Goal: Task Accomplishment & Management: Manage account settings

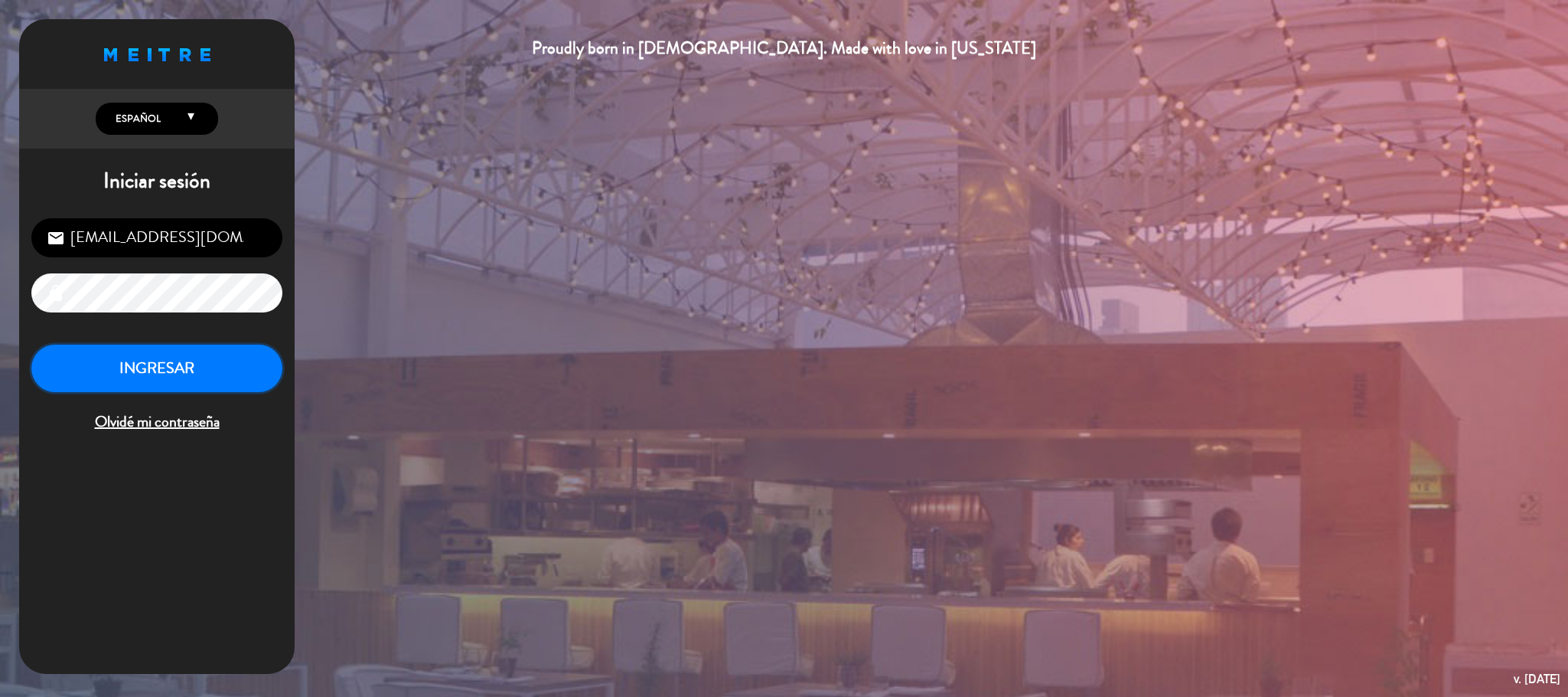
click at [235, 361] on button "INGRESAR" at bounding box center [157, 368] width 251 height 48
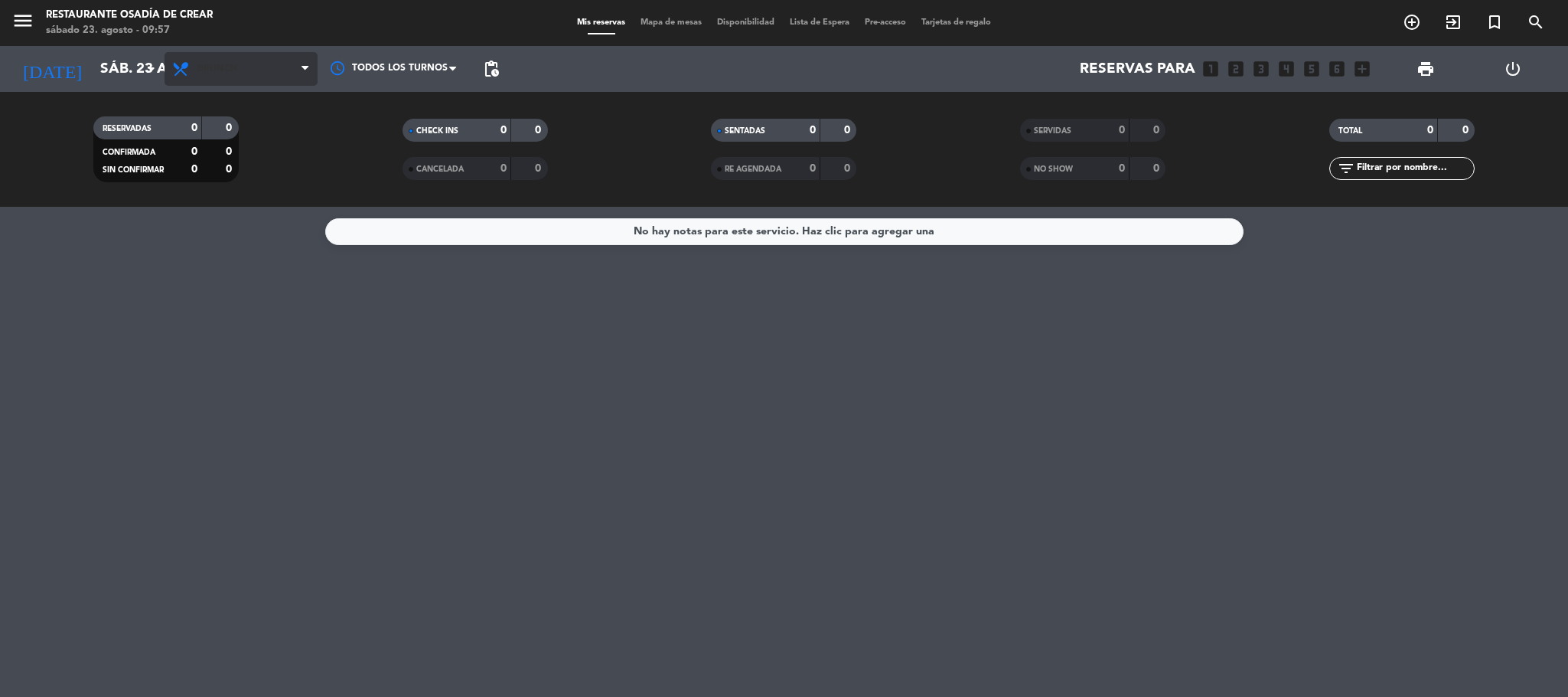
click at [198, 64] on span "Brunch" at bounding box center [217, 69] width 40 height 11
click at [269, 103] on div "menu Restaurante Osadía de Crear sábado 23. agosto - 09:57 Mis reservas Mapa de…" at bounding box center [784, 103] width 1568 height 206
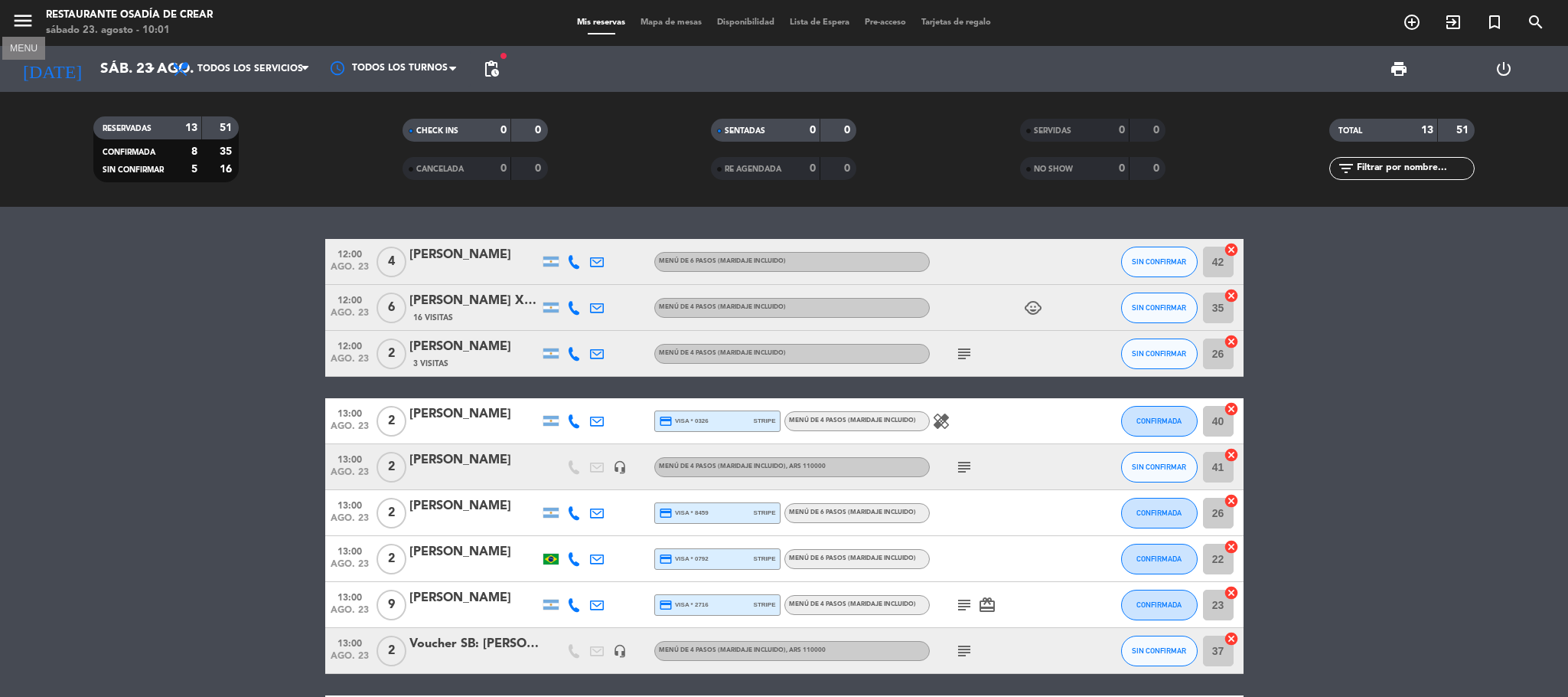
click at [21, 17] on icon "menu" at bounding box center [22, 21] width 23 height 23
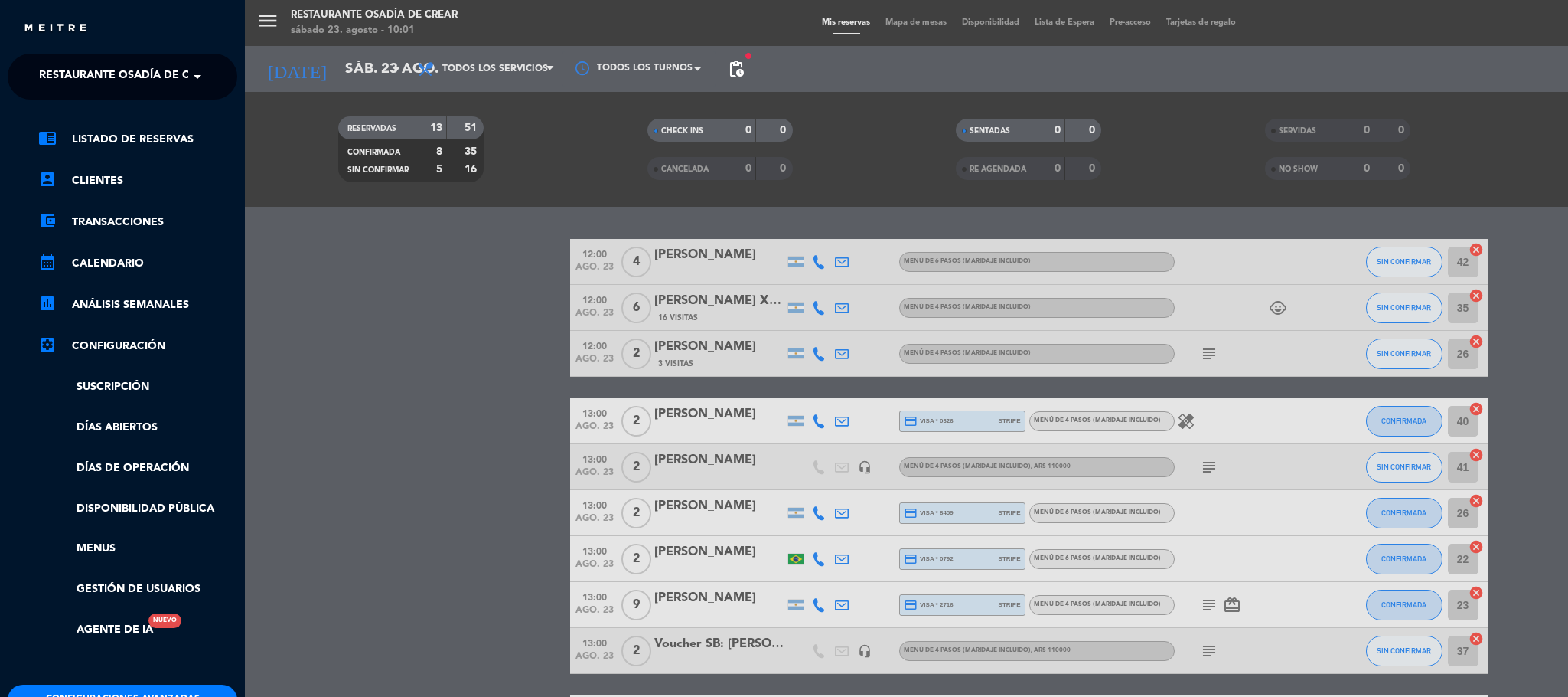
click at [81, 69] on span "Restaurante Osadía de Crear" at bounding box center [129, 76] width 179 height 33
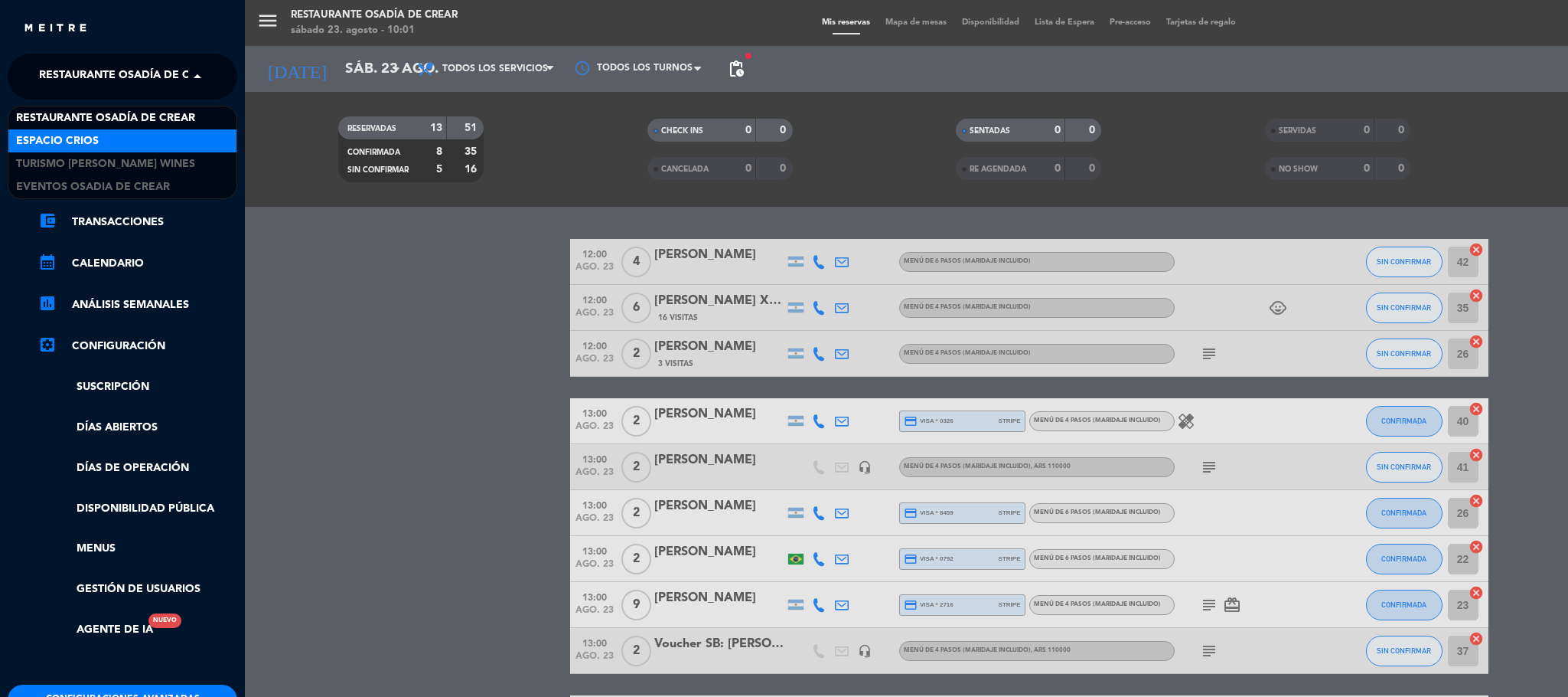
click at [104, 142] on div "Espacio Crios" at bounding box center [122, 141] width 228 height 23
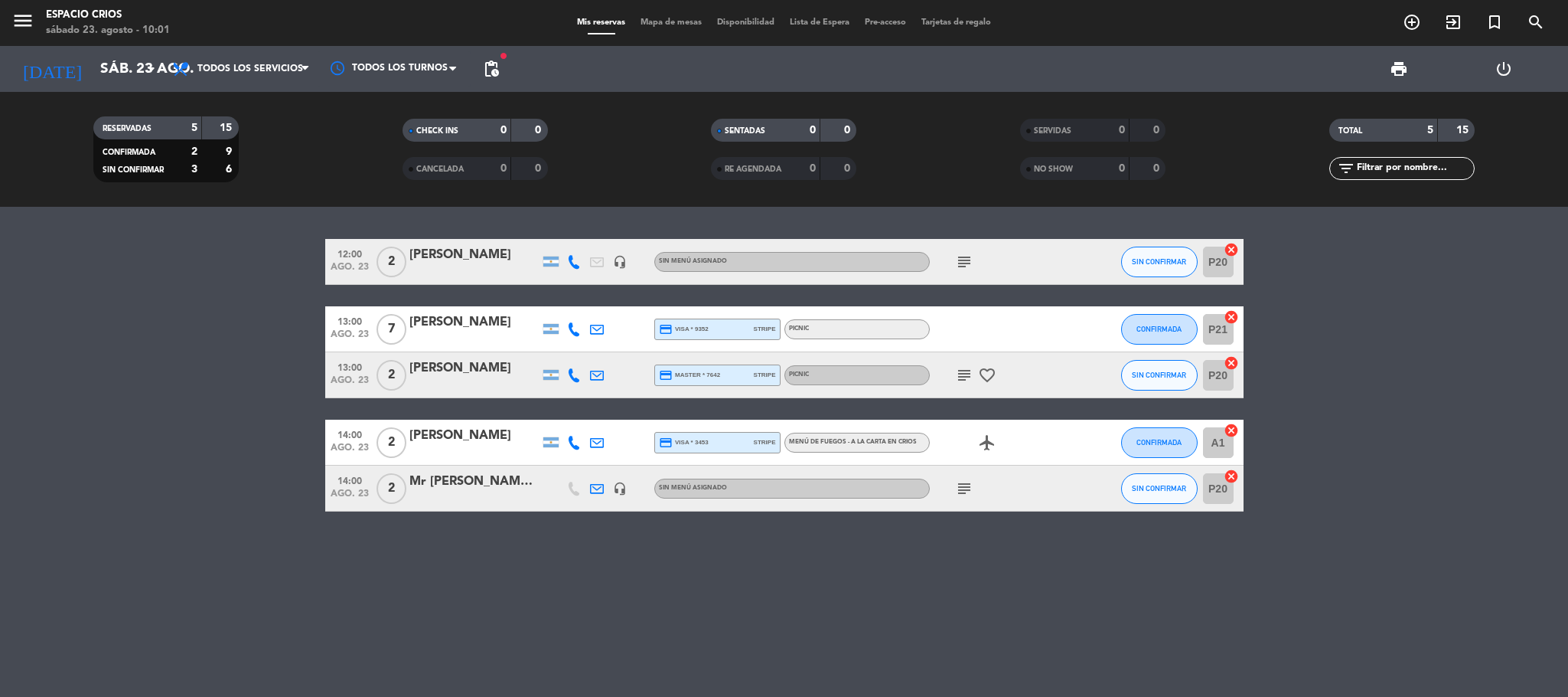
click at [978, 372] on icon "favorite_border" at bounding box center [987, 375] width 18 height 18
click at [972, 377] on icon "subject" at bounding box center [964, 375] width 18 height 18
click at [250, 441] on bookings-row "12:00 [DATE] 2 [PERSON_NAME] headset_mic Sin menú asignado subject SIN CONFIRMA…" at bounding box center [784, 375] width 1568 height 272
click at [499, 57] on span "fiber_manual_record" at bounding box center [504, 56] width 10 height 10
click at [498, 67] on span "pending_actions" at bounding box center [491, 68] width 18 height 18
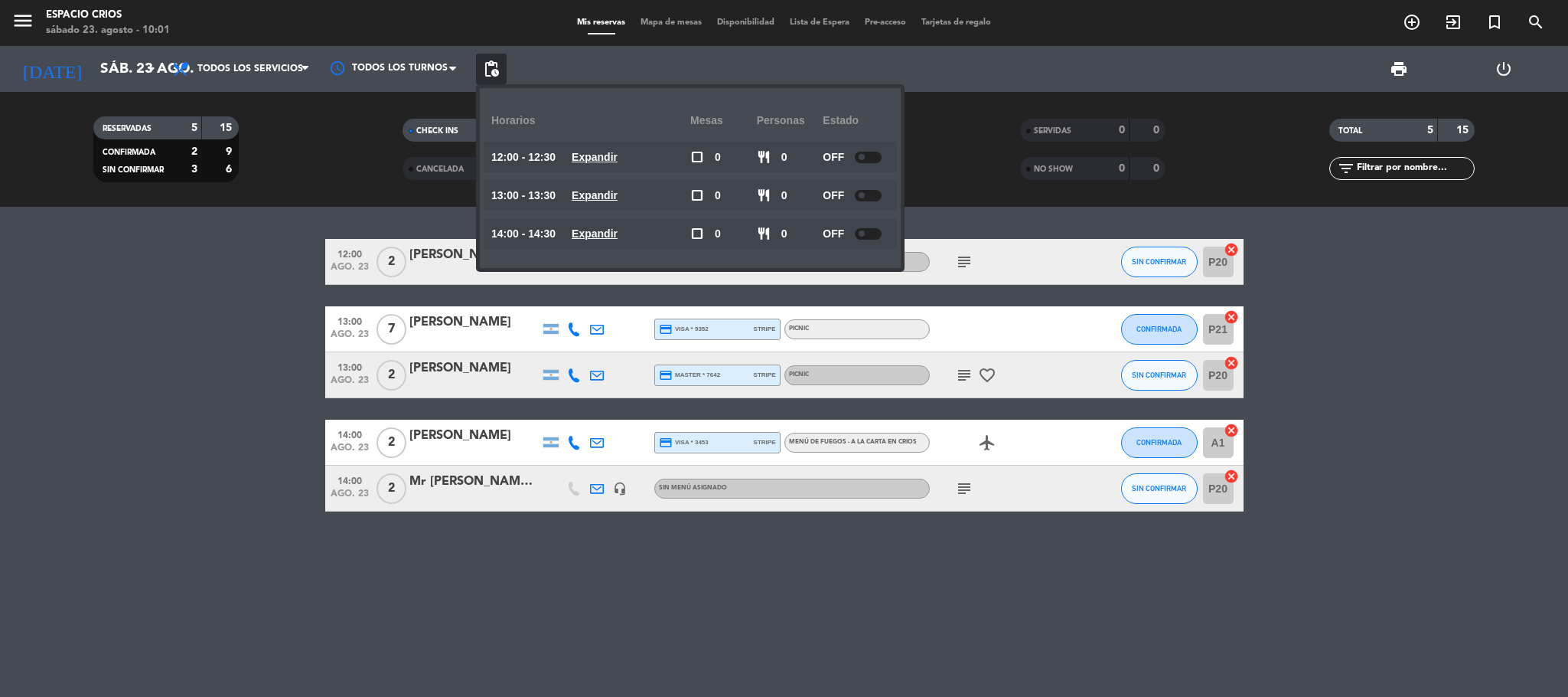
click at [131, 359] on bookings-row "12:00 [DATE] 2 [PERSON_NAME] headset_mic Sin menú asignado subject SIN CONFIRMA…" at bounding box center [784, 375] width 1568 height 272
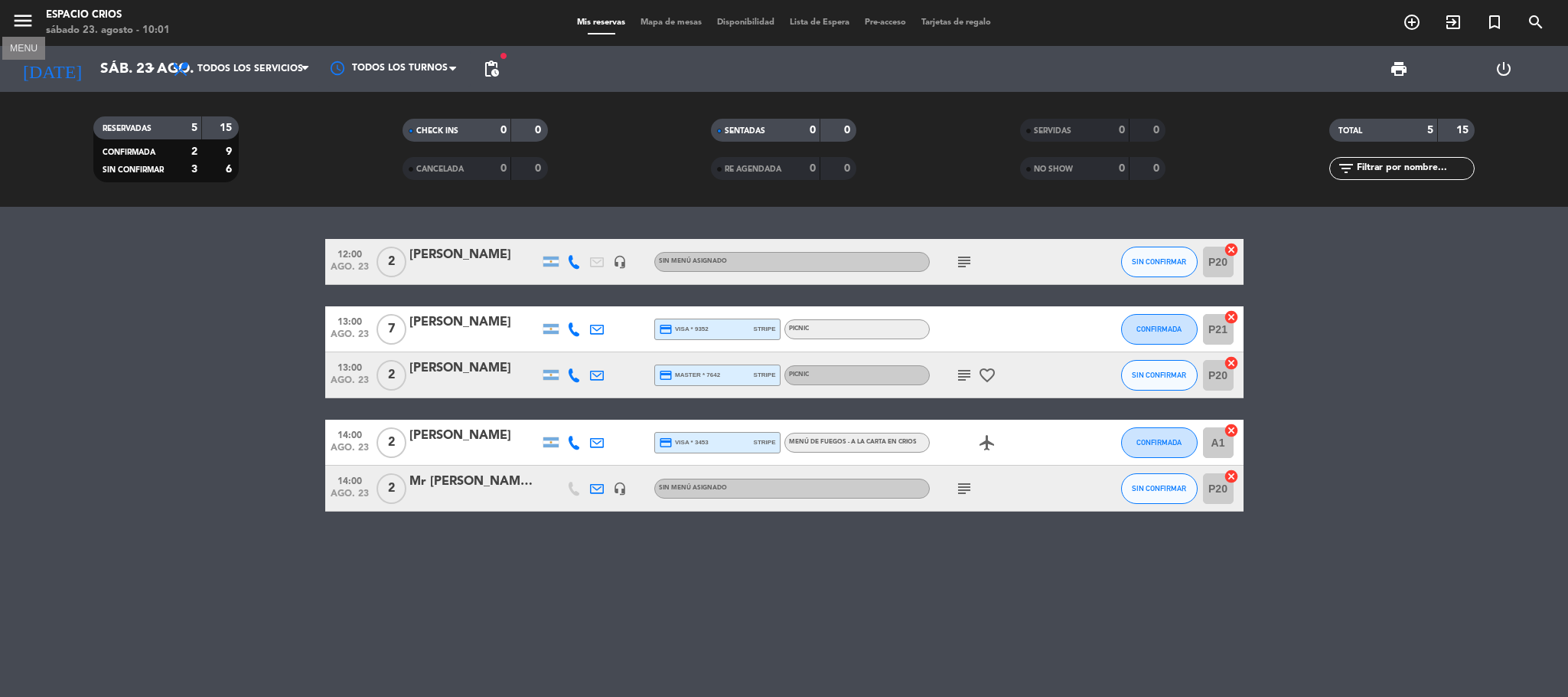
click at [29, 18] on icon "menu" at bounding box center [22, 21] width 23 height 23
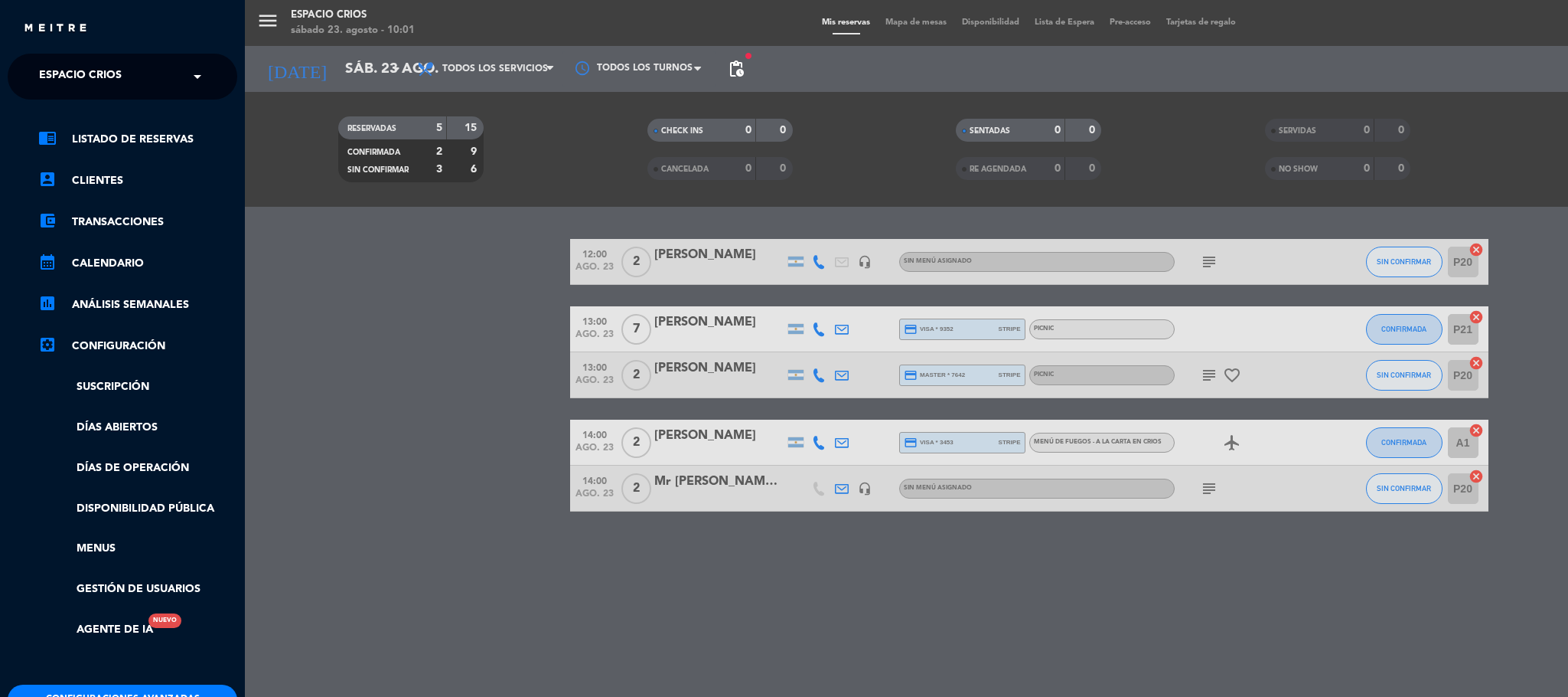
click at [86, 67] on span "Espacio Crios" at bounding box center [80, 76] width 83 height 33
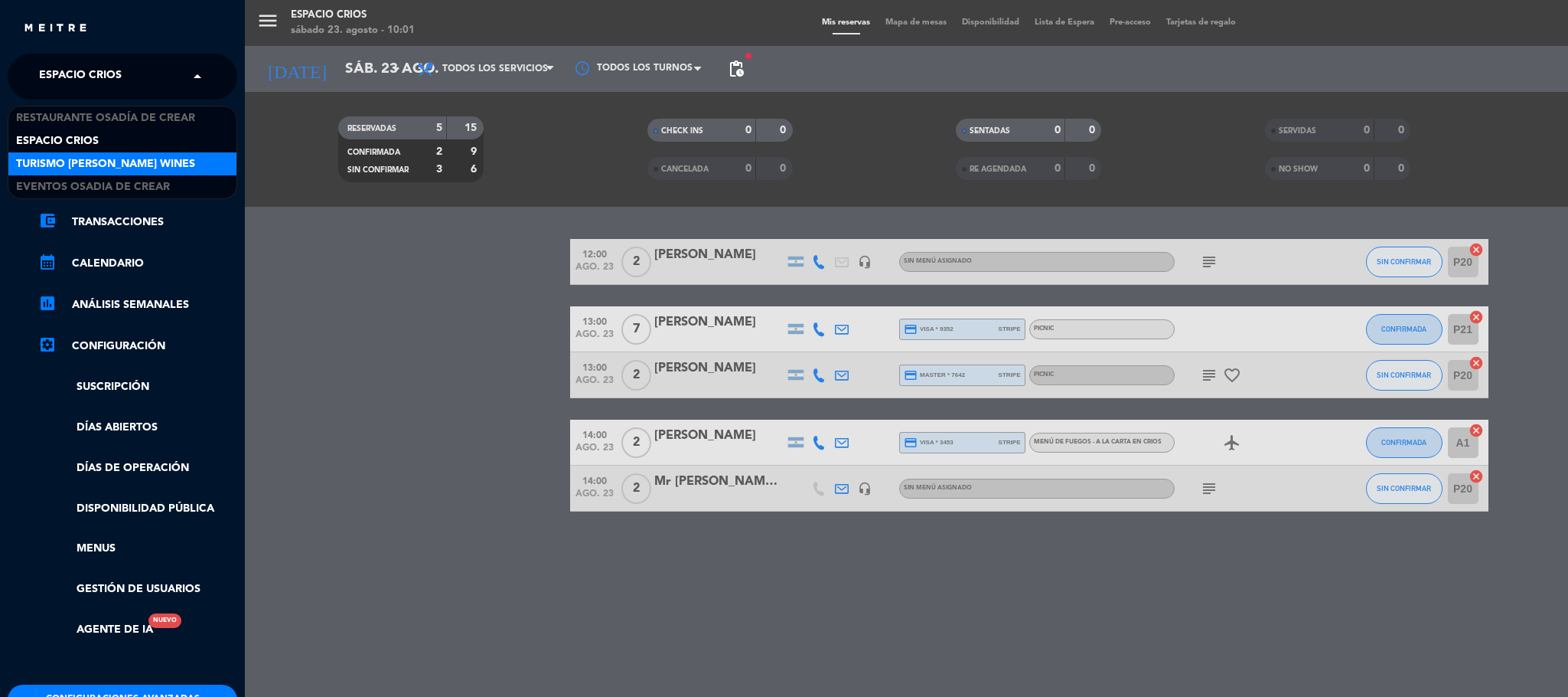
click at [92, 163] on span "Turismo [PERSON_NAME] Wines" at bounding box center [106, 164] width 179 height 17
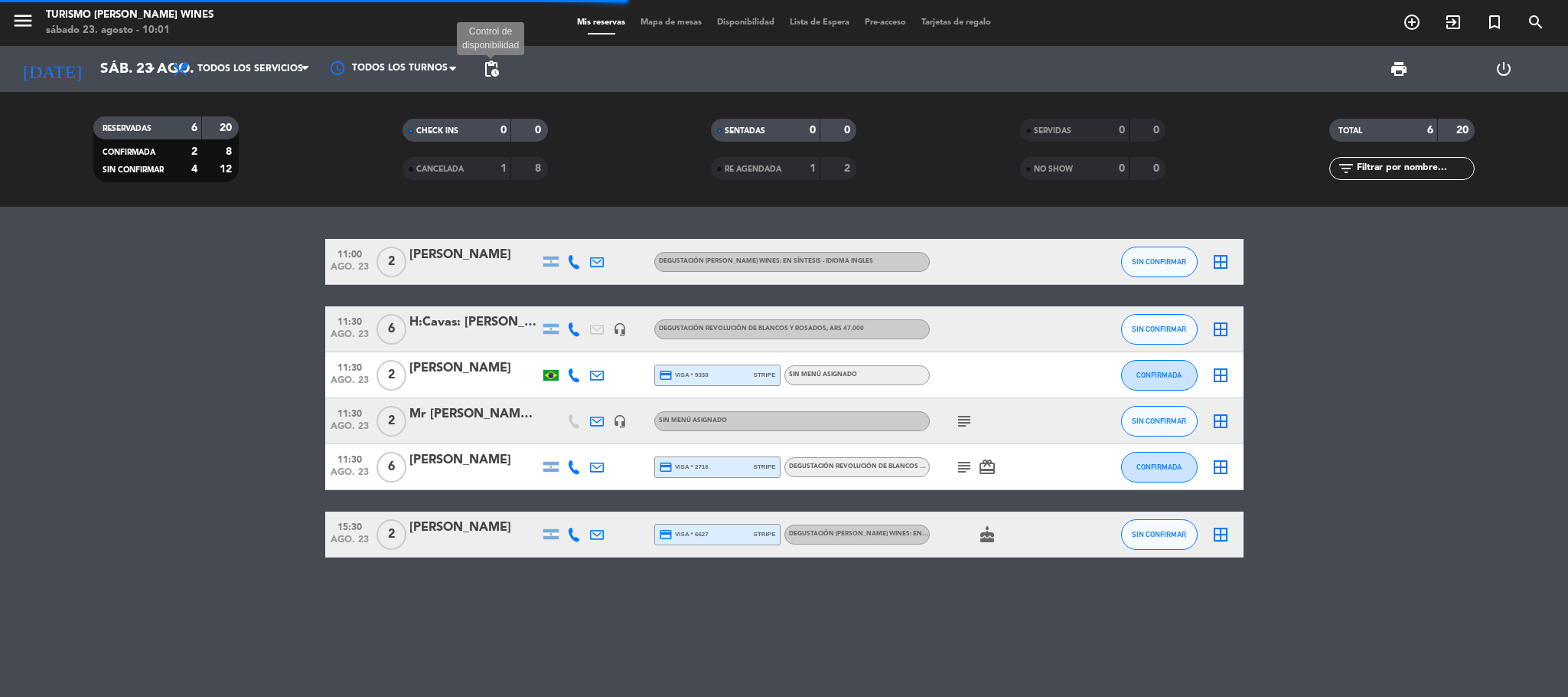
click at [489, 67] on span "pending_actions" at bounding box center [491, 68] width 18 height 18
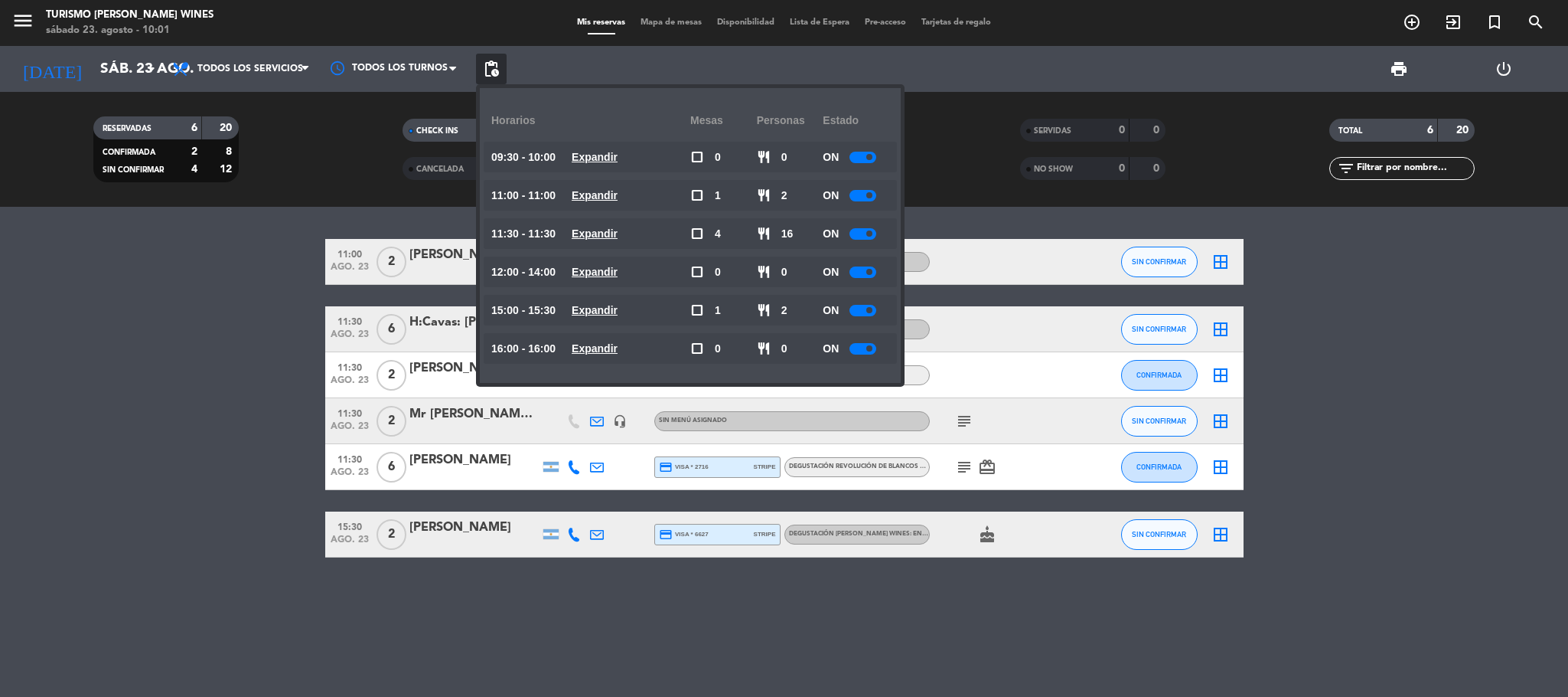
click at [871, 156] on span at bounding box center [870, 157] width 6 height 6
click at [872, 198] on div at bounding box center [863, 195] width 27 height 11
click at [869, 196] on span at bounding box center [870, 195] width 6 height 6
click at [859, 198] on div at bounding box center [863, 195] width 27 height 11
click at [859, 193] on div at bounding box center [863, 195] width 27 height 11
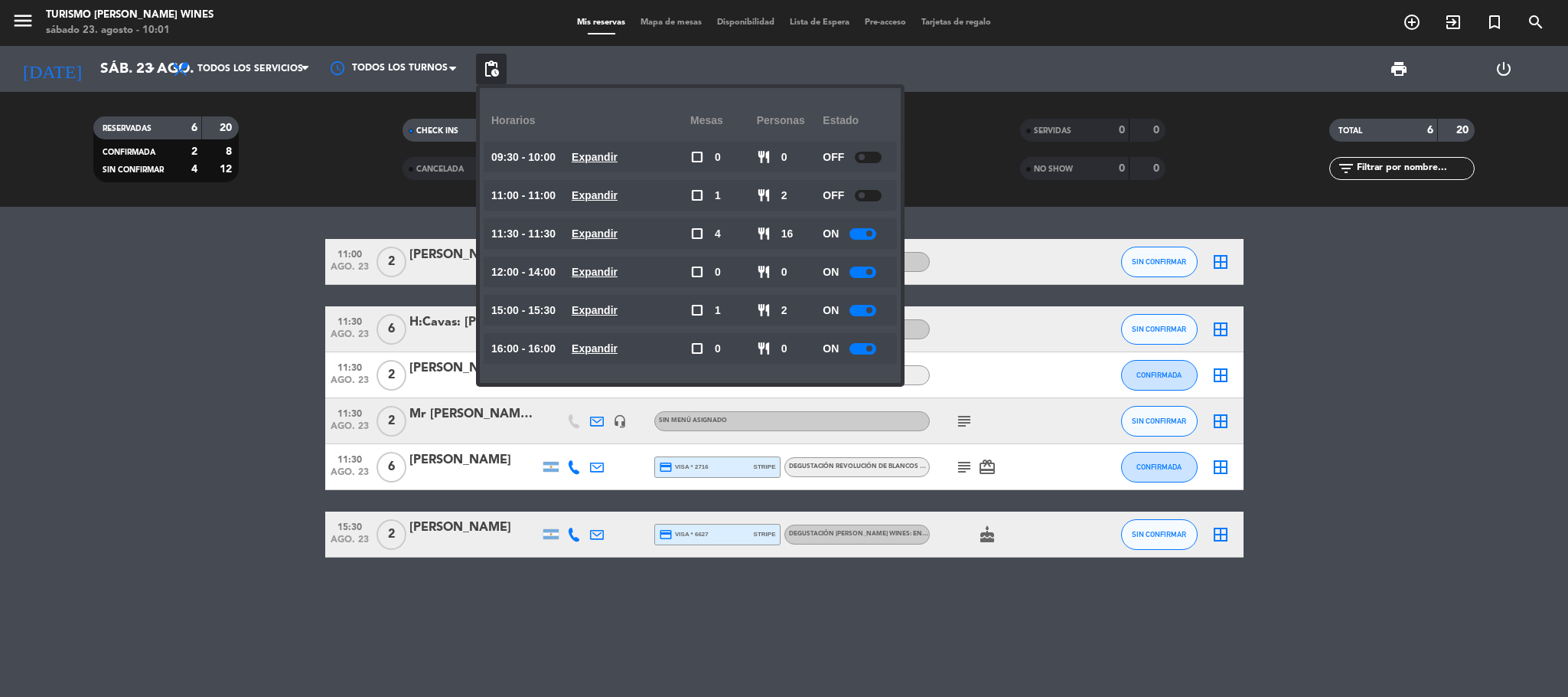
click at [859, 193] on div at bounding box center [868, 195] width 27 height 11
click at [859, 232] on div at bounding box center [863, 233] width 27 height 11
click at [859, 273] on div at bounding box center [863, 272] width 27 height 11
click at [864, 269] on div at bounding box center [863, 272] width 27 height 11
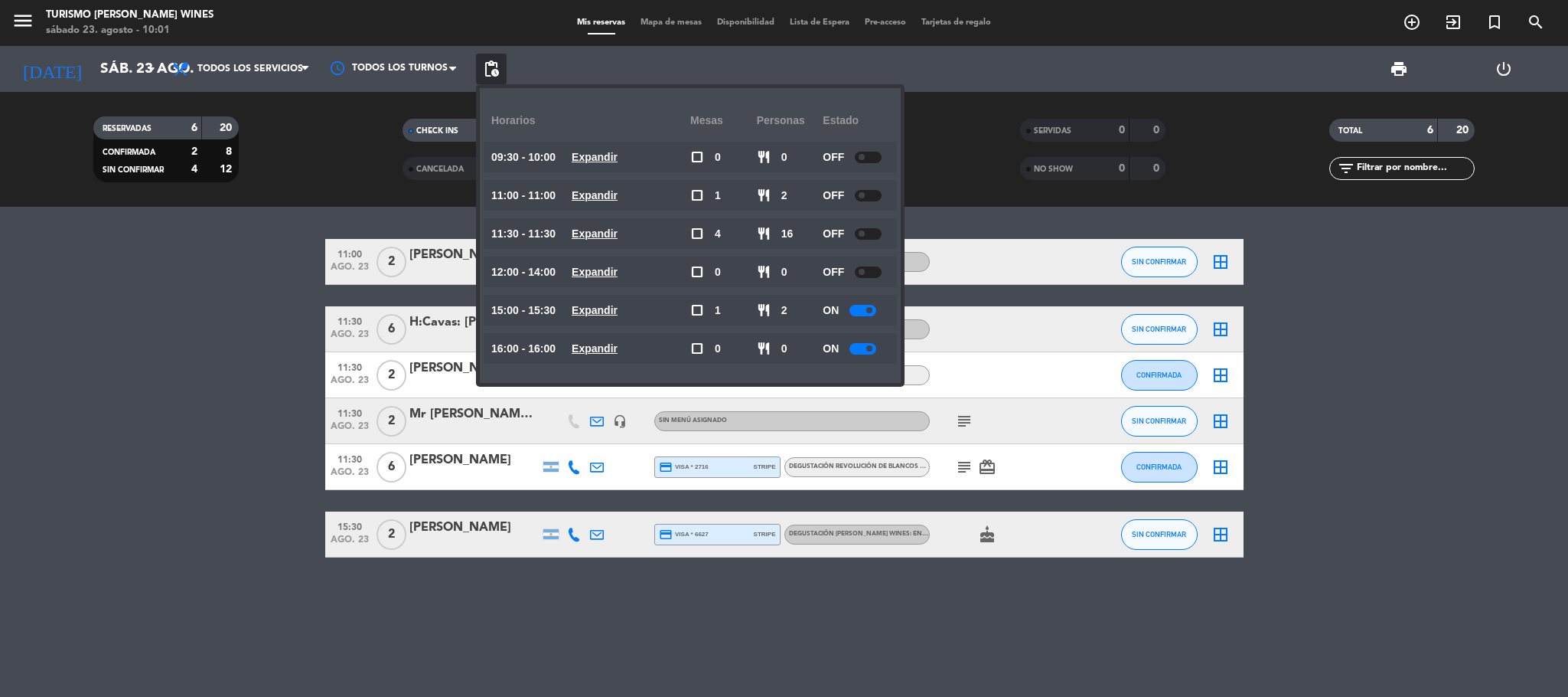
click at [861, 311] on div at bounding box center [863, 310] width 27 height 11
click at [872, 311] on span at bounding box center [870, 310] width 6 height 6
click at [868, 347] on span at bounding box center [870, 348] width 6 height 6
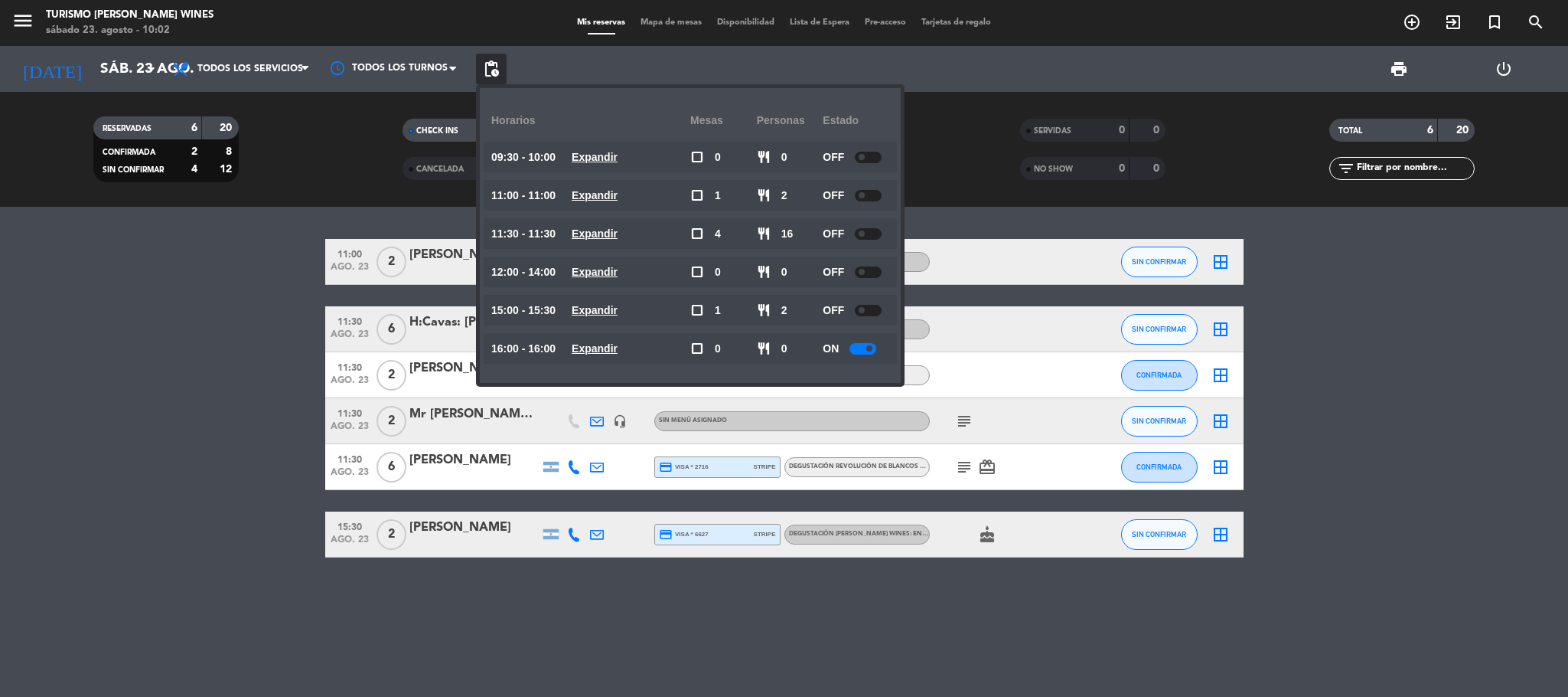
click at [868, 347] on span at bounding box center [870, 348] width 6 height 6
click at [250, 400] on bookings-row "11:00 [DATE] 2 [PERSON_NAME] DEGUSTACIÓN [PERSON_NAME] WINES: EN SÍNTESIS - IDI…" at bounding box center [784, 398] width 1568 height 318
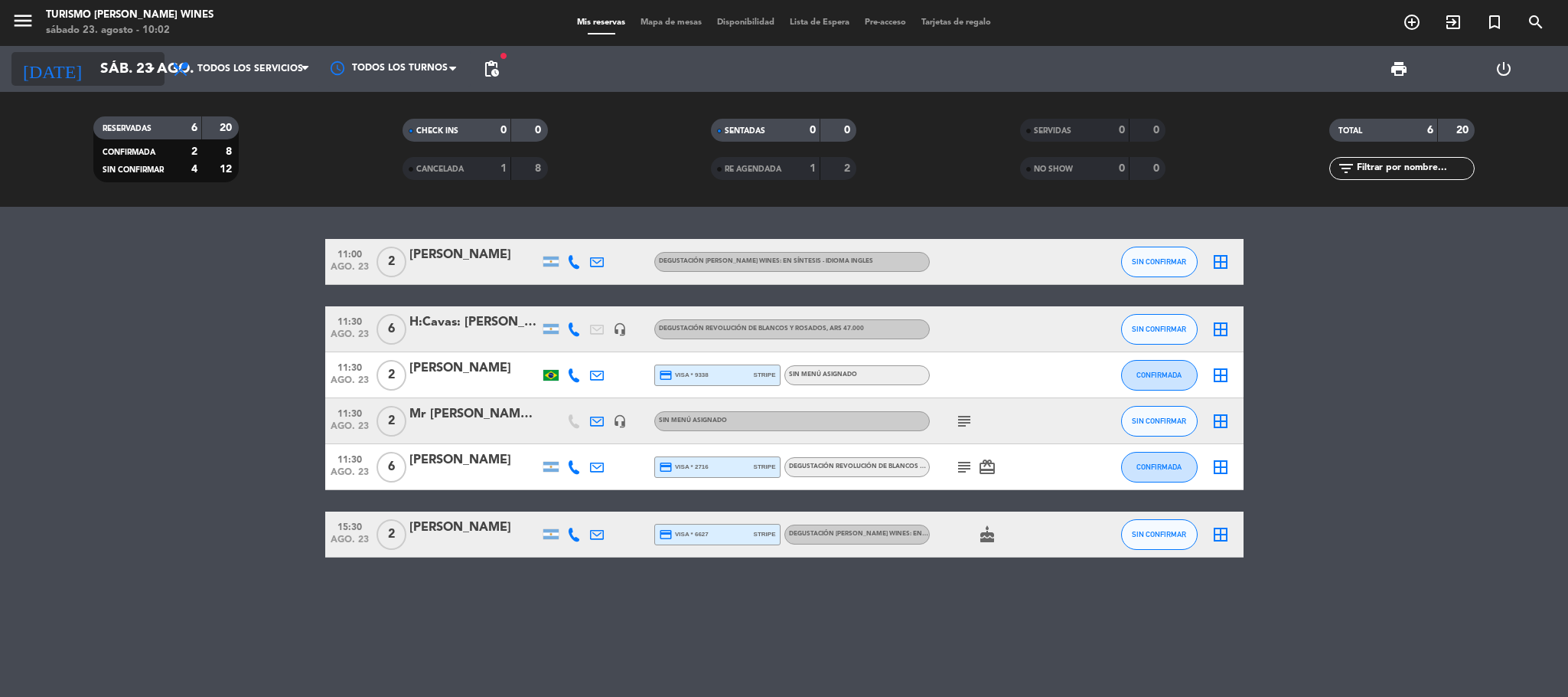
click at [125, 80] on input "sáb. 23 ago." at bounding box center [185, 69] width 184 height 33
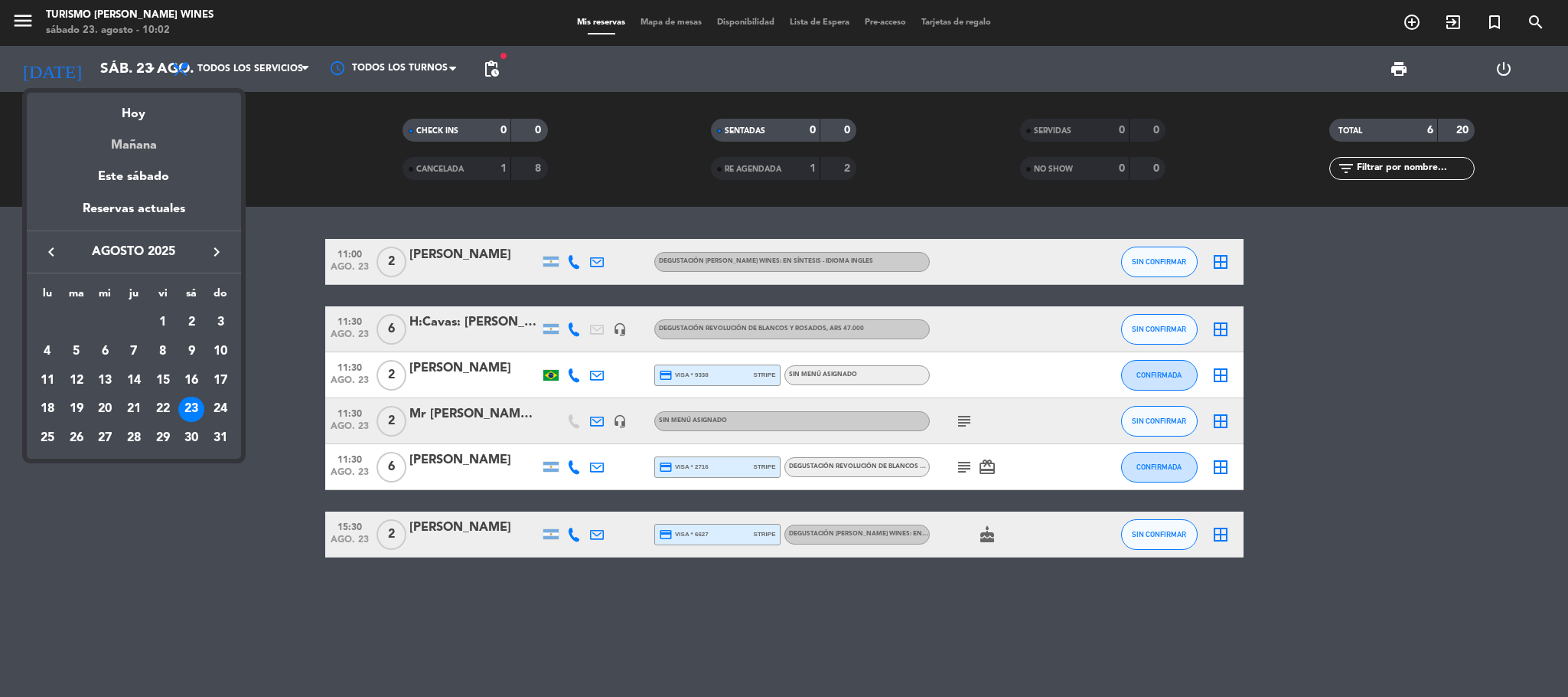
click at [161, 137] on div "Mañana" at bounding box center [134, 140] width 214 height 32
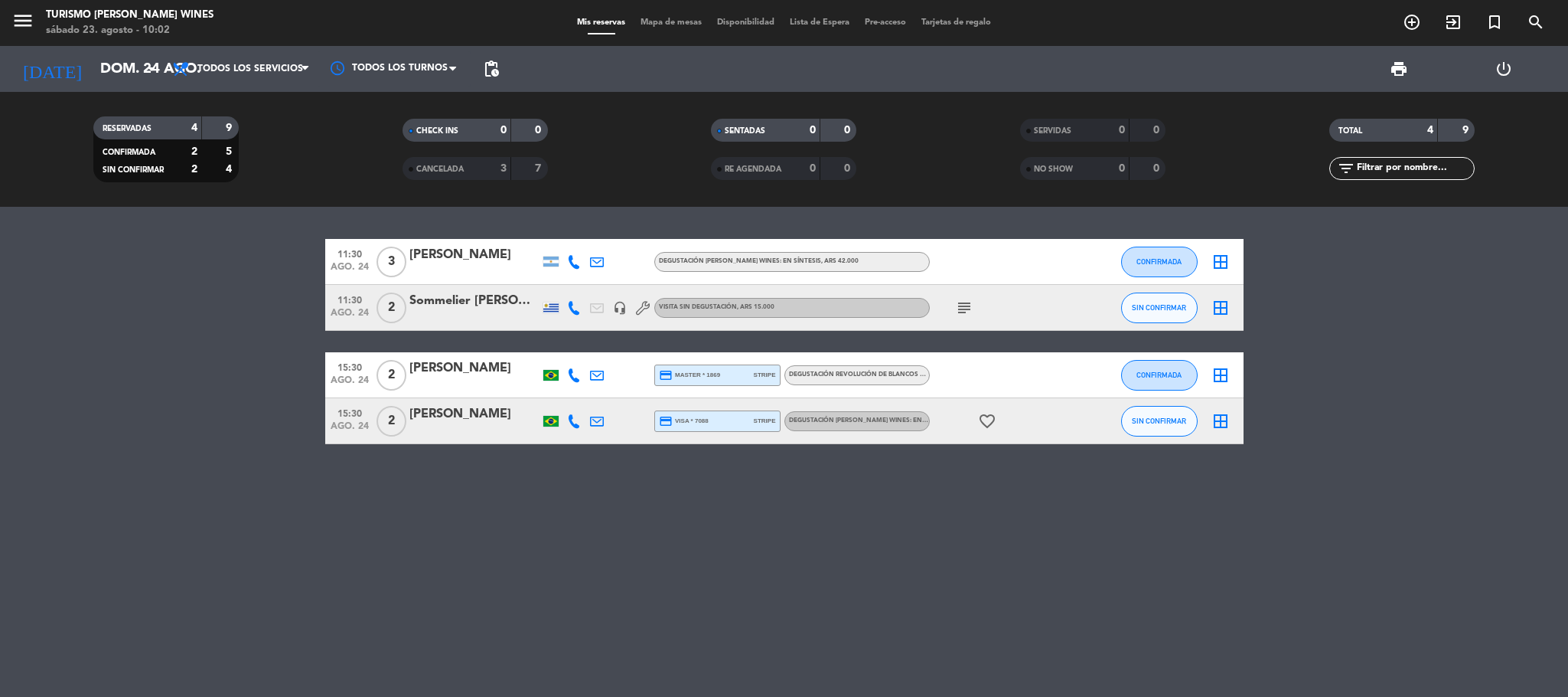
click at [965, 311] on icon "subject" at bounding box center [964, 307] width 18 height 18
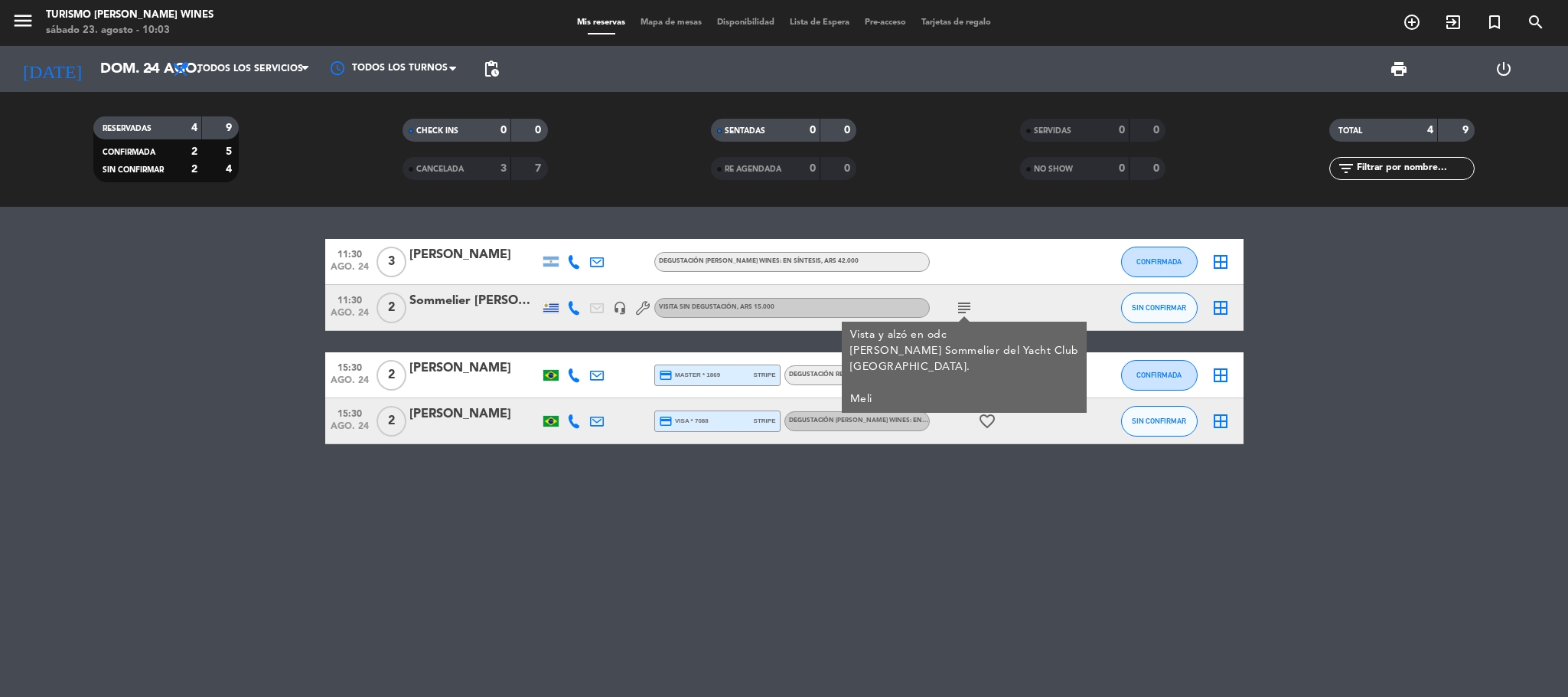
click at [321, 345] on bookings-row "11:30 [DATE] 3 [PERSON_NAME] DEGUSTACIÓN [PERSON_NAME] WINES: EN SÍNTESIS , ARS…" at bounding box center [784, 341] width 1568 height 205
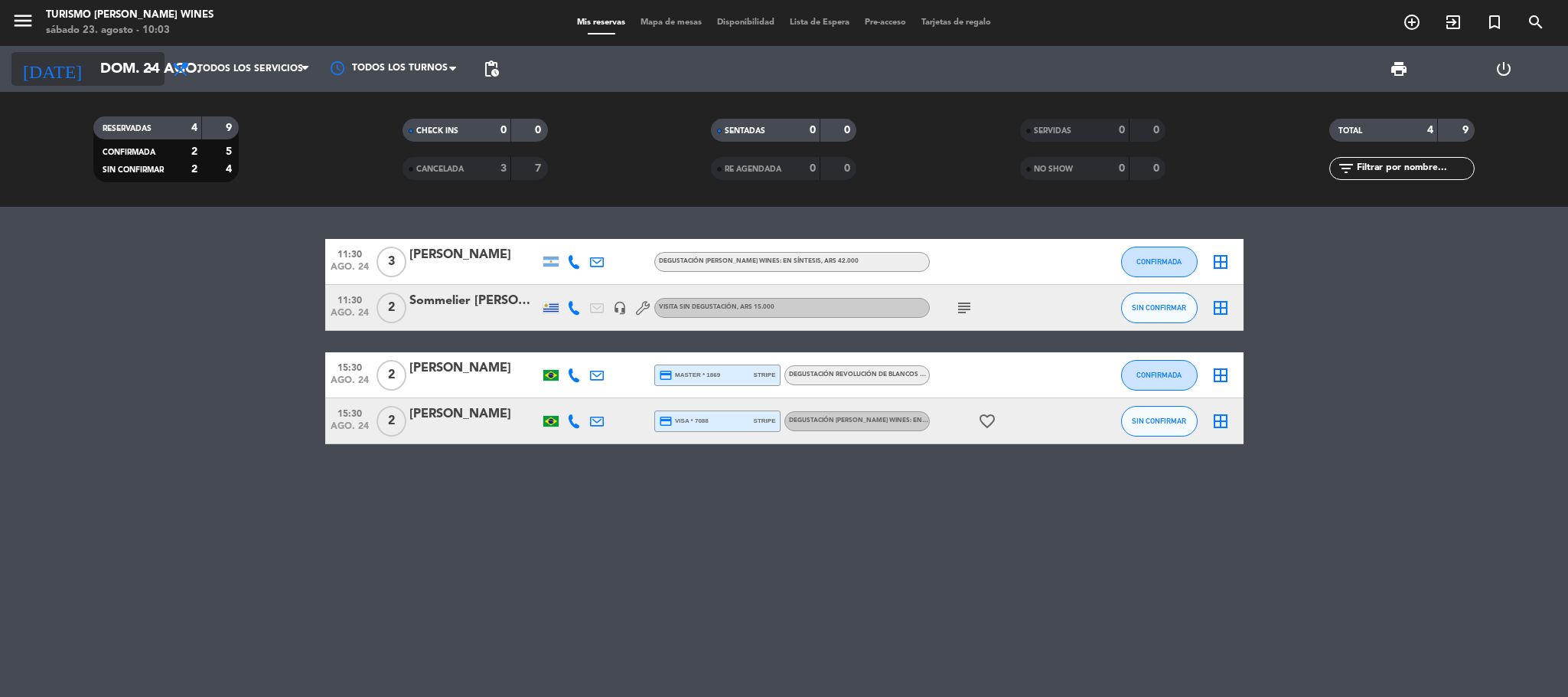
click at [118, 63] on input "dom. 24 ago." at bounding box center [185, 69] width 184 height 33
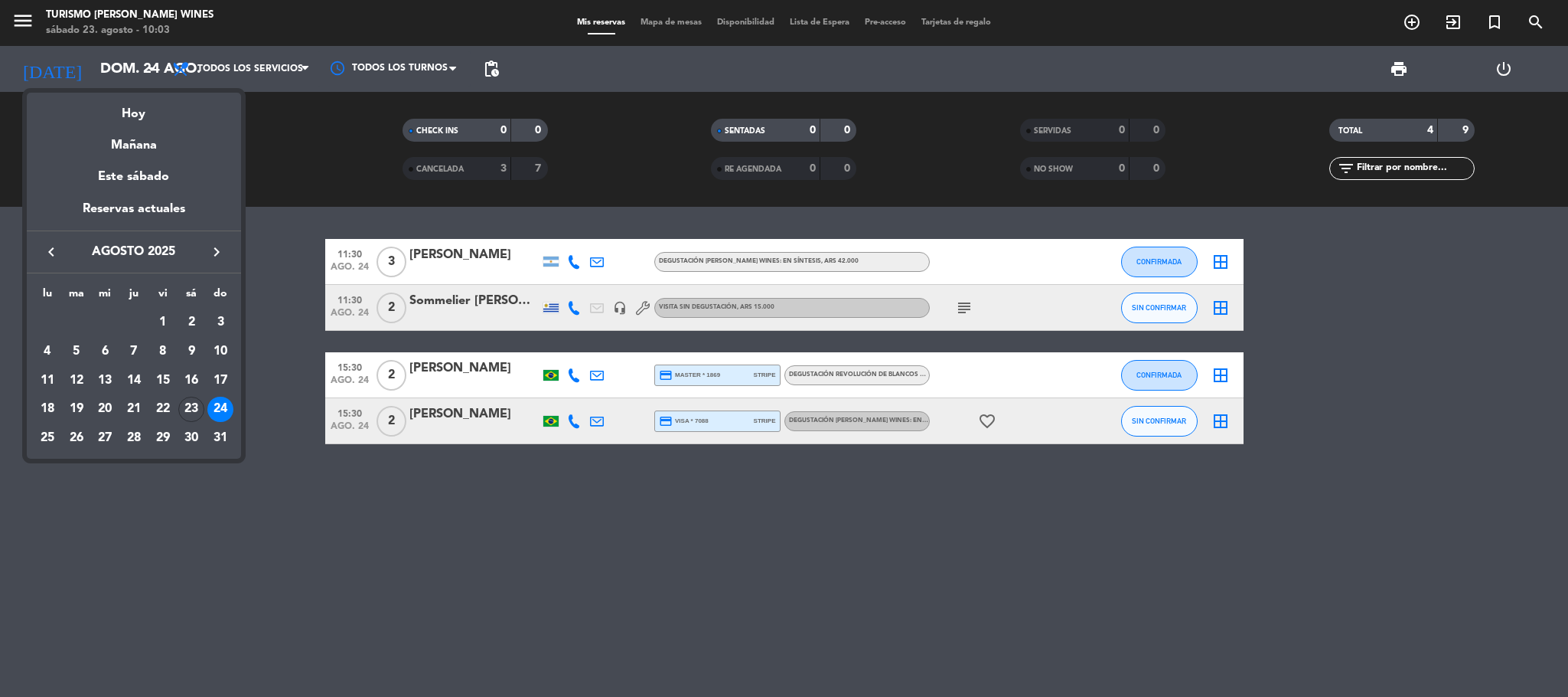
click at [23, 21] on div at bounding box center [784, 348] width 1568 height 697
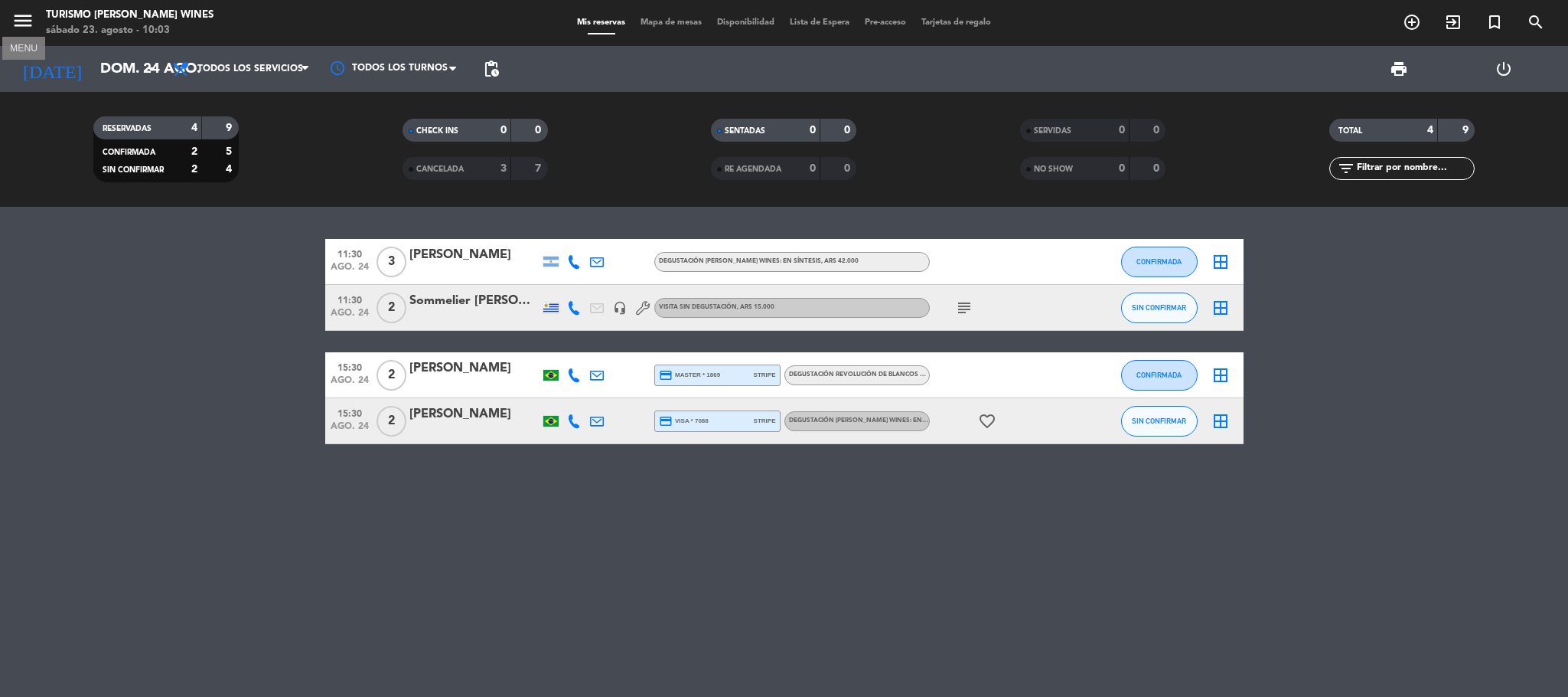
click at [23, 21] on icon "menu" at bounding box center [22, 21] width 23 height 23
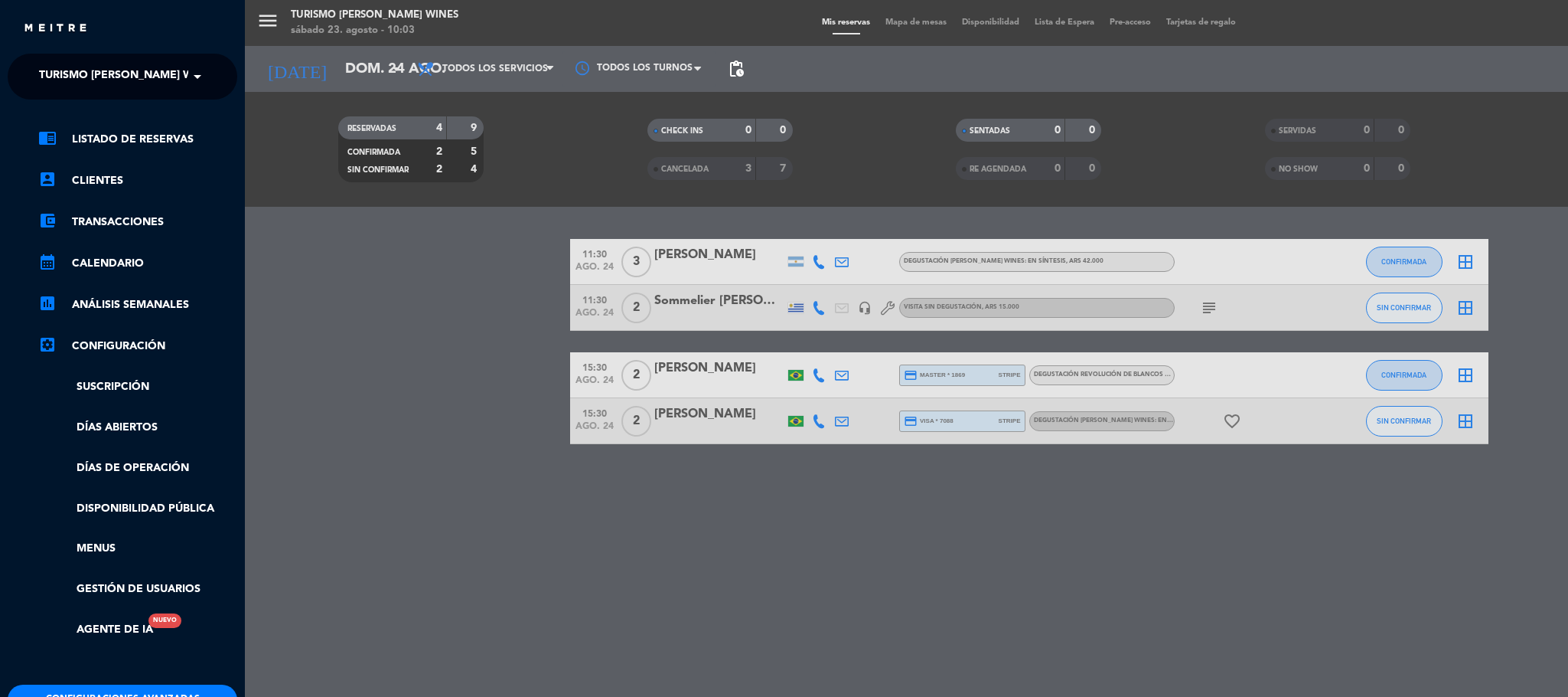
click at [78, 78] on span "Turismo [PERSON_NAME] Wines" at bounding box center [129, 76] width 179 height 33
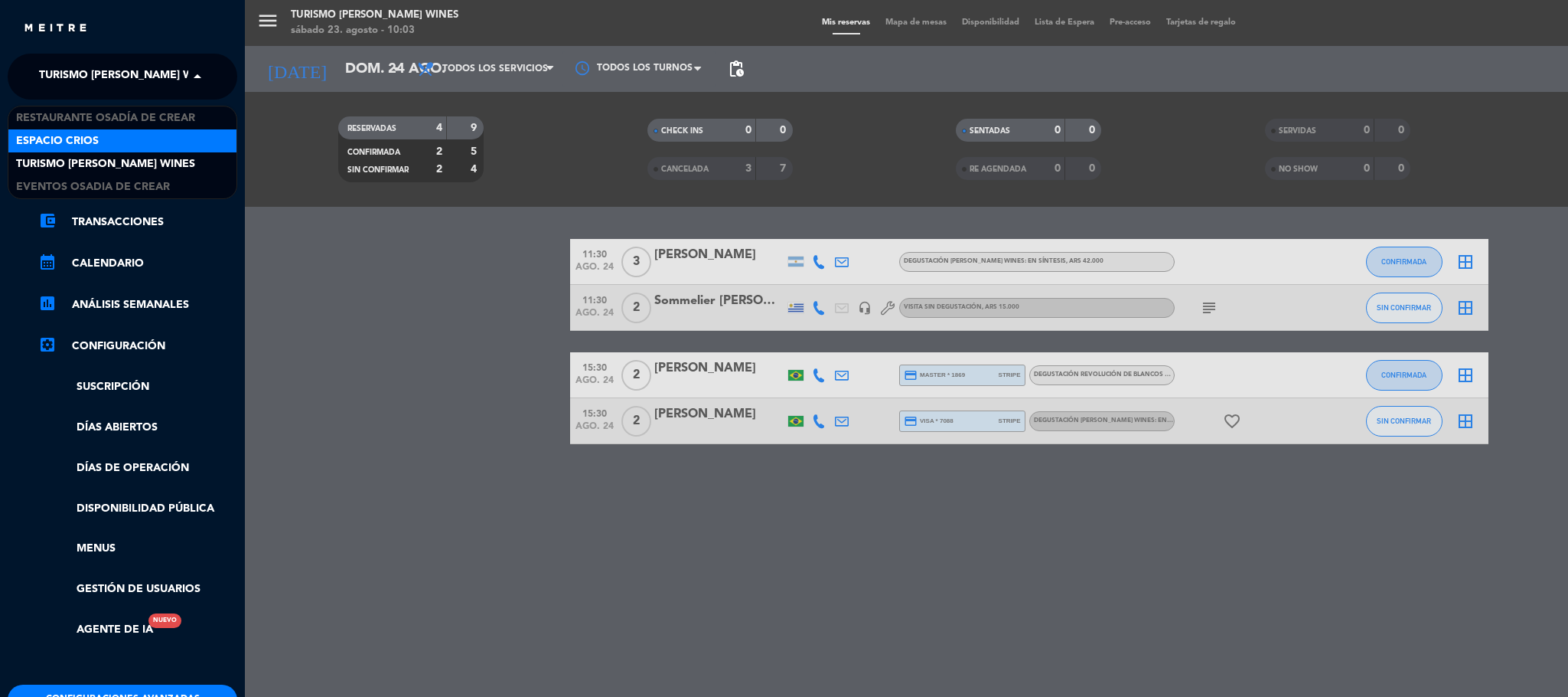
click at [92, 136] on span "Espacio Crios" at bounding box center [57, 141] width 83 height 17
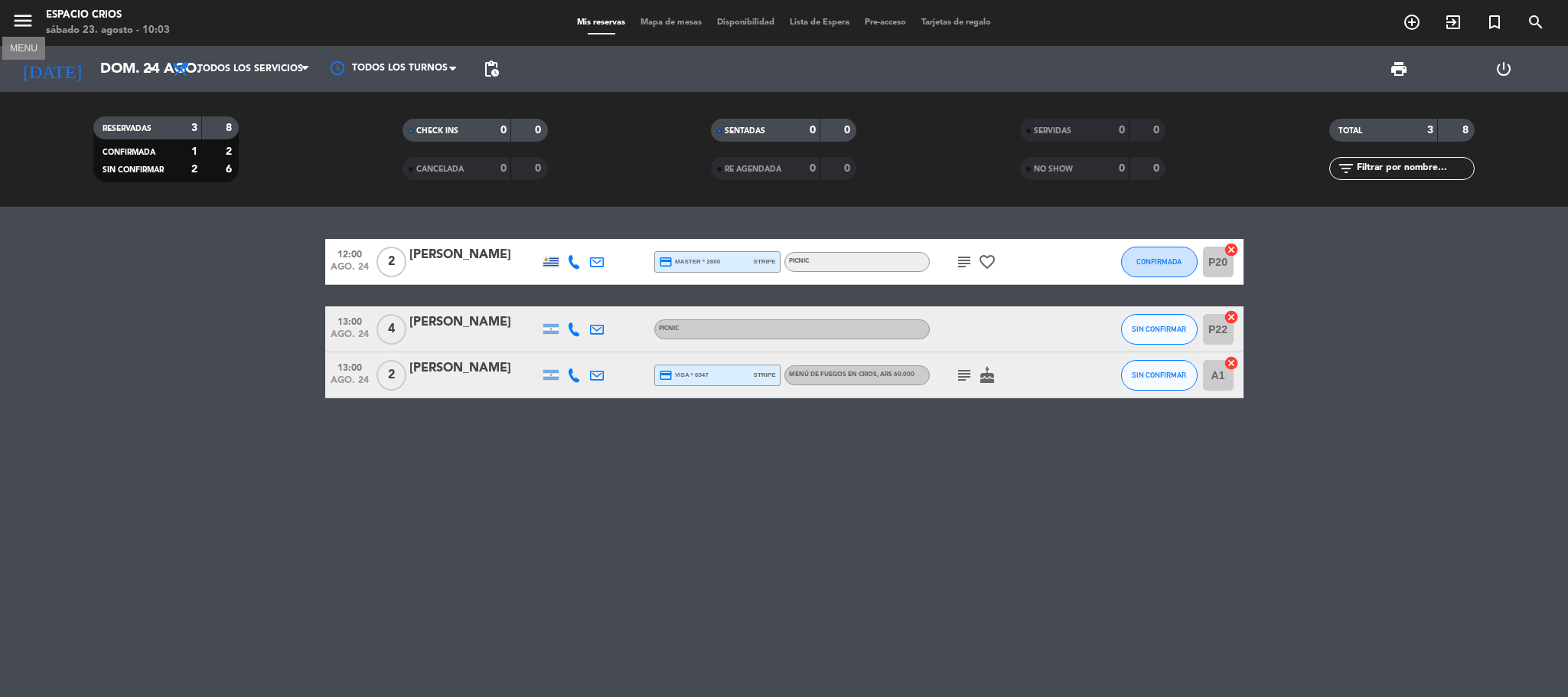
click at [21, 21] on icon "menu" at bounding box center [22, 21] width 23 height 23
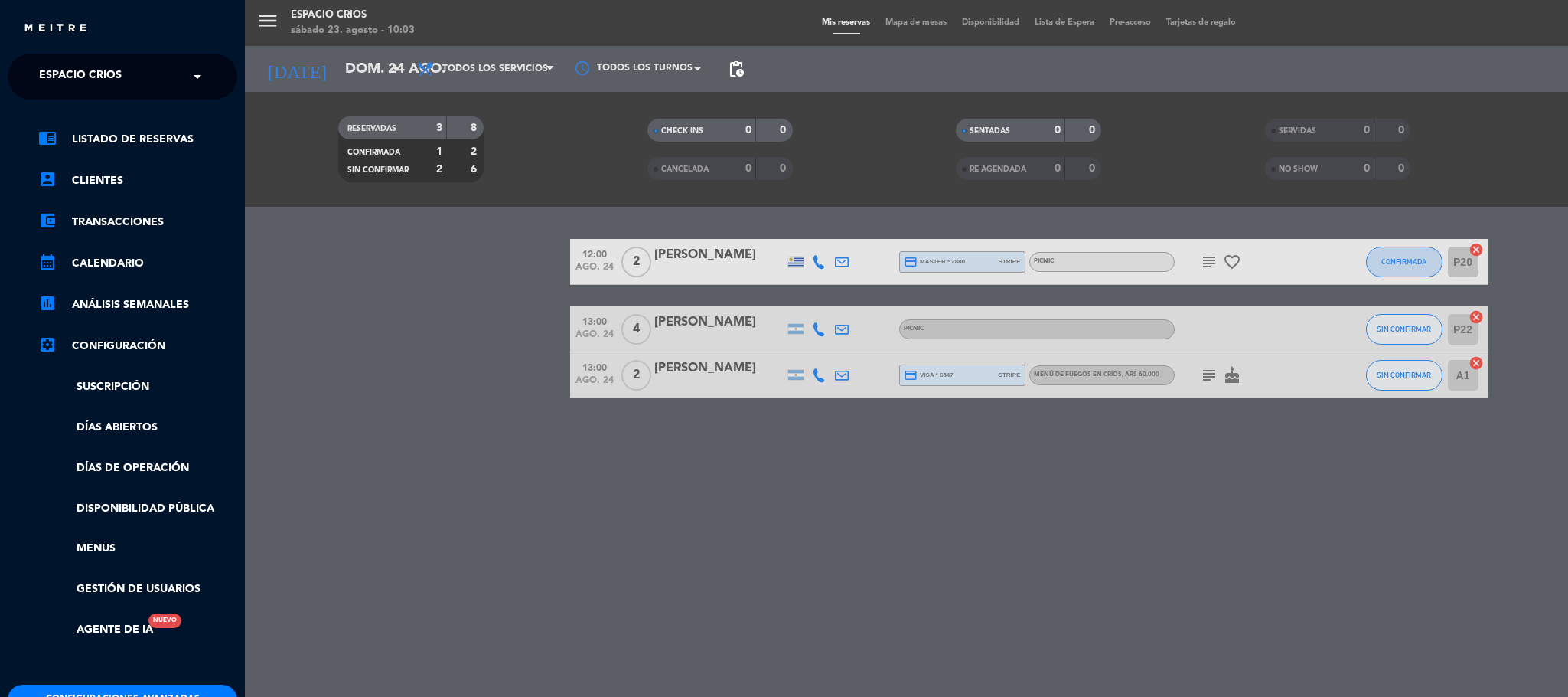
click at [99, 78] on span "Espacio Crios" at bounding box center [80, 76] width 83 height 33
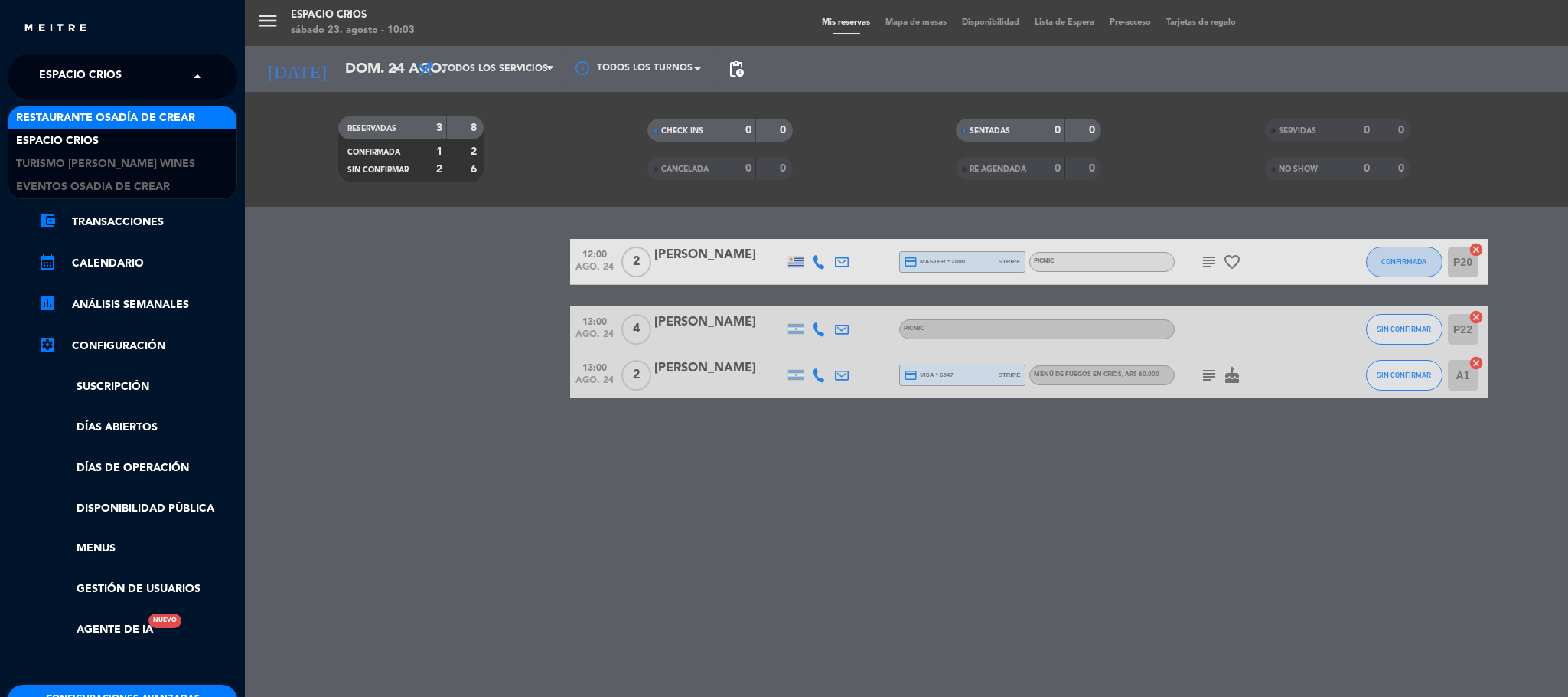
click at [95, 116] on span "Restaurante Osadía de Crear" at bounding box center [106, 118] width 179 height 17
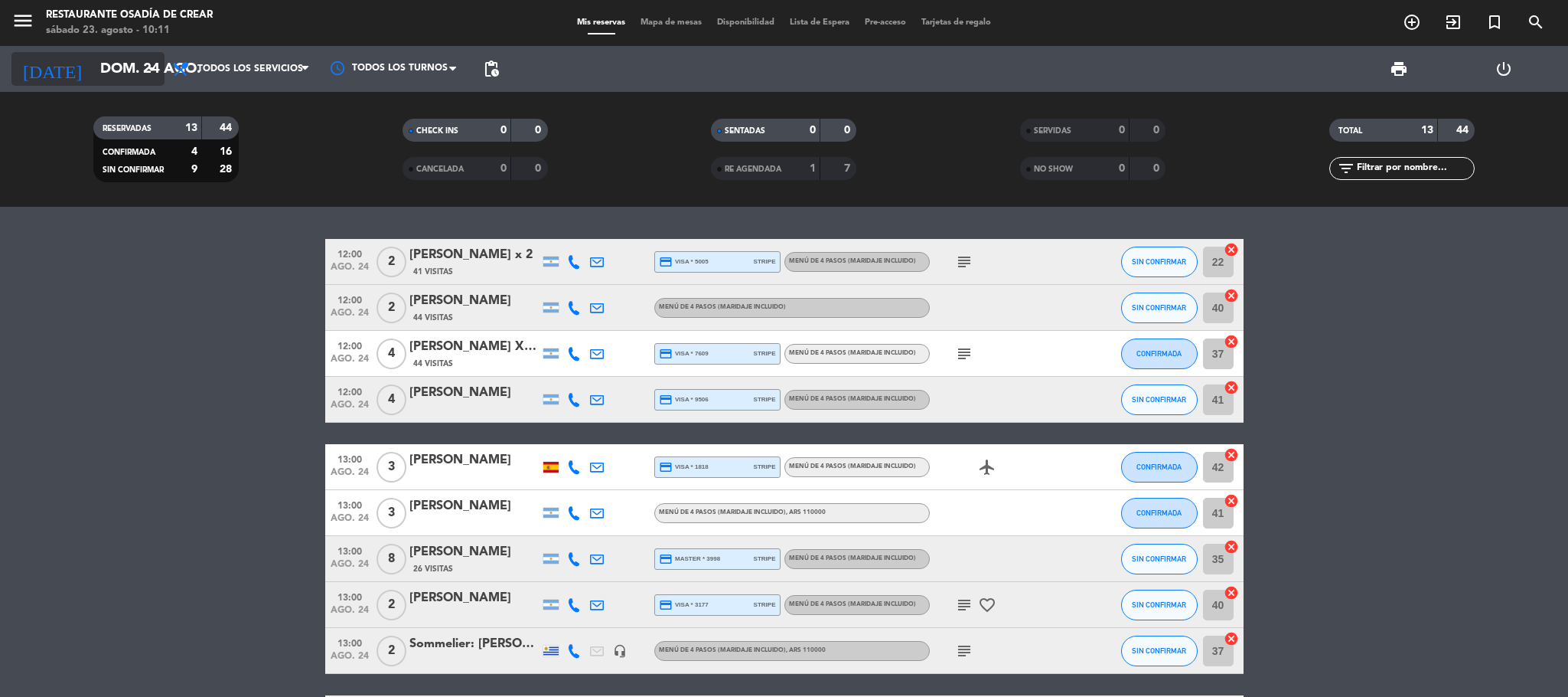
click at [110, 60] on input "dom. 24 ago." at bounding box center [185, 69] width 184 height 33
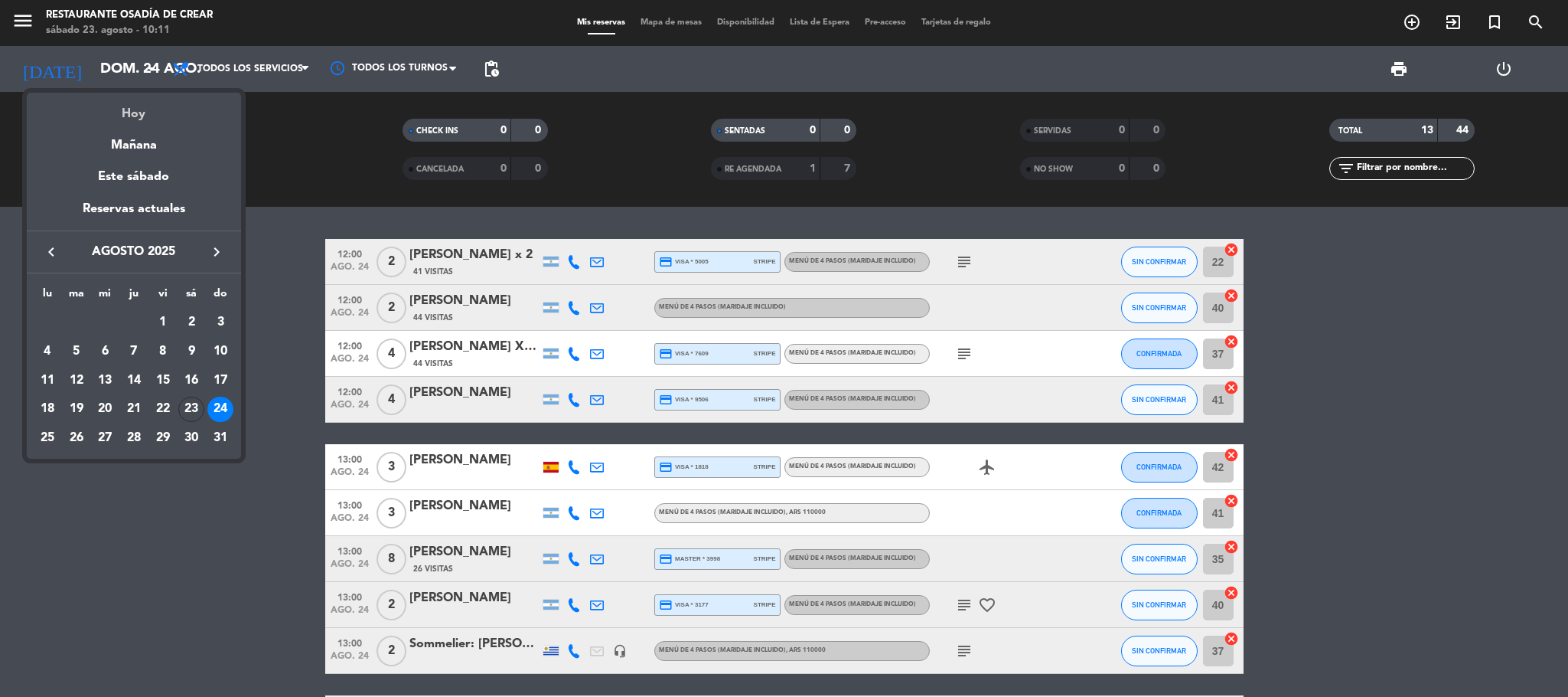
click at [136, 109] on div "Hoy" at bounding box center [134, 109] width 214 height 32
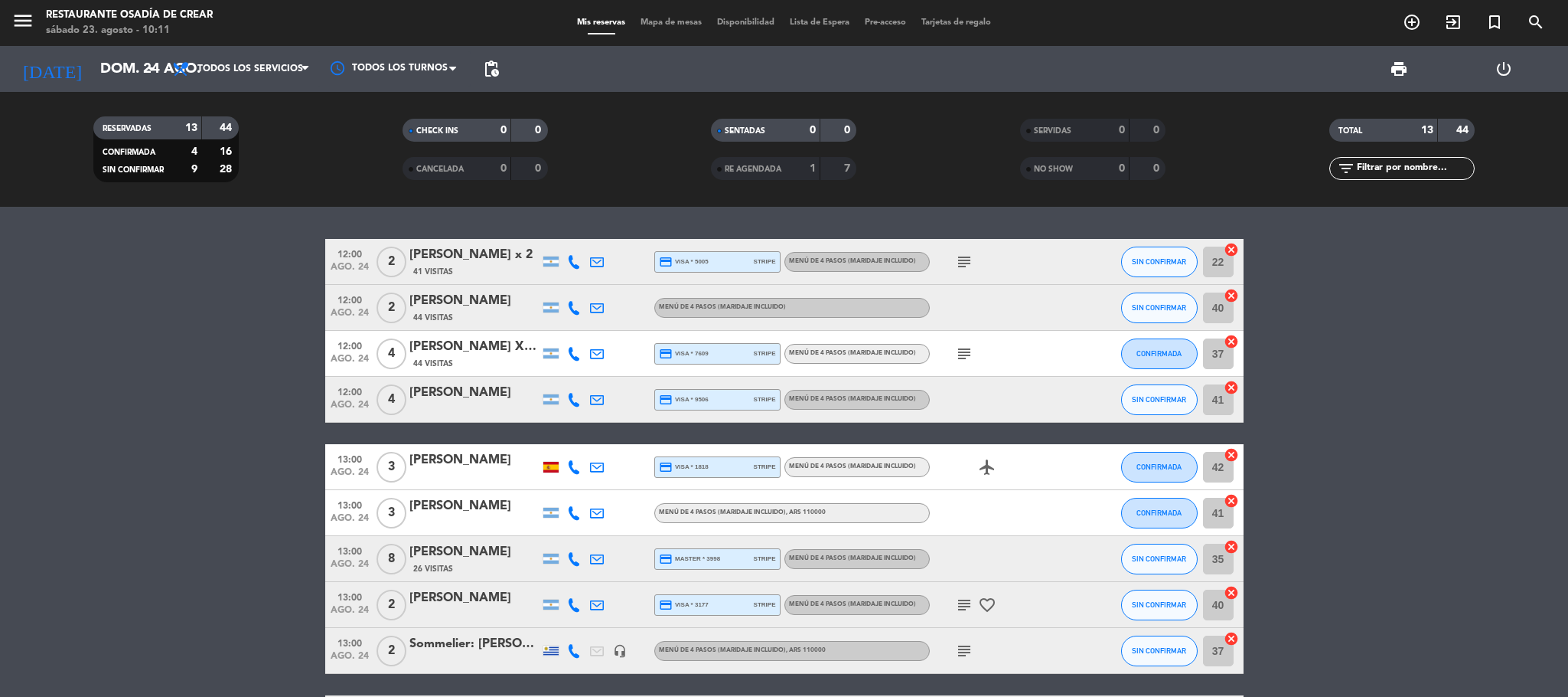
type input "sáb. 23 ago."
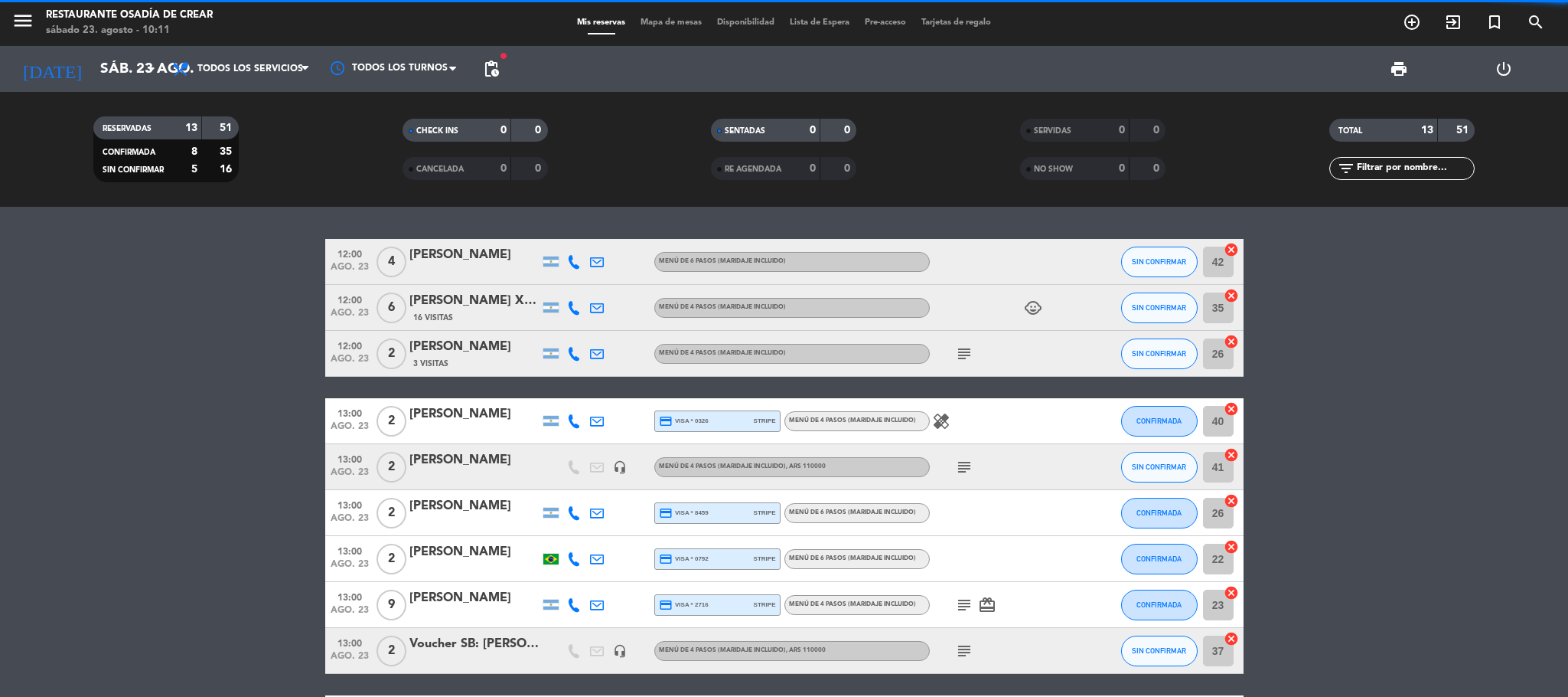
click at [572, 260] on icon at bounding box center [574, 261] width 13 height 13
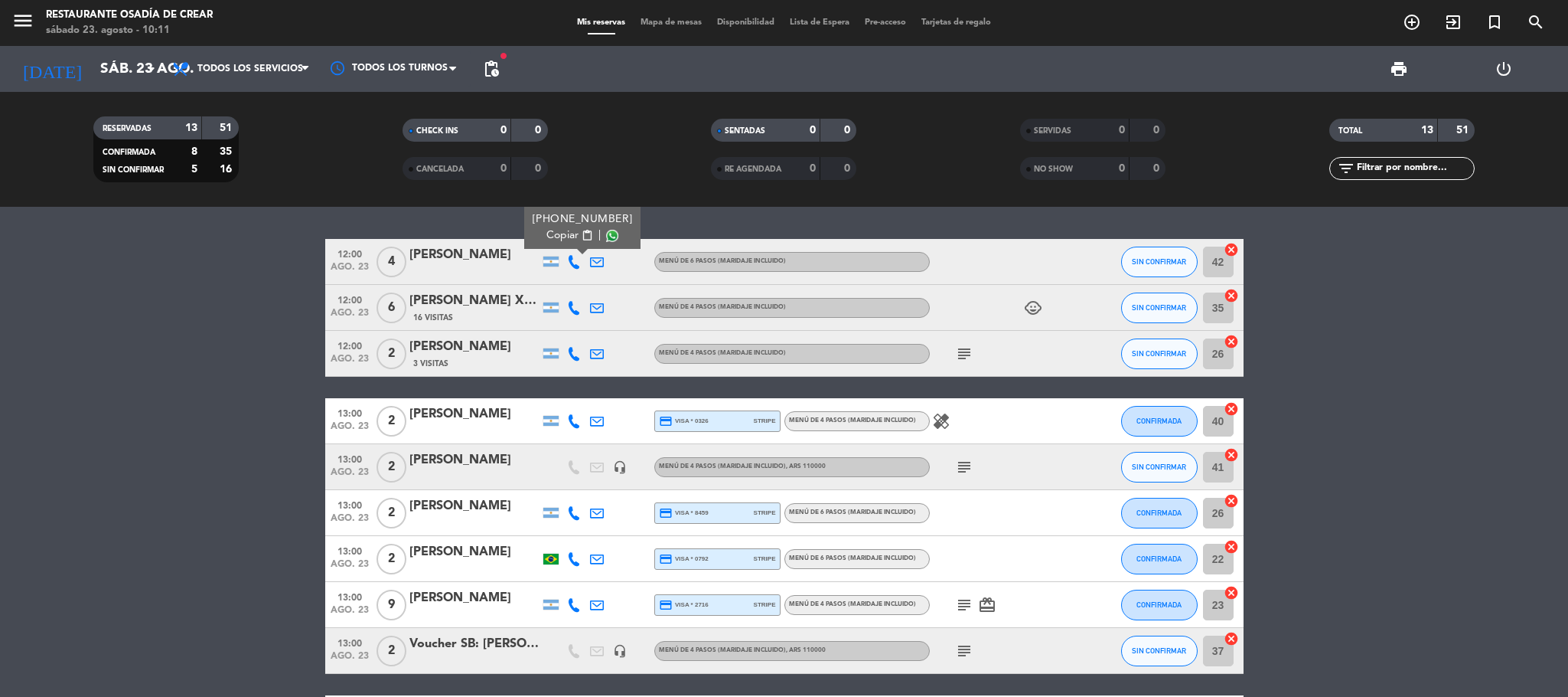
click at [555, 233] on span "Copiar" at bounding box center [563, 235] width 33 height 16
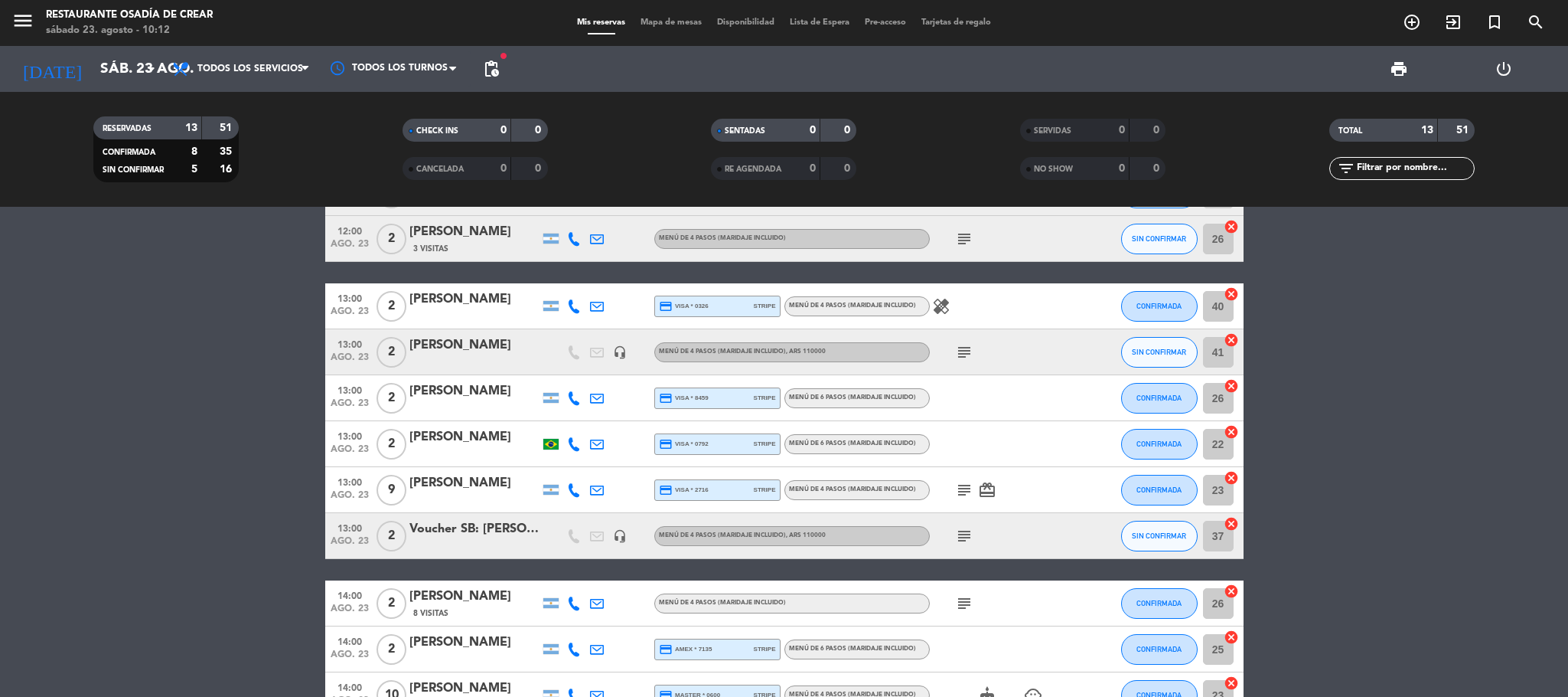
scroll to position [229, 0]
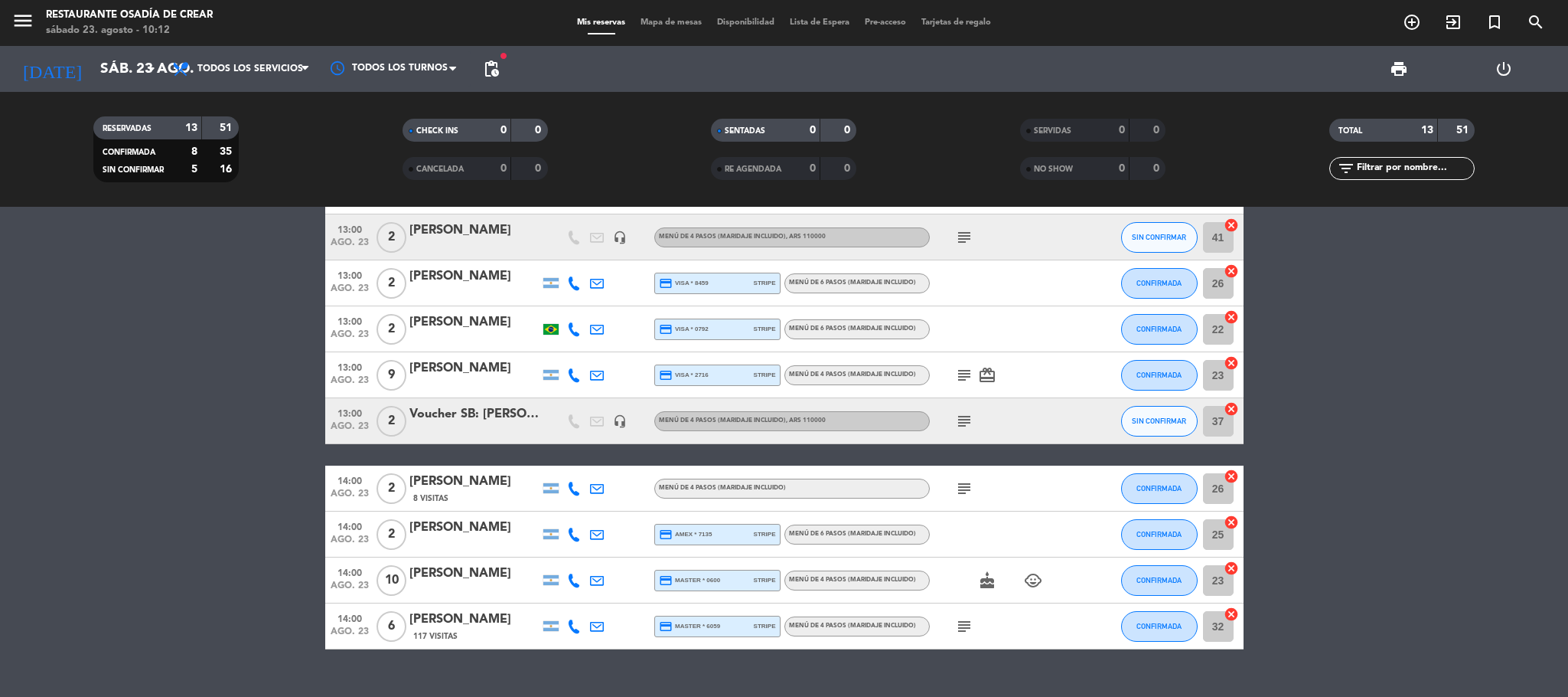
click at [577, 581] on icon at bounding box center [574, 580] width 13 height 13
click at [559, 553] on span "Copiar" at bounding box center [563, 554] width 33 height 16
click at [23, 7] on span "menu" at bounding box center [28, 23] width 34 height 36
click at [23, 13] on icon "menu" at bounding box center [22, 21] width 23 height 23
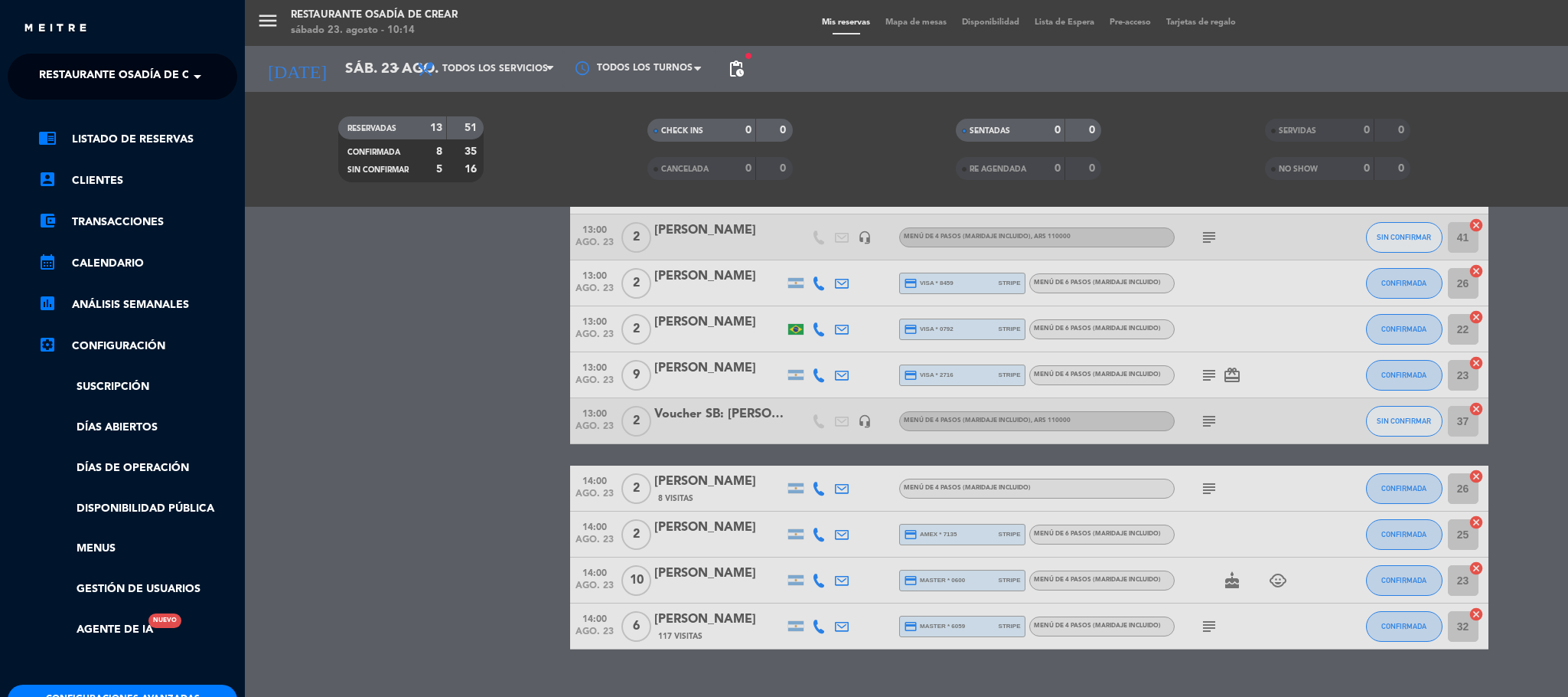
click at [109, 75] on span "Restaurante Osadía de Crear" at bounding box center [129, 76] width 179 height 33
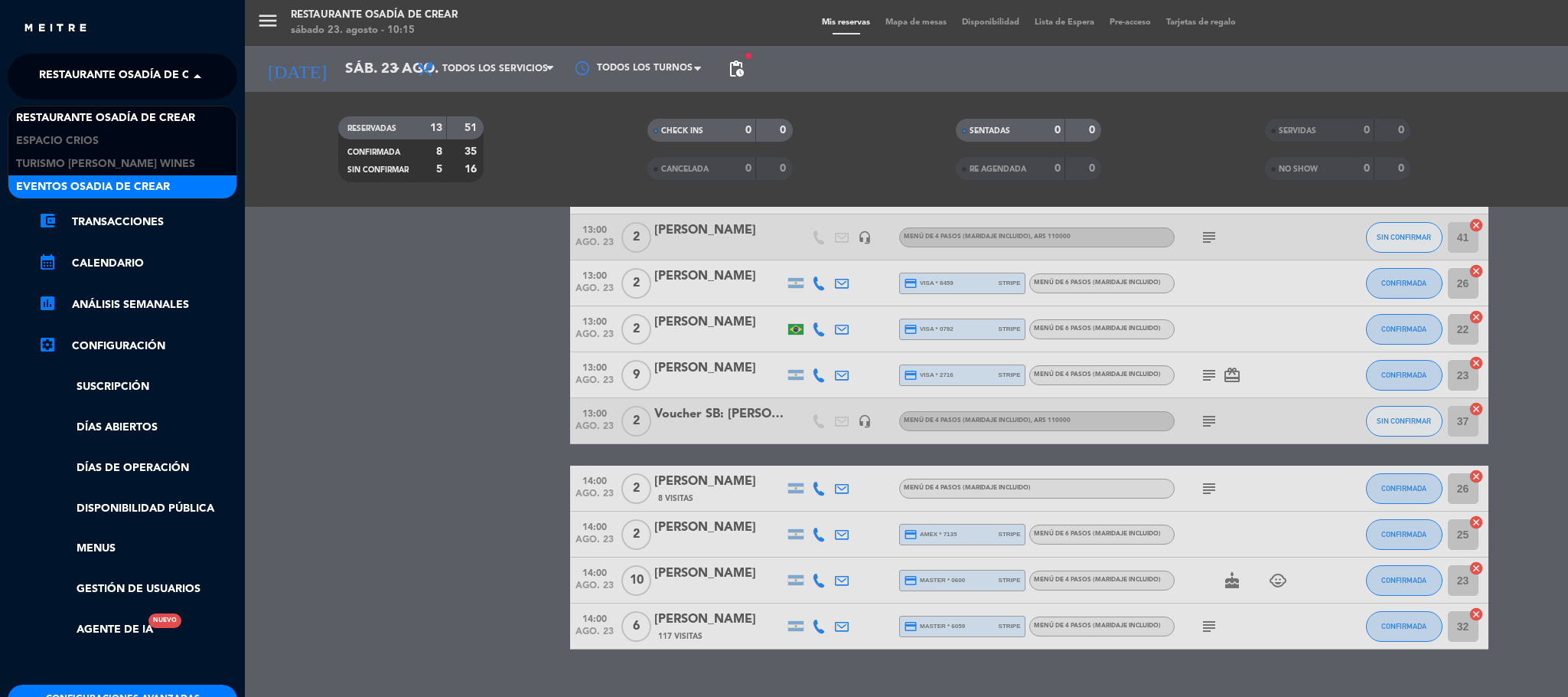
click at [439, 345] on div "menu Restaurante Osadía de Crear sábado 23. agosto - 10:15 Mis reservas Mapa de…" at bounding box center [1029, 348] width 1568 height 697
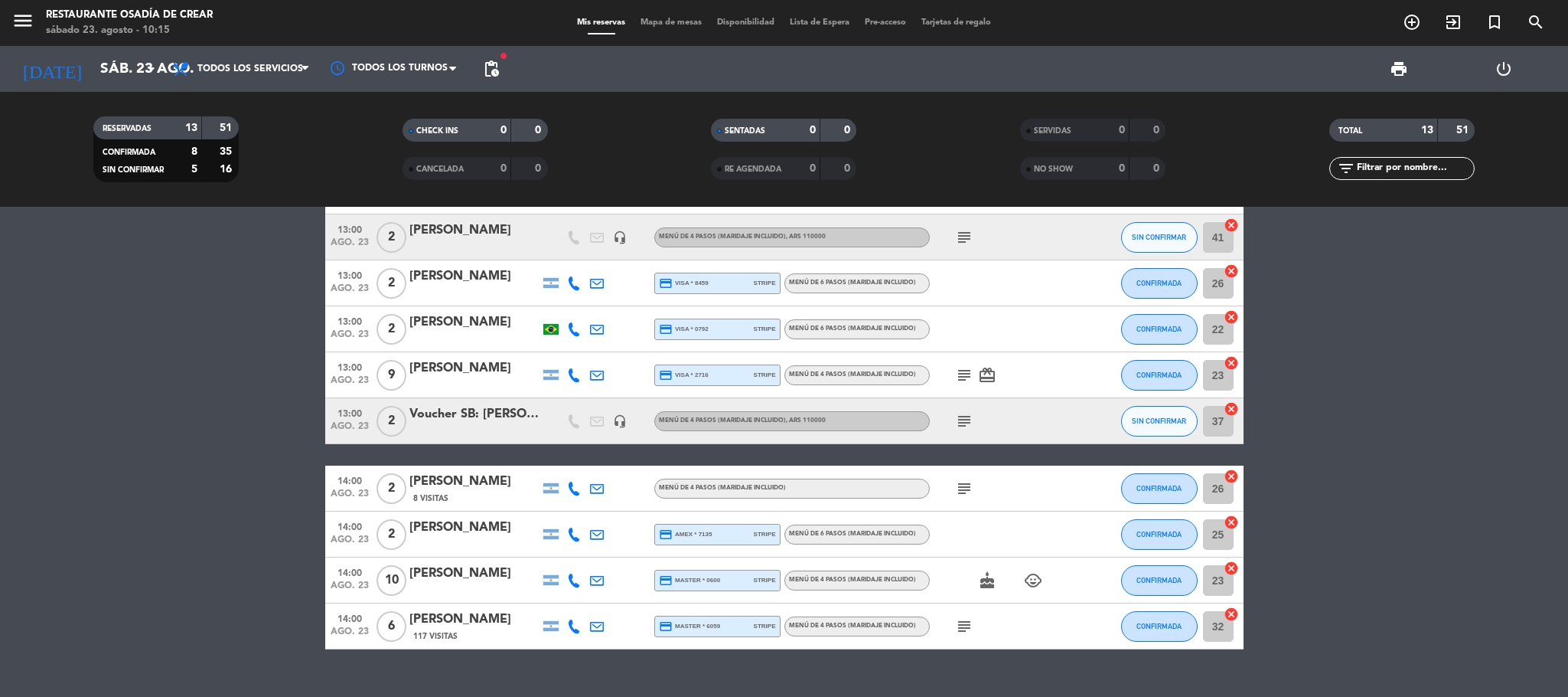
scroll to position [0, 0]
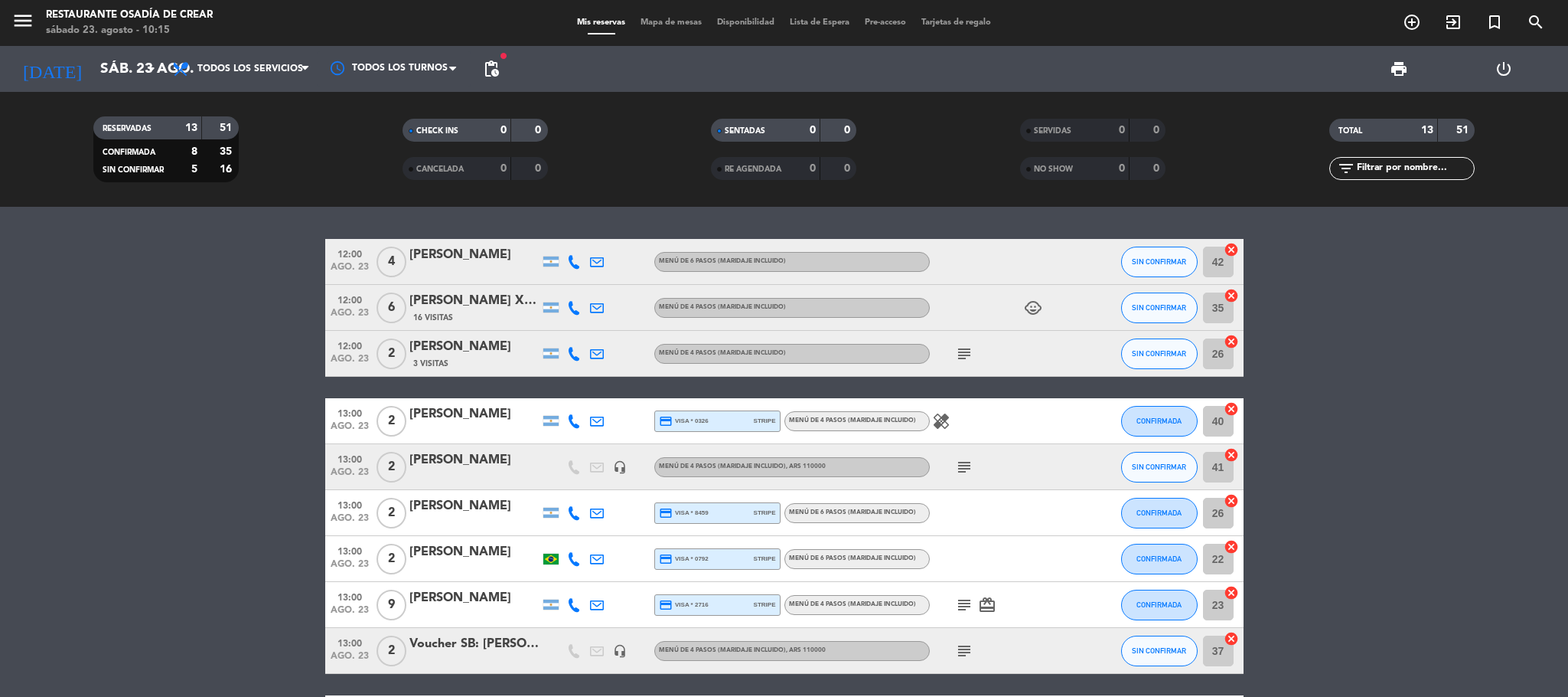
click at [970, 471] on icon "subject" at bounding box center [964, 467] width 18 height 18
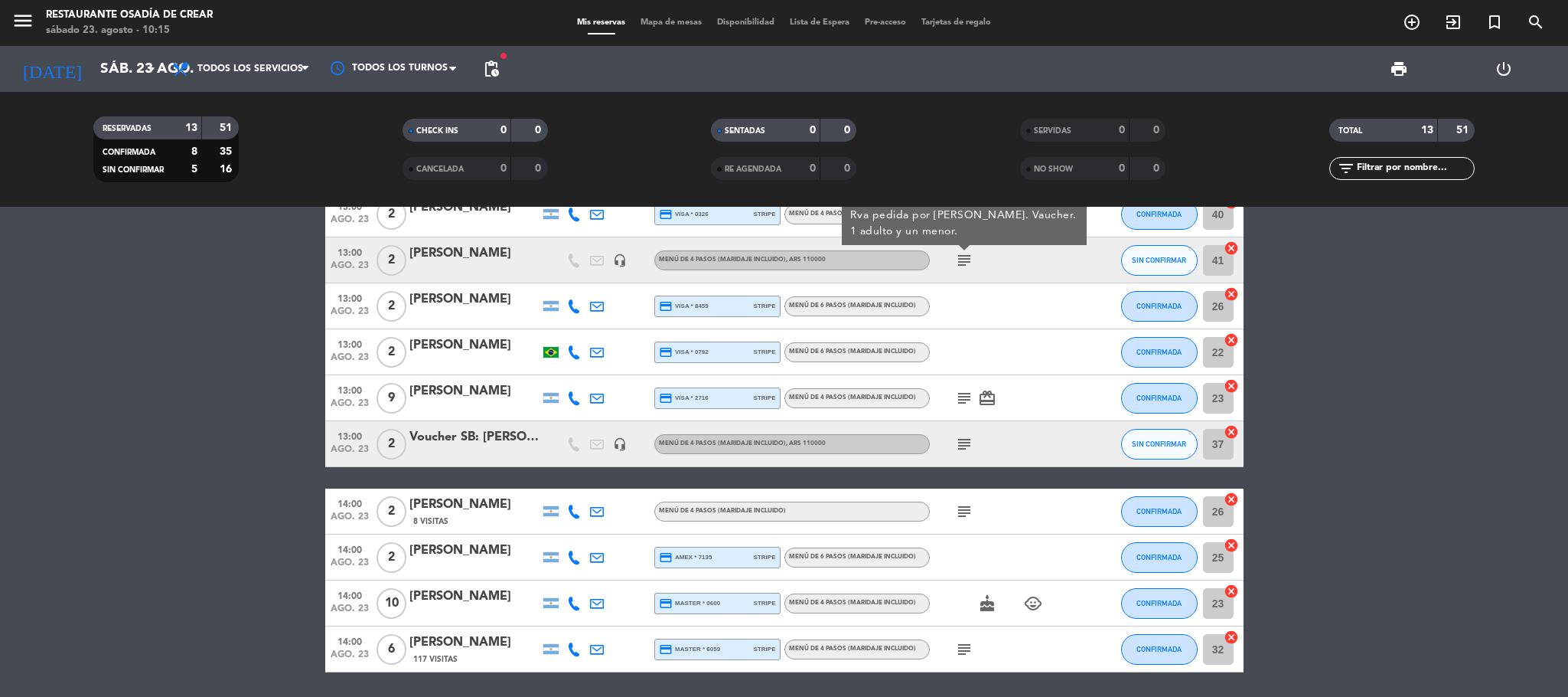
scroll to position [229, 0]
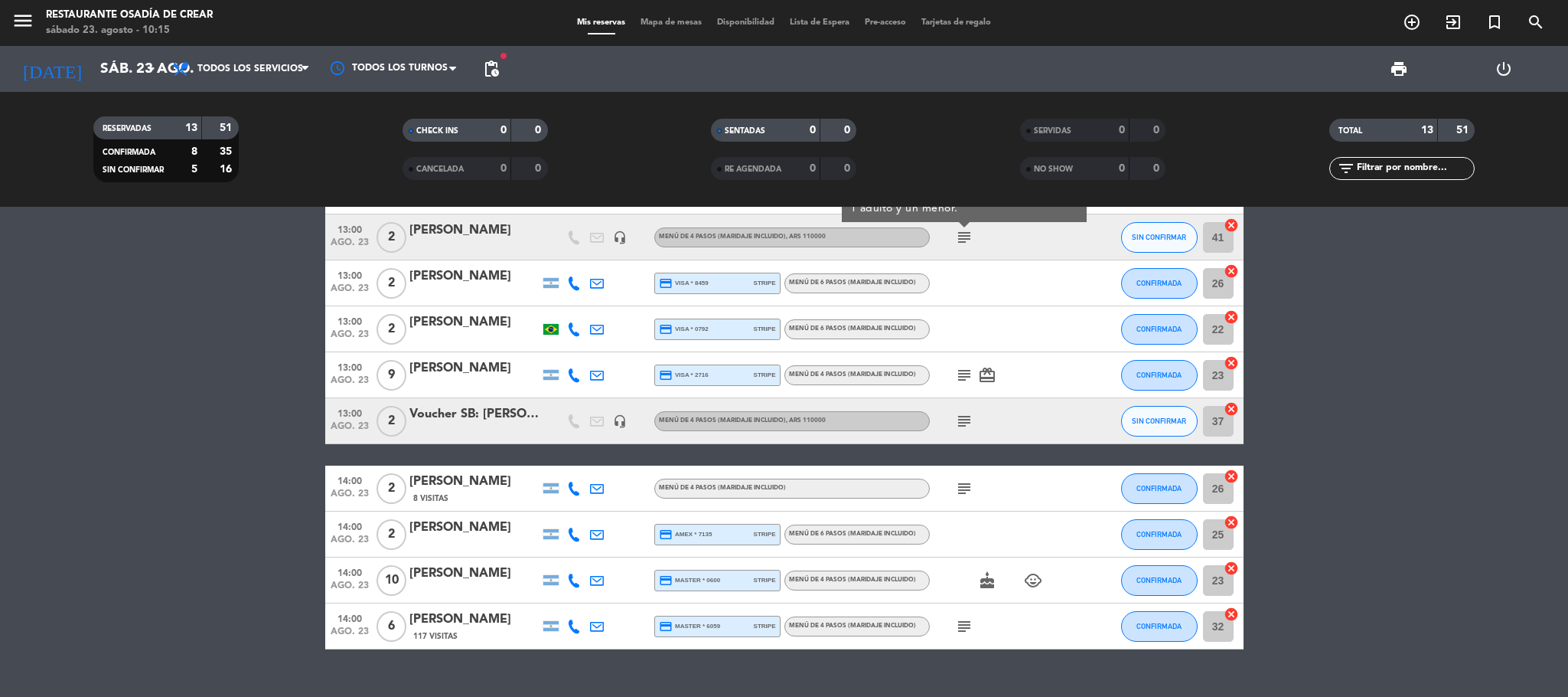
click at [481, 418] on div "Voucher SB: [PERSON_NAME]" at bounding box center [475, 414] width 130 height 20
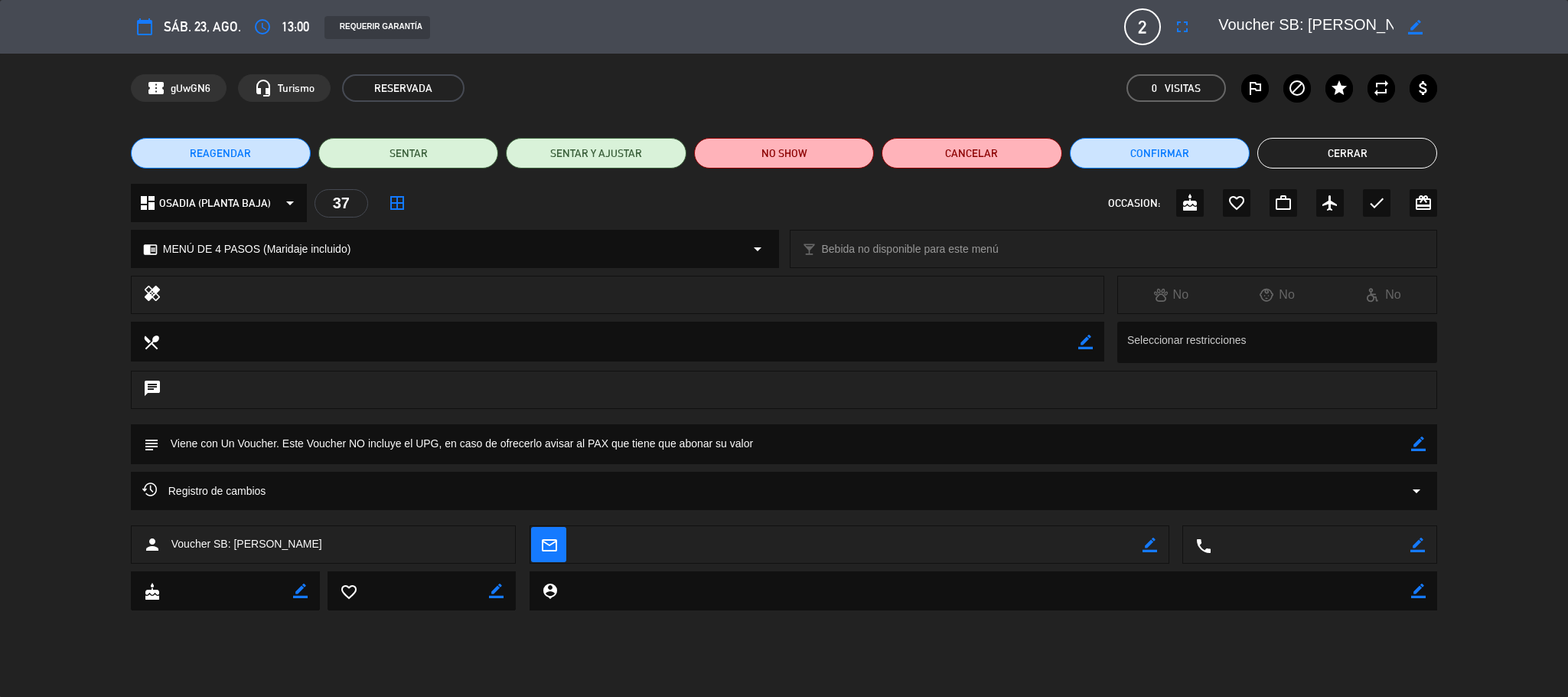
click at [537, 485] on div "Registro de cambios arrow_drop_down" at bounding box center [784, 491] width 1284 height 18
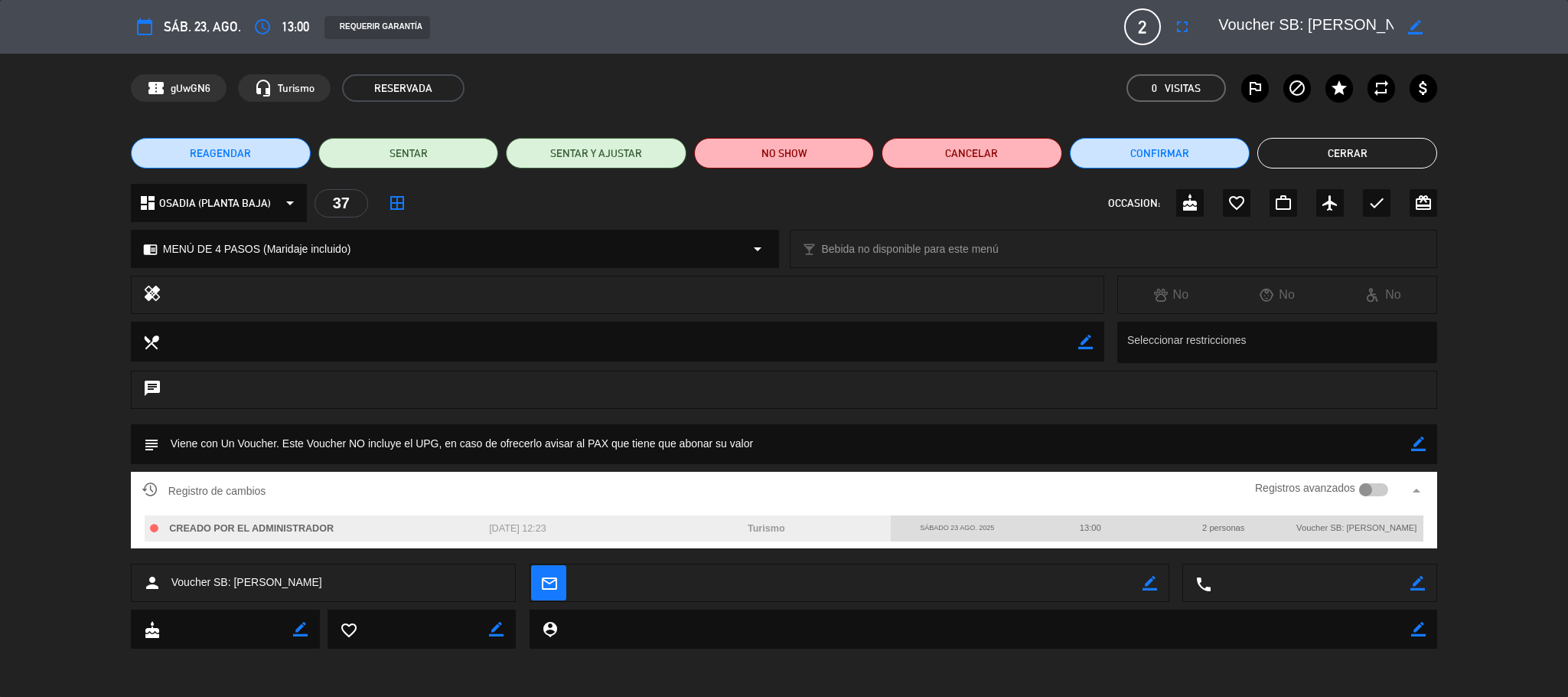
click at [1309, 164] on button "Cerrar" at bounding box center [1347, 153] width 180 height 31
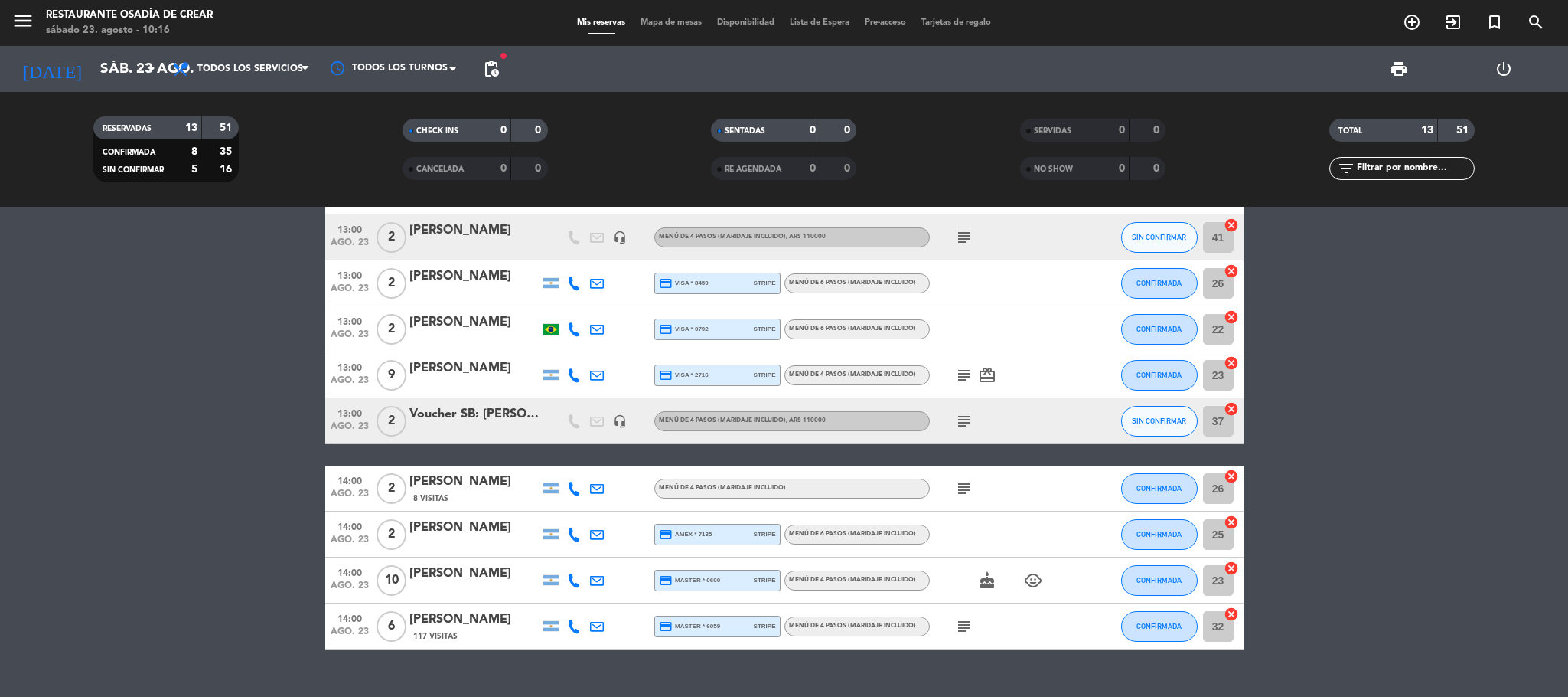
click at [960, 417] on icon "subject" at bounding box center [964, 421] width 18 height 18
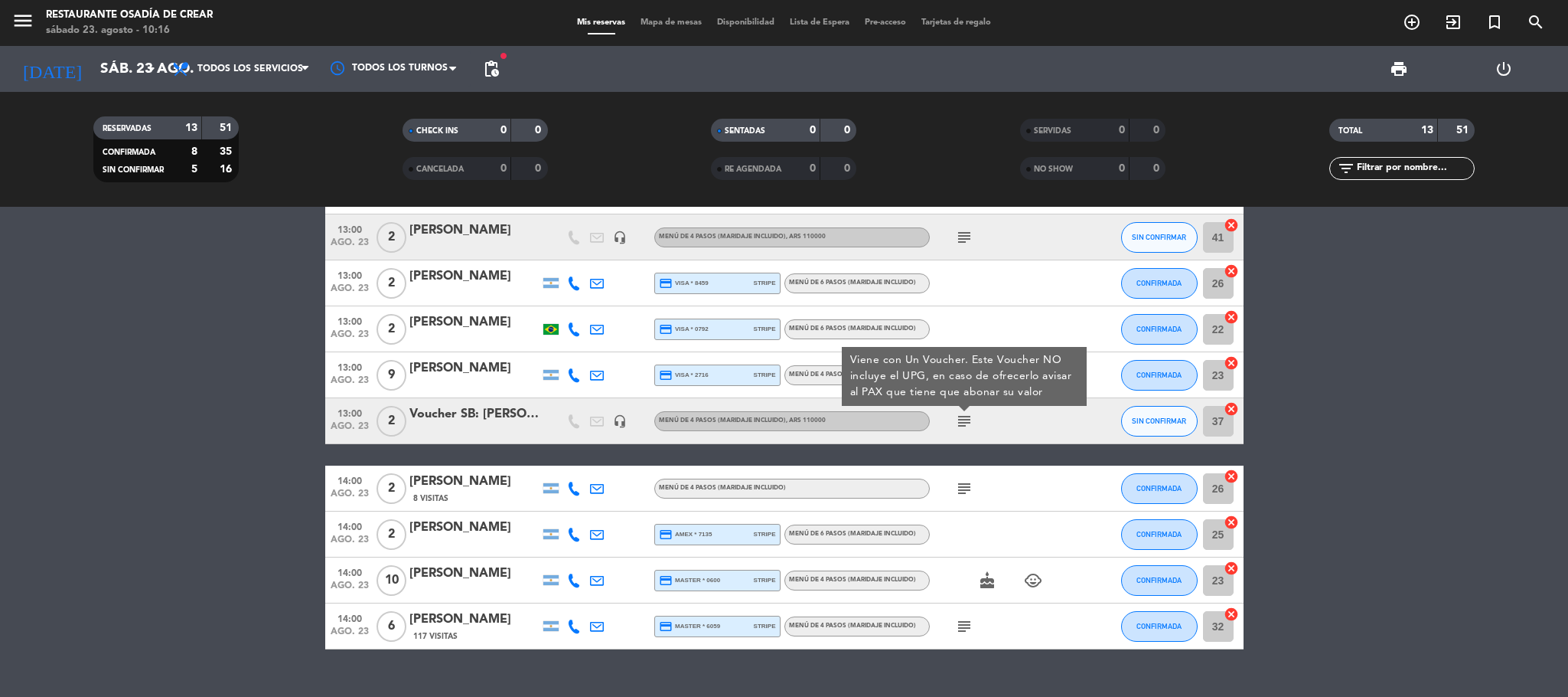
click at [214, 425] on bookings-row "12:00 [DATE] 4 [PERSON_NAME] MENÚ DE 6 PASOS (Maridaje incluido) SIN CONFIRMAR …" at bounding box center [784, 329] width 1568 height 640
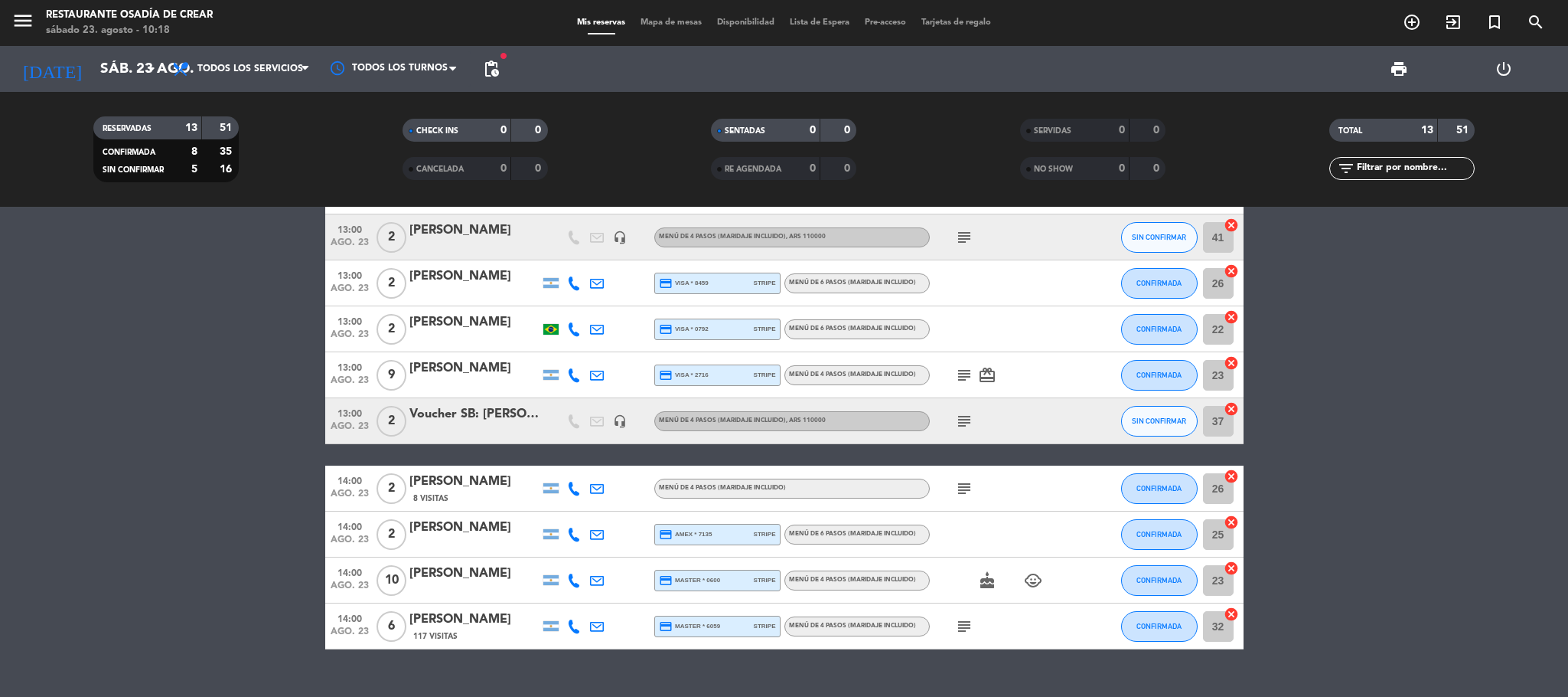
click at [459, 421] on div "Voucher SB: [PERSON_NAME]" at bounding box center [475, 414] width 130 height 20
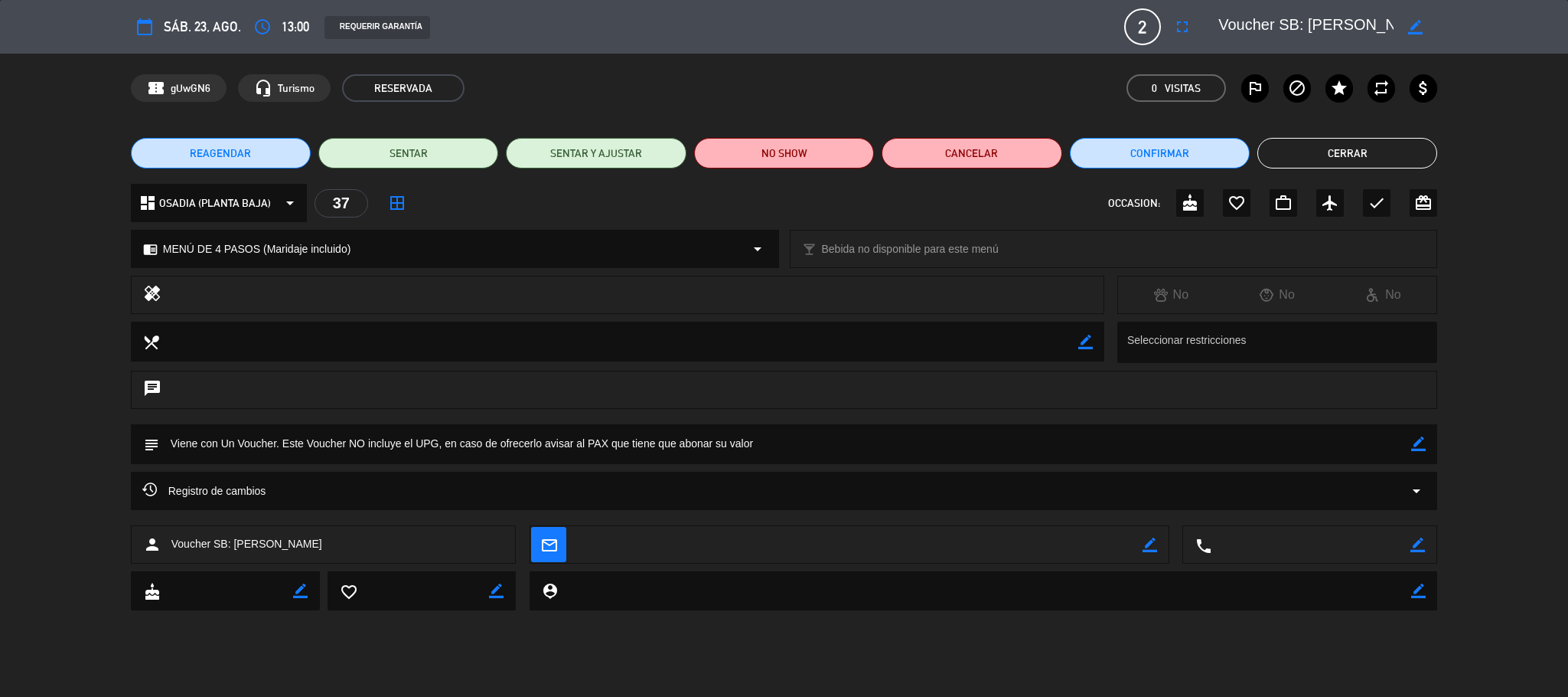
click at [1381, 17] on textarea at bounding box center [1305, 26] width 175 height 28
click at [1398, 140] on button "Cerrar" at bounding box center [1347, 153] width 180 height 31
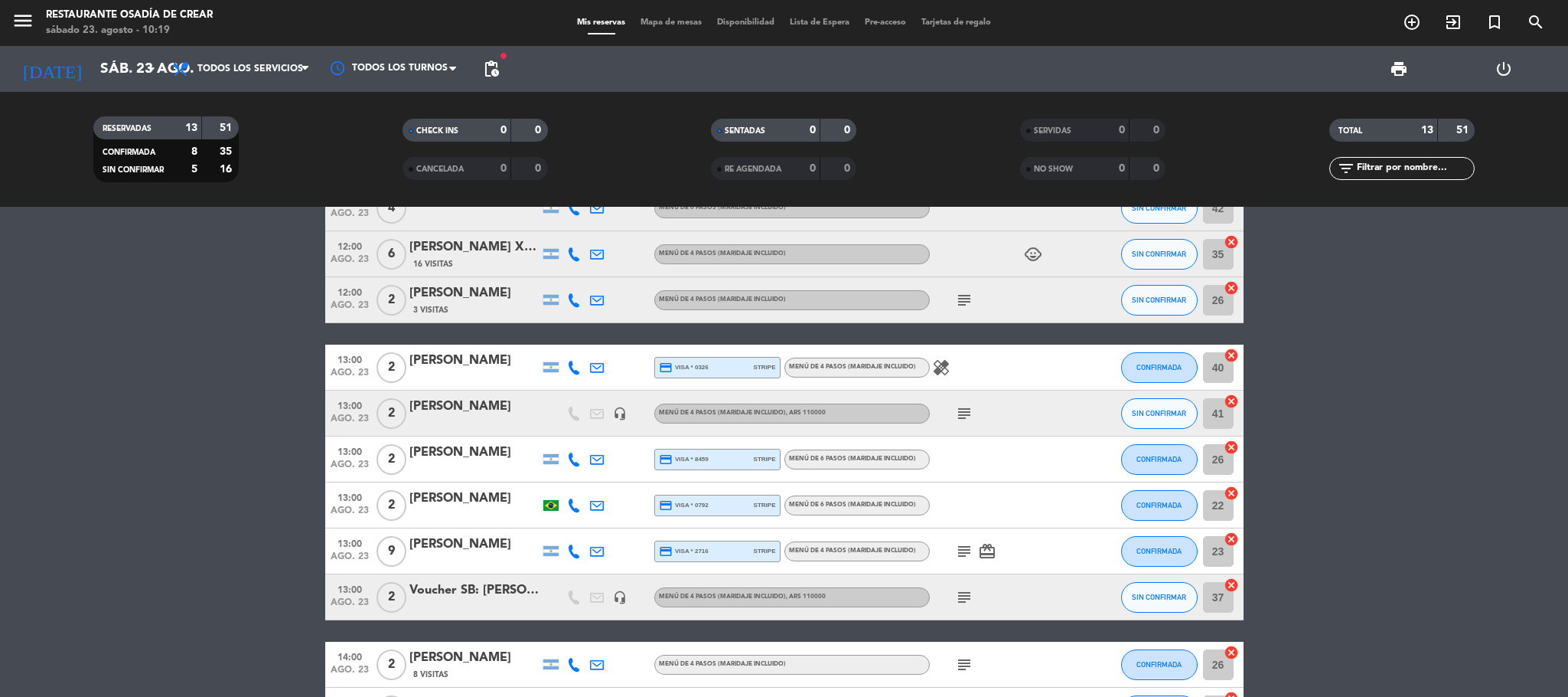
scroll to position [0, 0]
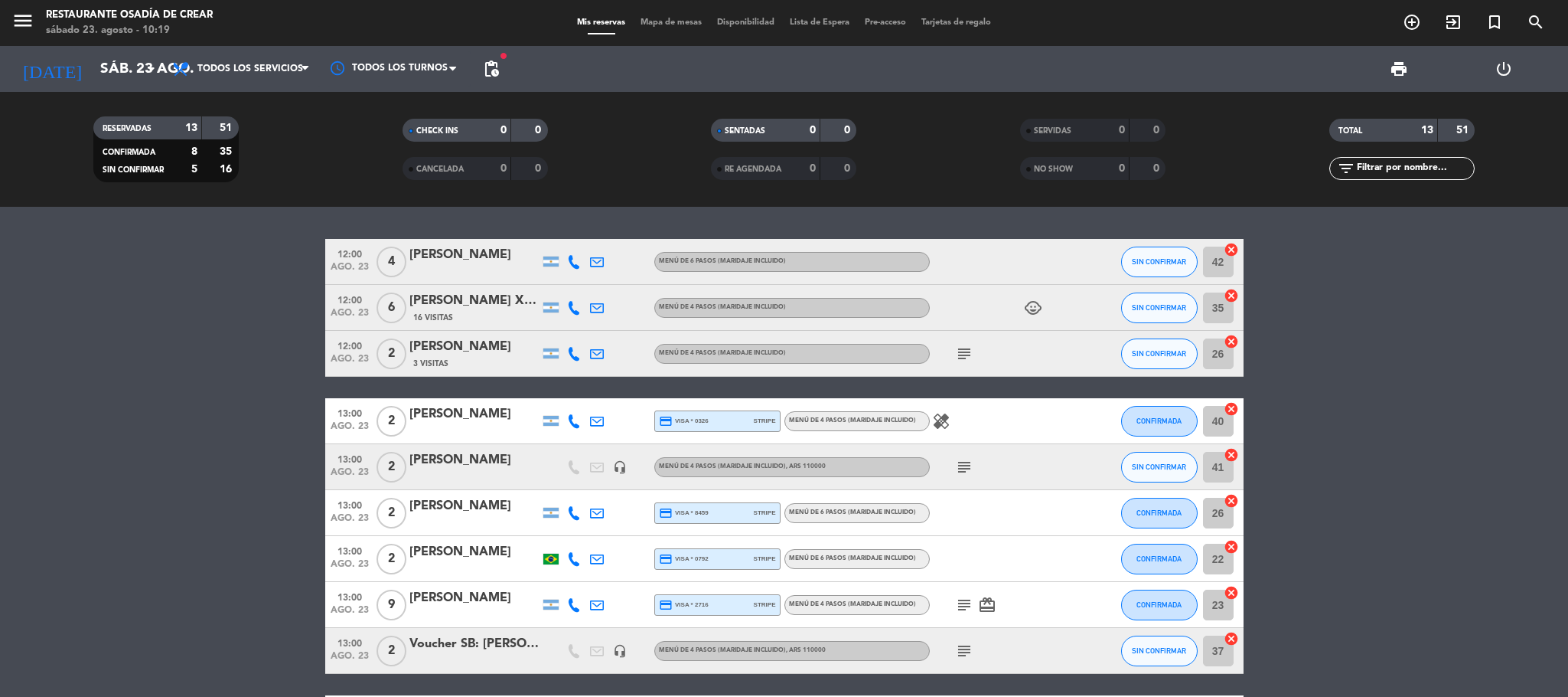
click at [959, 464] on icon "subject" at bounding box center [964, 467] width 18 height 18
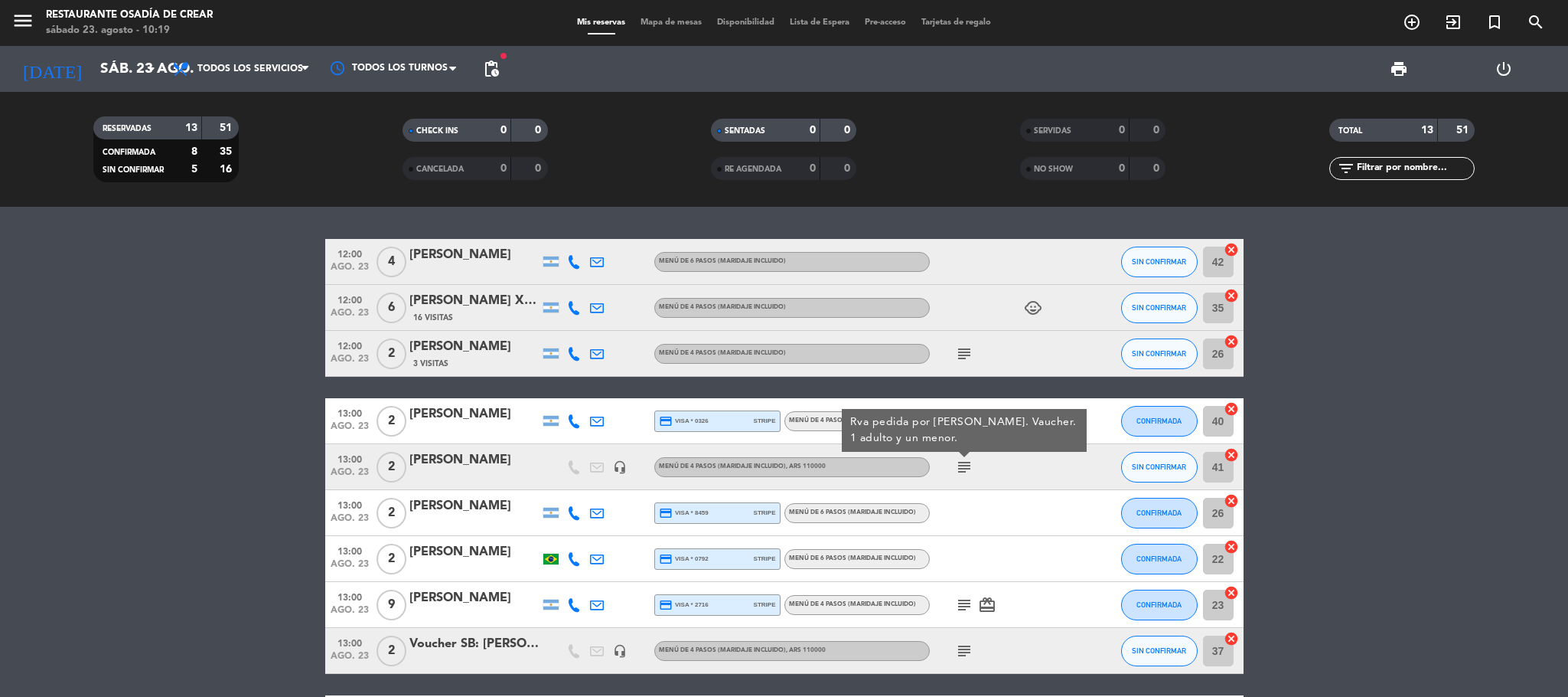
click at [967, 650] on icon "subject" at bounding box center [964, 650] width 18 height 18
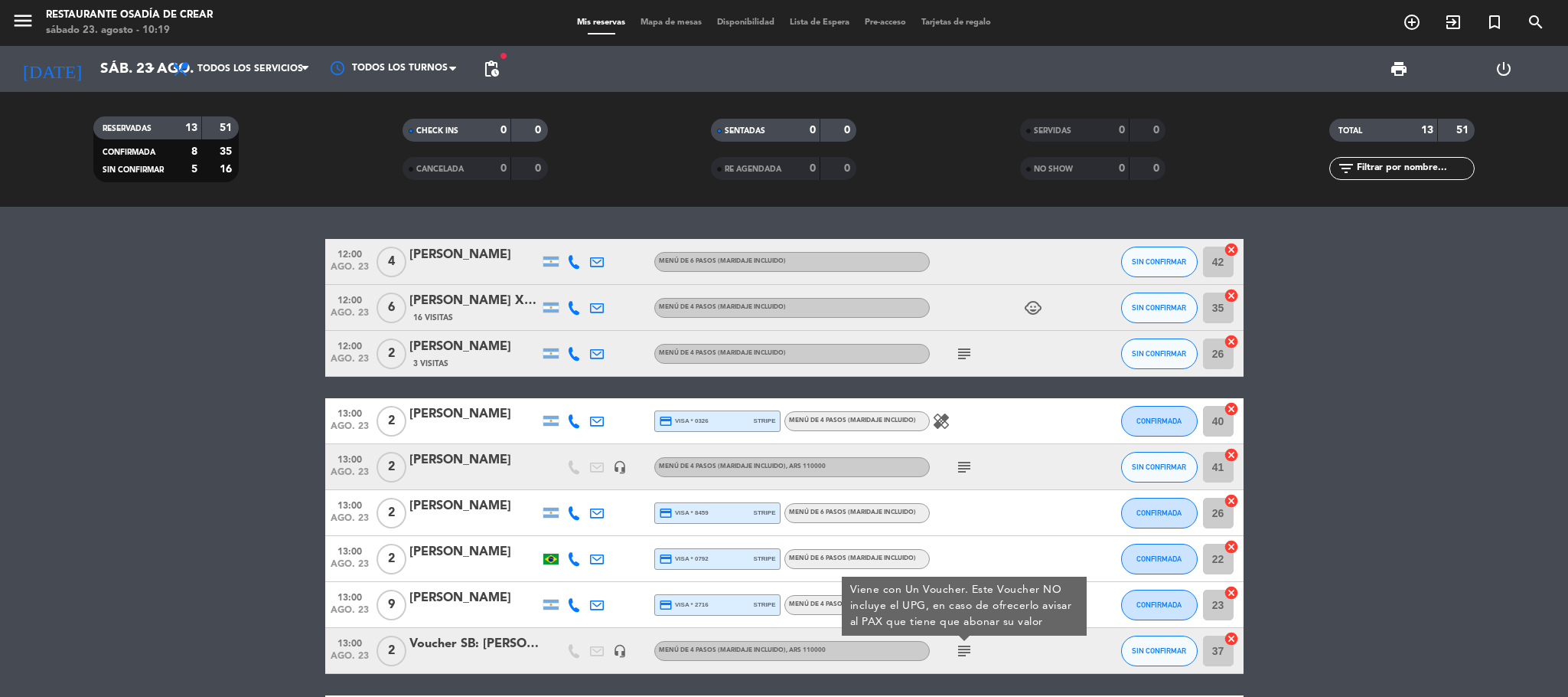
click at [246, 478] on bookings-row "12:00 [DATE] 4 [PERSON_NAME] MENÚ DE 6 PASOS (Maridaje incluido) SIN CONFIRMAR …" at bounding box center [784, 559] width 1568 height 640
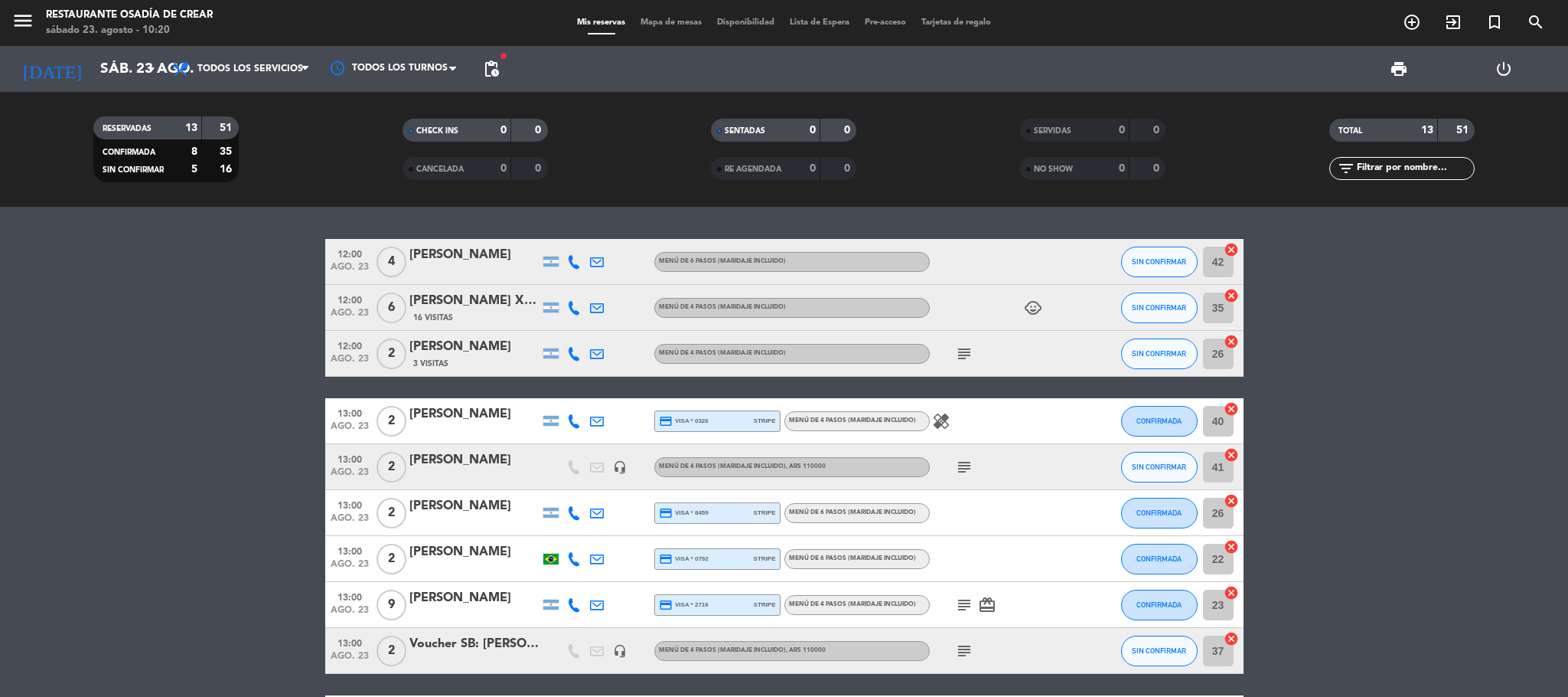
click at [471, 472] on div at bounding box center [475, 476] width 130 height 12
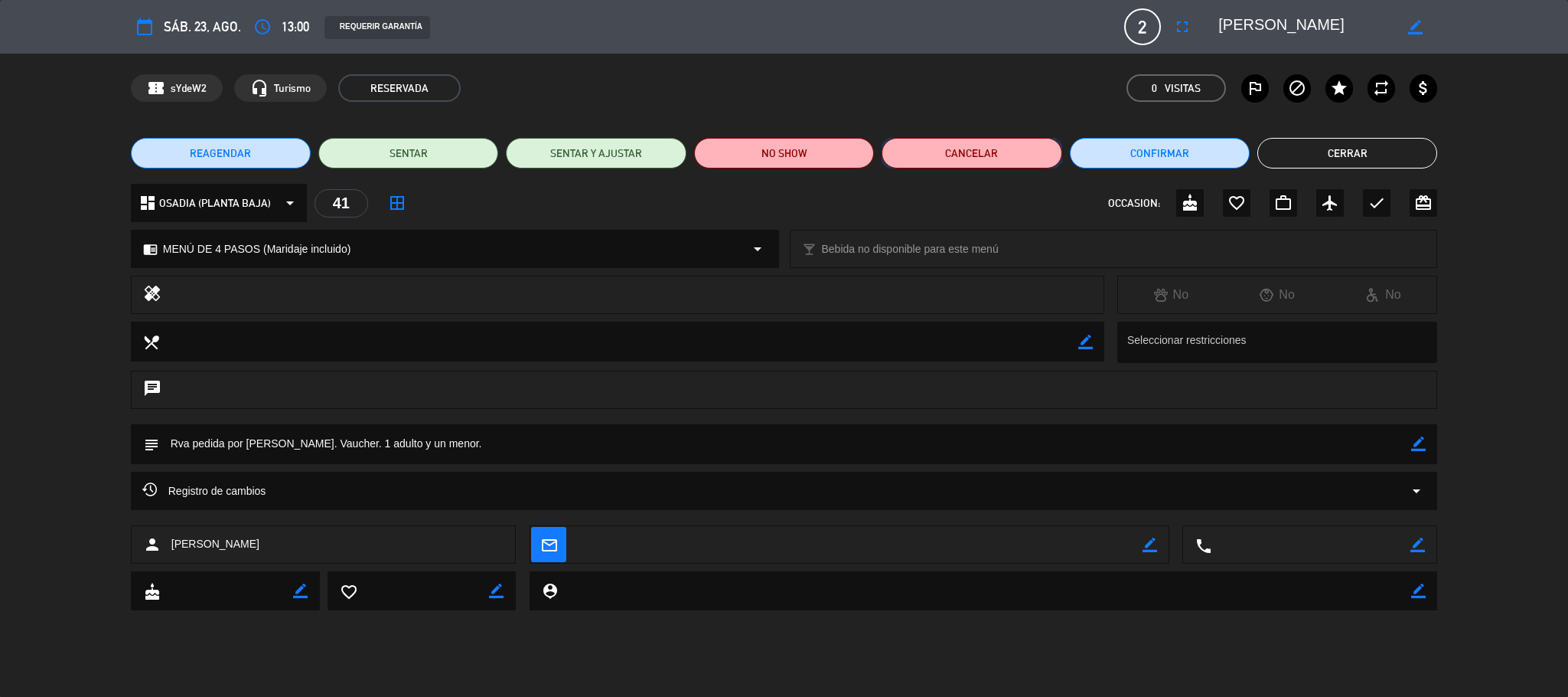
click at [983, 157] on button "Cancelar" at bounding box center [971, 153] width 180 height 31
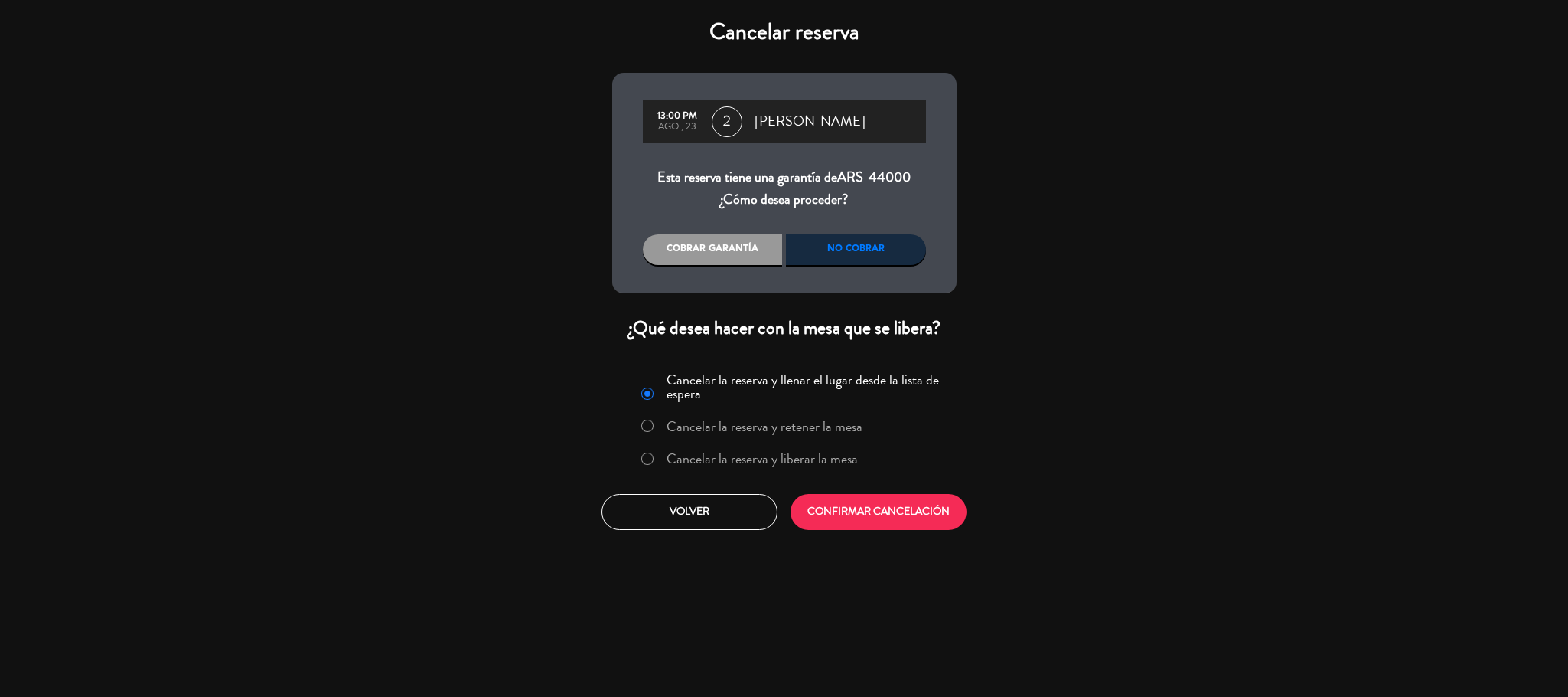
click at [827, 245] on div "No cobrar" at bounding box center [855, 249] width 140 height 31
click at [740, 456] on label "Cancelar la reserva y liberar la mesa" at bounding box center [762, 458] width 191 height 13
click at [889, 508] on button "CONFIRMAR CANCELACIÓN" at bounding box center [878, 511] width 176 height 36
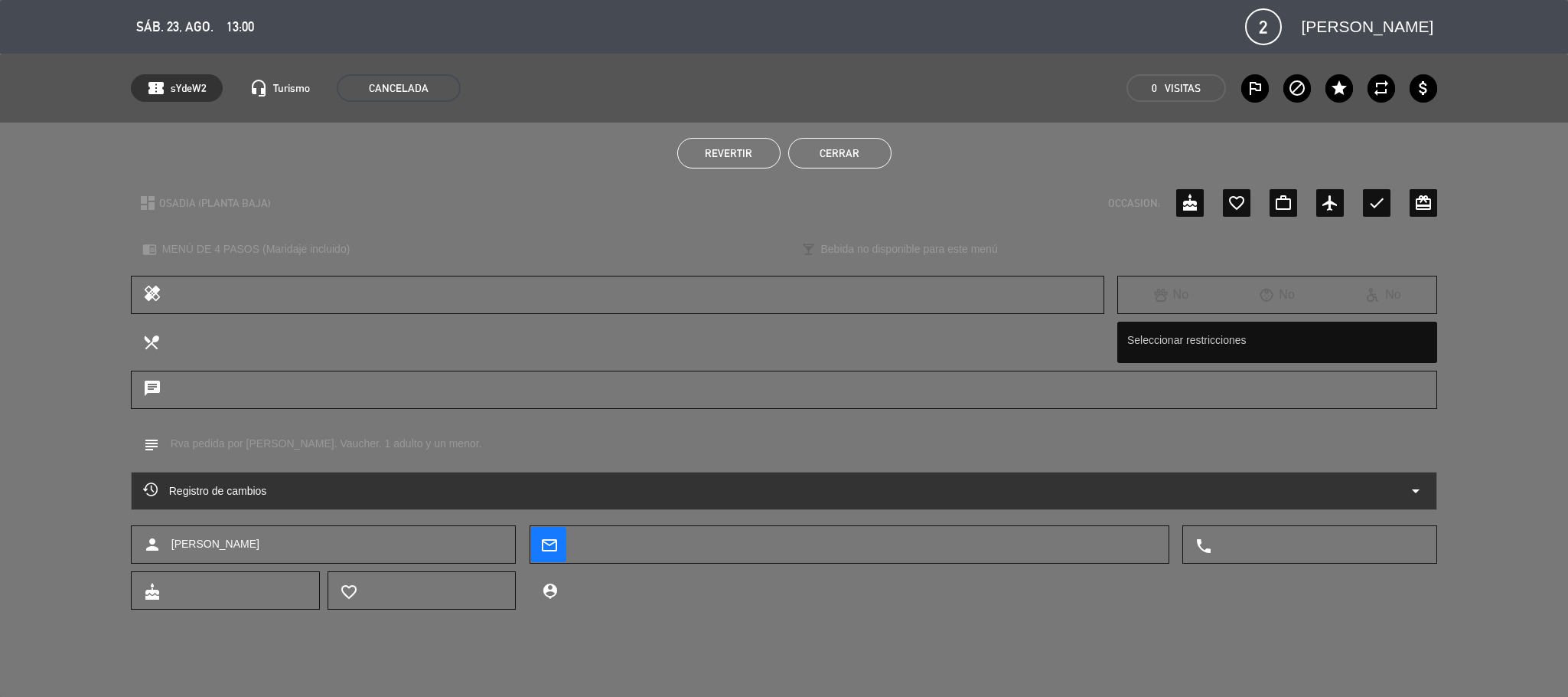
click at [836, 155] on button "Cerrar" at bounding box center [840, 153] width 103 height 31
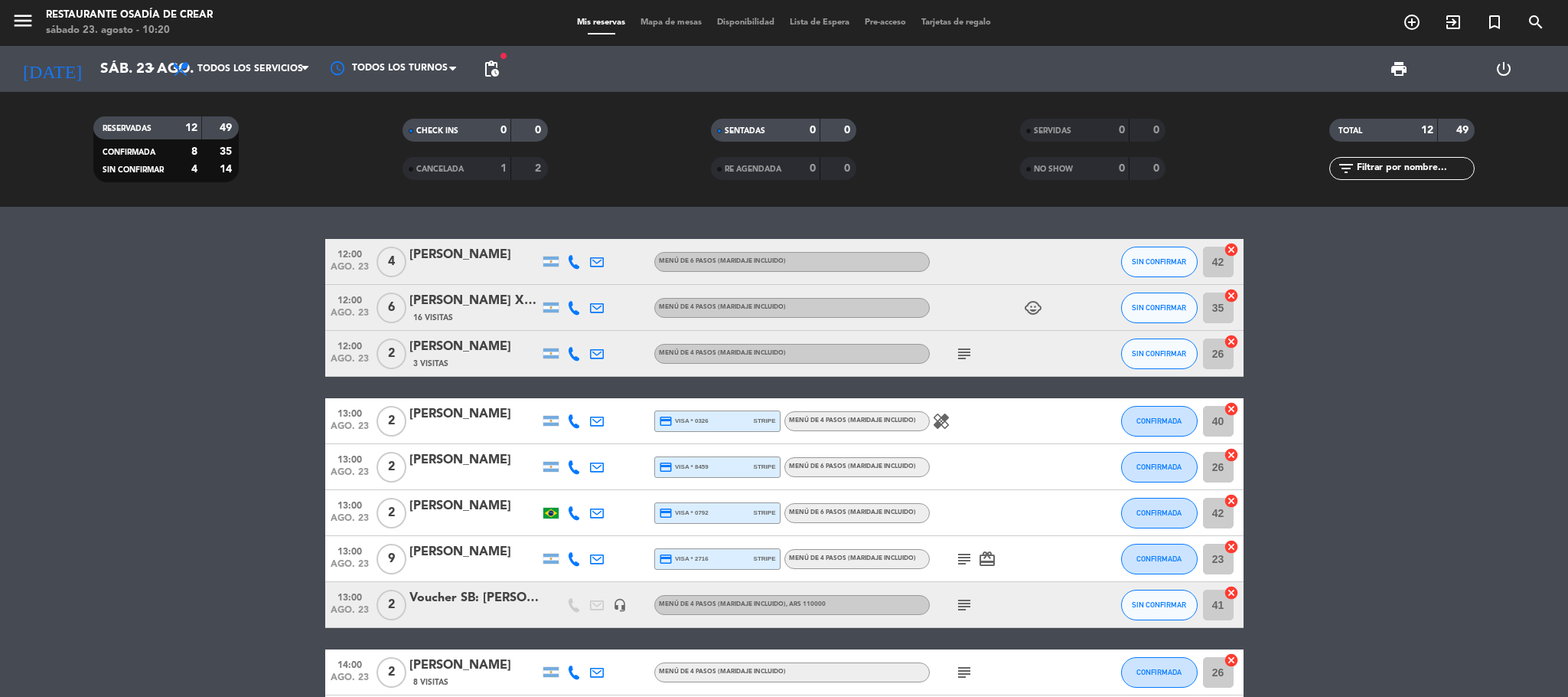
click at [306, 525] on bookings-row "12:00 [DATE] 4 [PERSON_NAME] MENÚ DE 6 PASOS (Maridaje incluido) SIN CONFIRMAR …" at bounding box center [784, 536] width 1568 height 594
click at [198, 429] on bookings-row "12:00 [DATE] 4 [PERSON_NAME] MENÚ DE 6 PASOS (Maridaje incluido) SIN CONFIRMAR …" at bounding box center [784, 536] width 1568 height 594
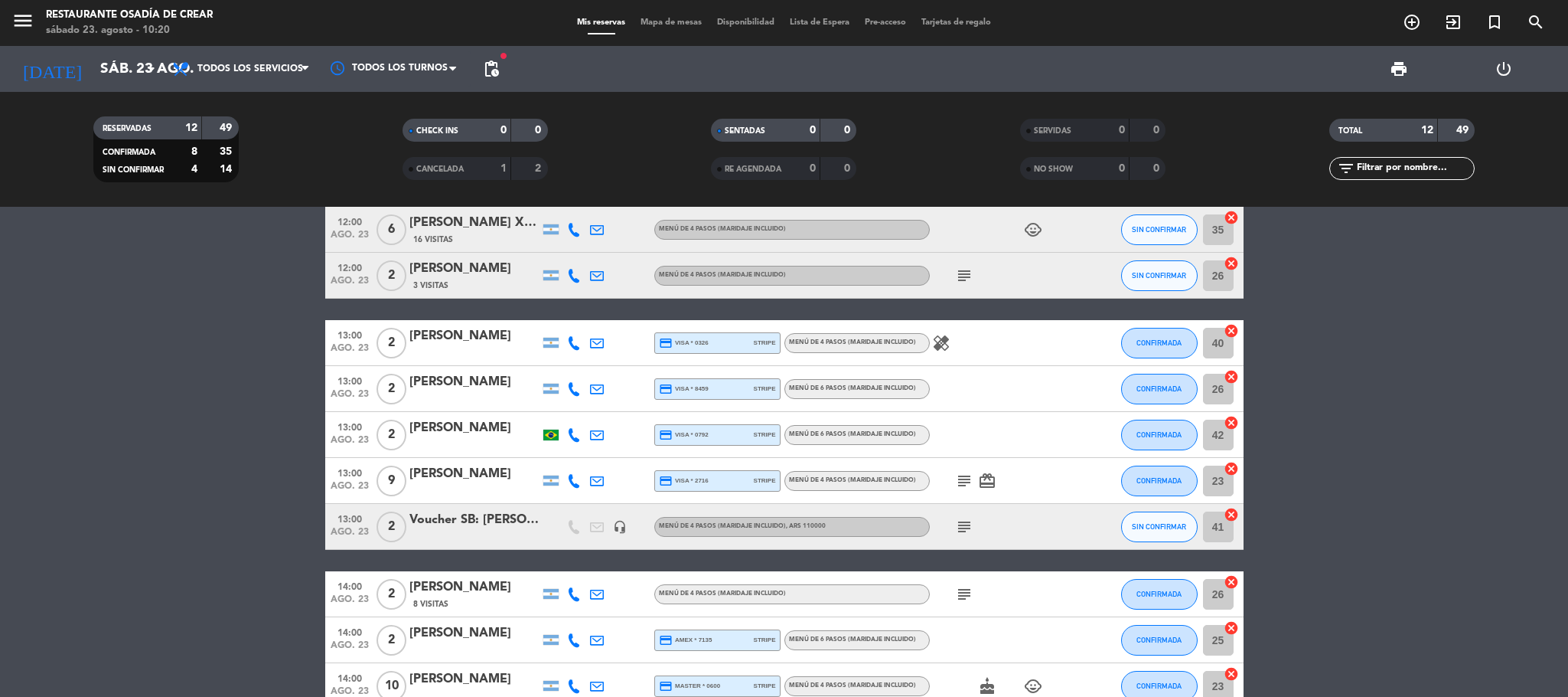
scroll to position [115, 0]
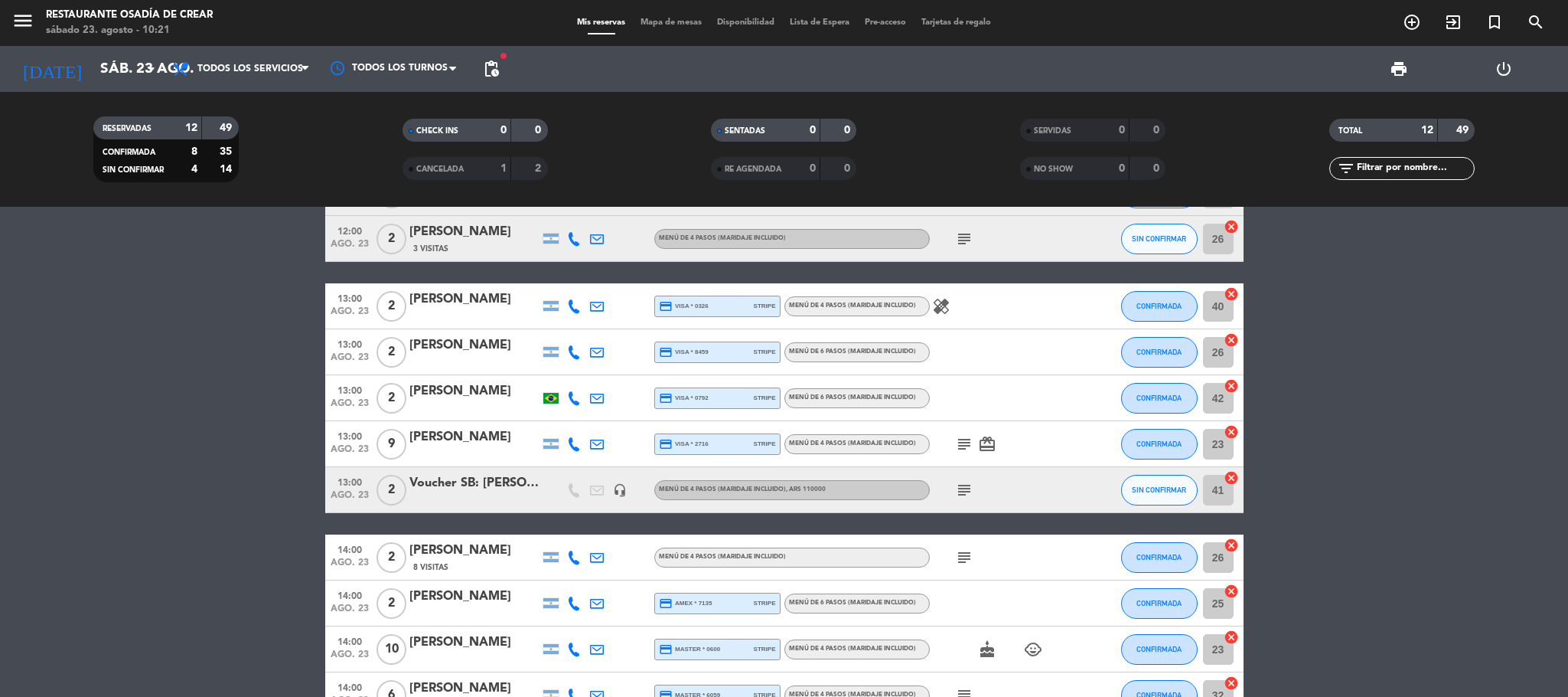
click at [207, 423] on bookings-row "12:00 [DATE] 4 [PERSON_NAME] MENÚ DE 6 PASOS (Maridaje incluido) SIN CONFIRMAR …" at bounding box center [784, 421] width 1568 height 594
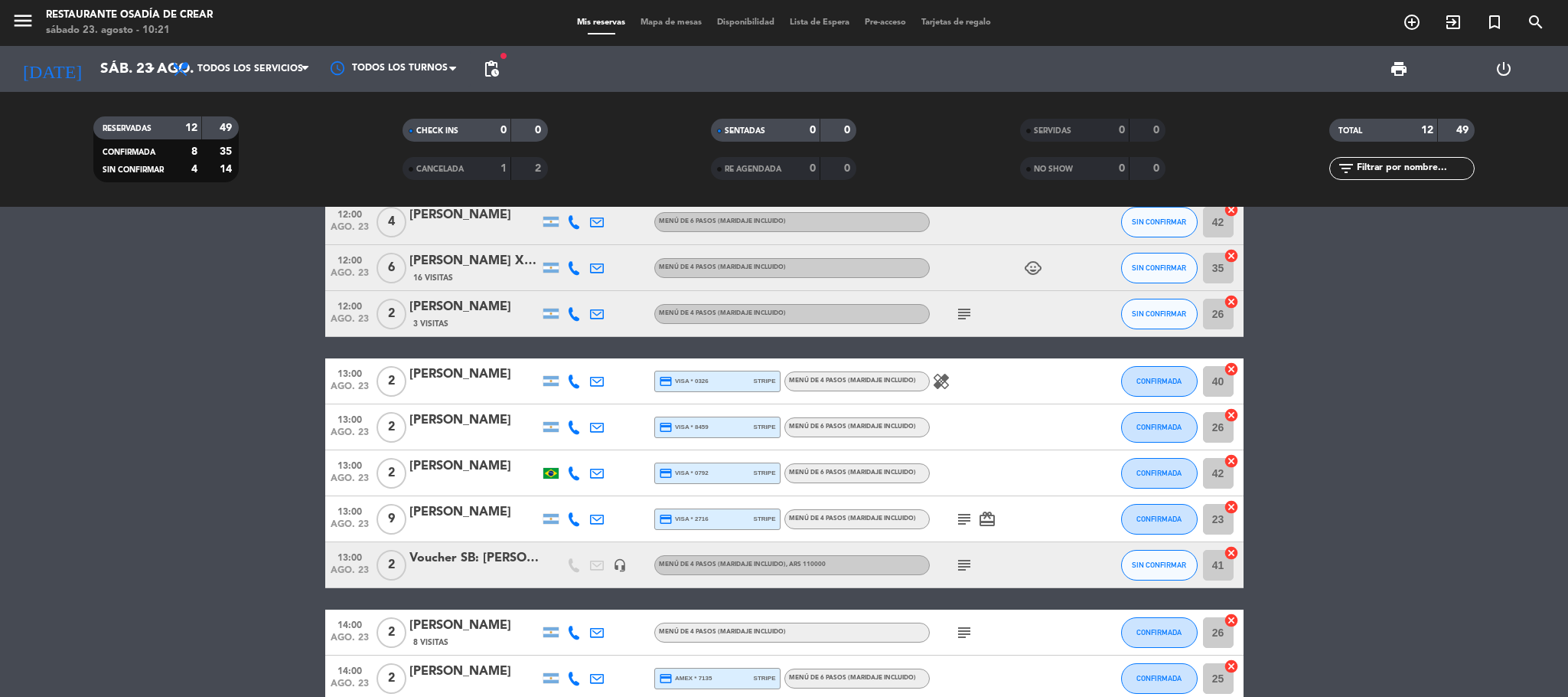
scroll to position [0, 0]
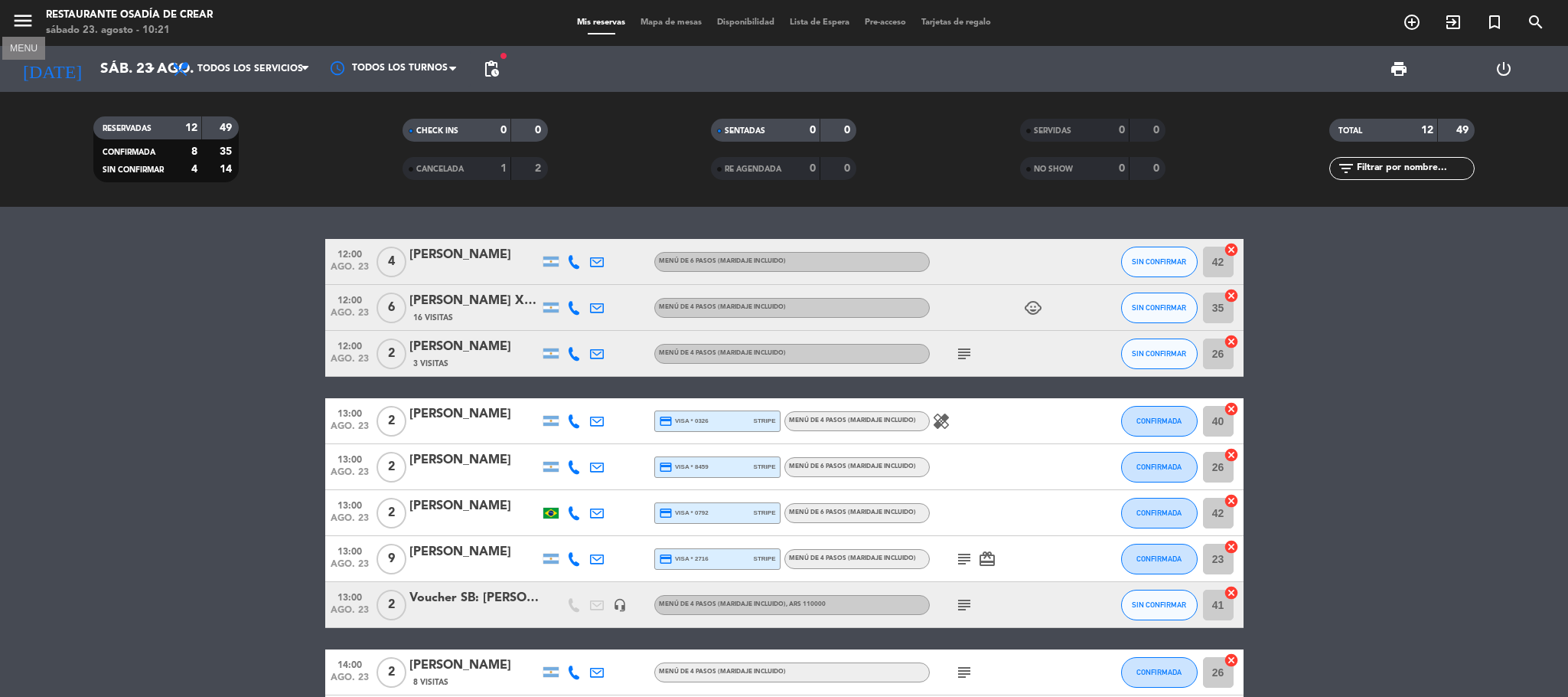
click at [18, 23] on icon "menu" at bounding box center [22, 21] width 23 height 23
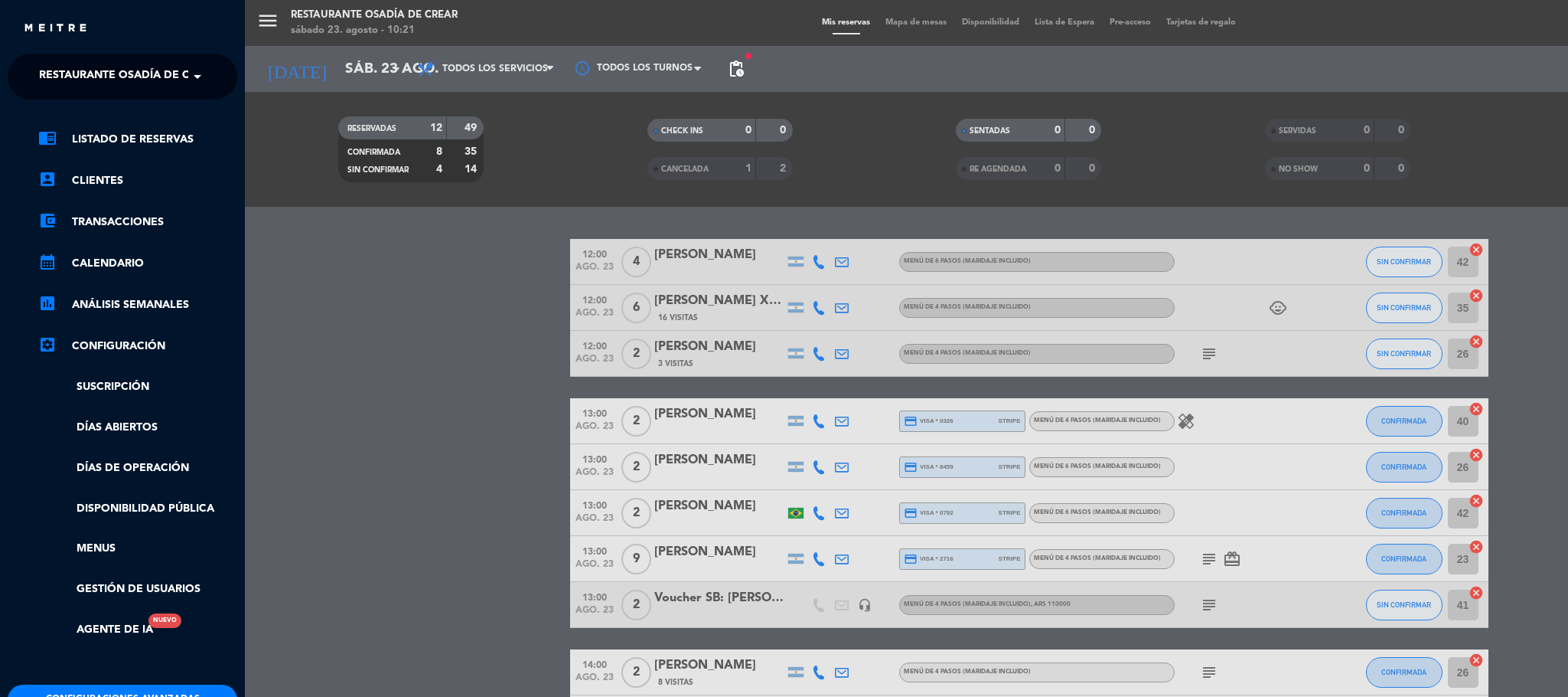
click at [124, 63] on span "Restaurante Osadía de Crear" at bounding box center [129, 76] width 179 height 33
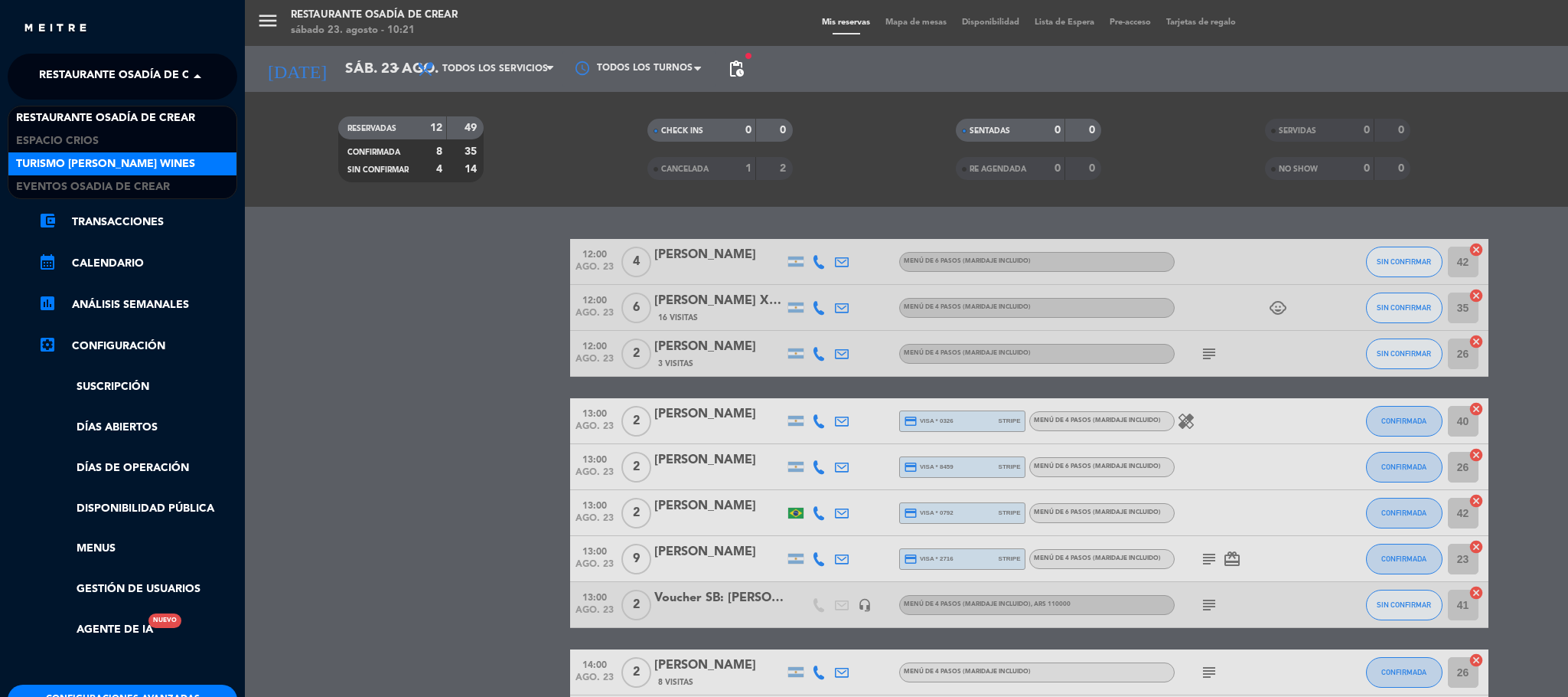
click at [145, 165] on span "Turismo [PERSON_NAME] Wines" at bounding box center [106, 164] width 179 height 17
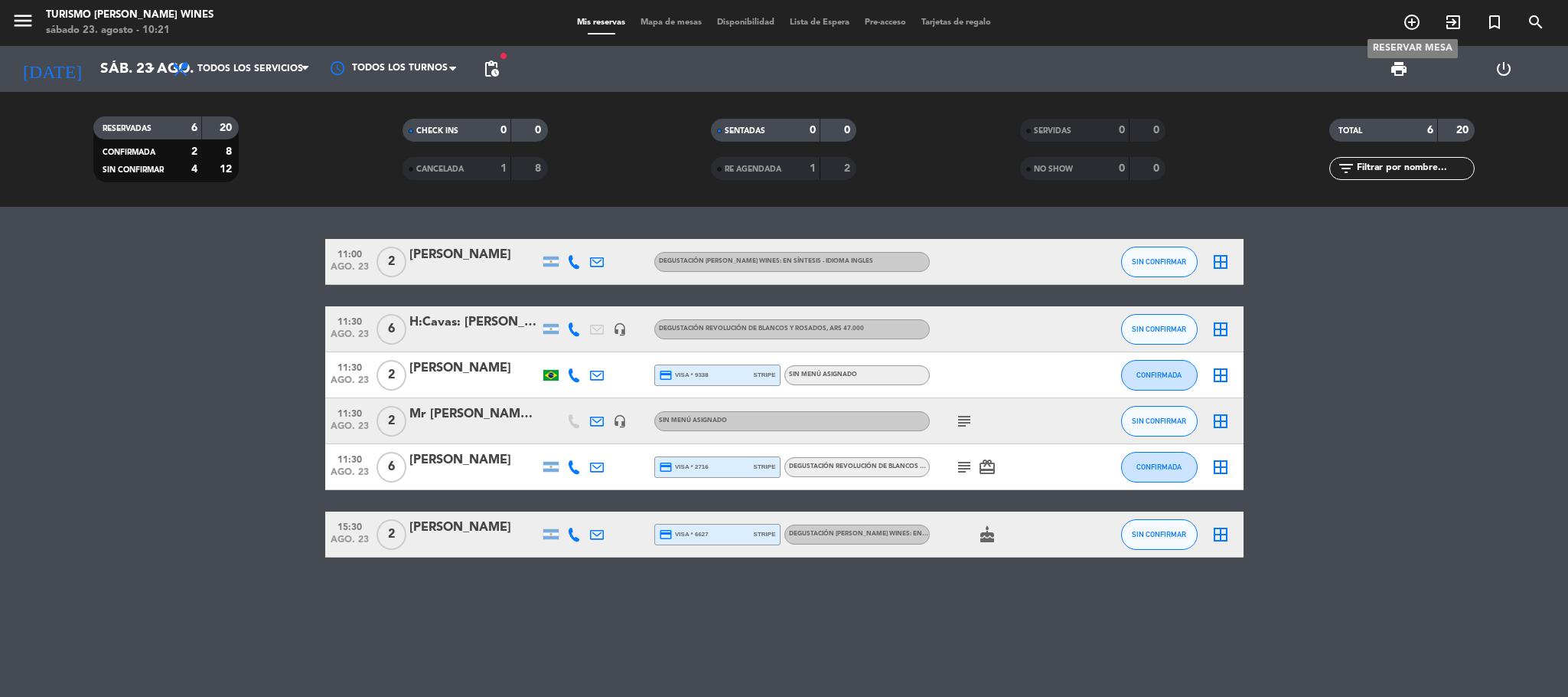
click at [1426, 21] on span "add_circle_outline" at bounding box center [1412, 22] width 41 height 26
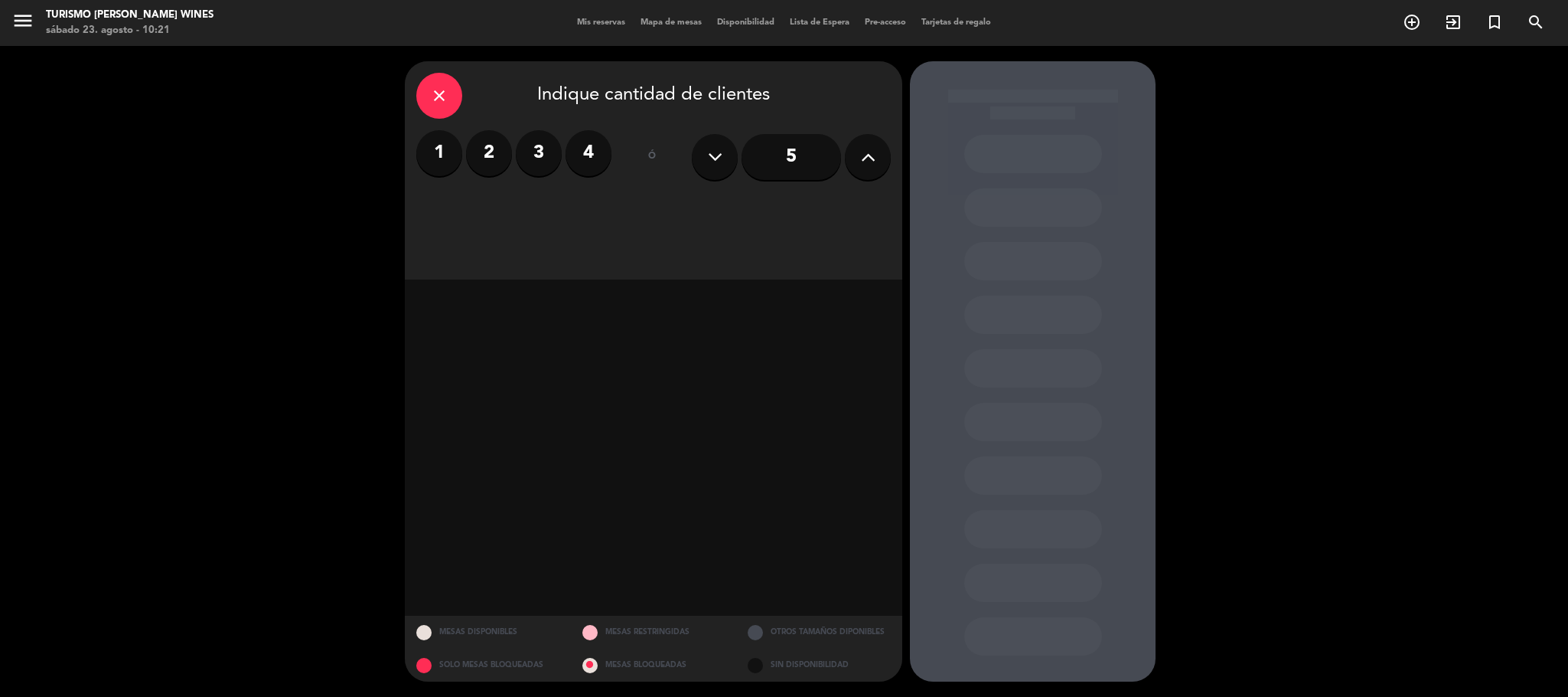
click at [487, 154] on label "2" at bounding box center [489, 153] width 46 height 46
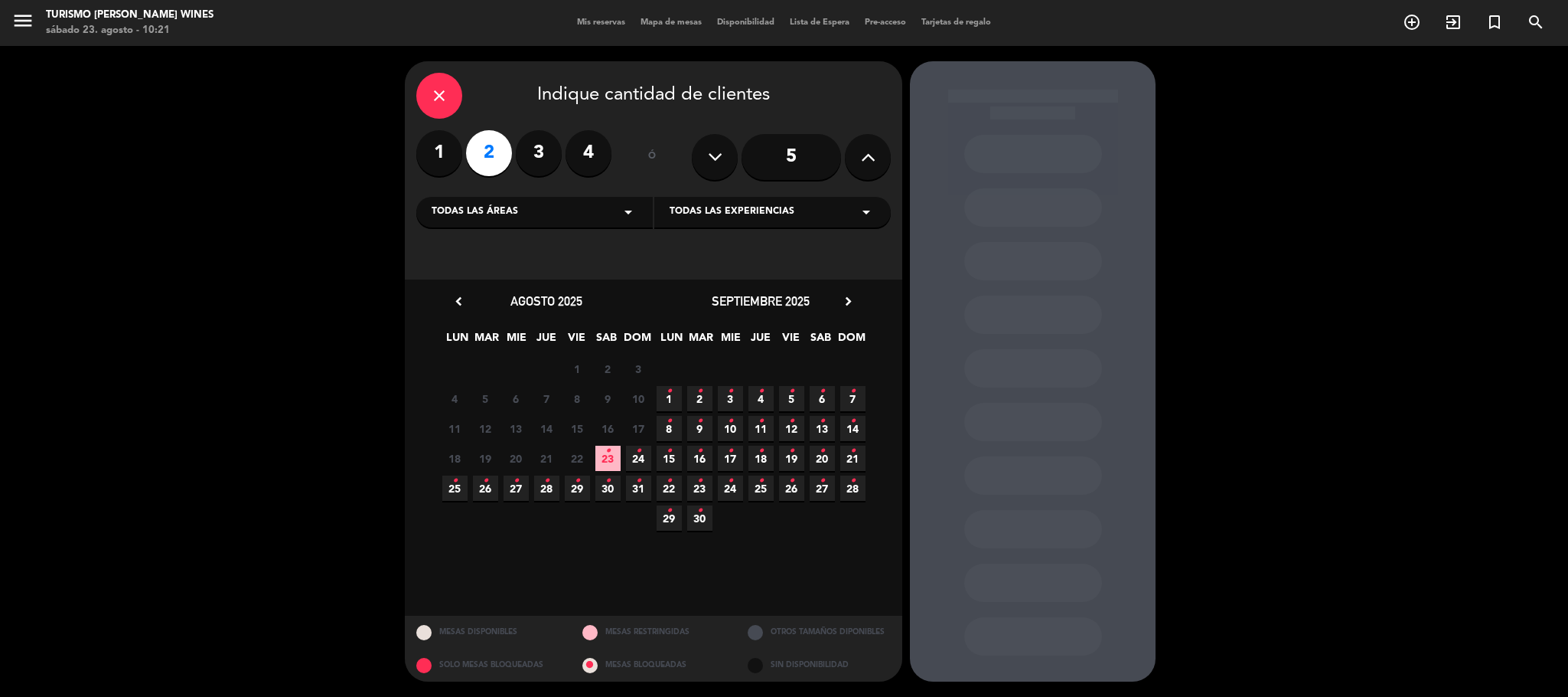
drag, startPoint x: 411, startPoint y: 394, endPoint x: 329, endPoint y: 405, distance: 82.7
click at [329, 405] on div "close Indique cantidad de clientes 1 2 3 4 ó 5 Todas las áreas arrow_drop_down …" at bounding box center [784, 372] width 1568 height 651
click at [698, 428] on icon "•" at bounding box center [700, 421] width 6 height 25
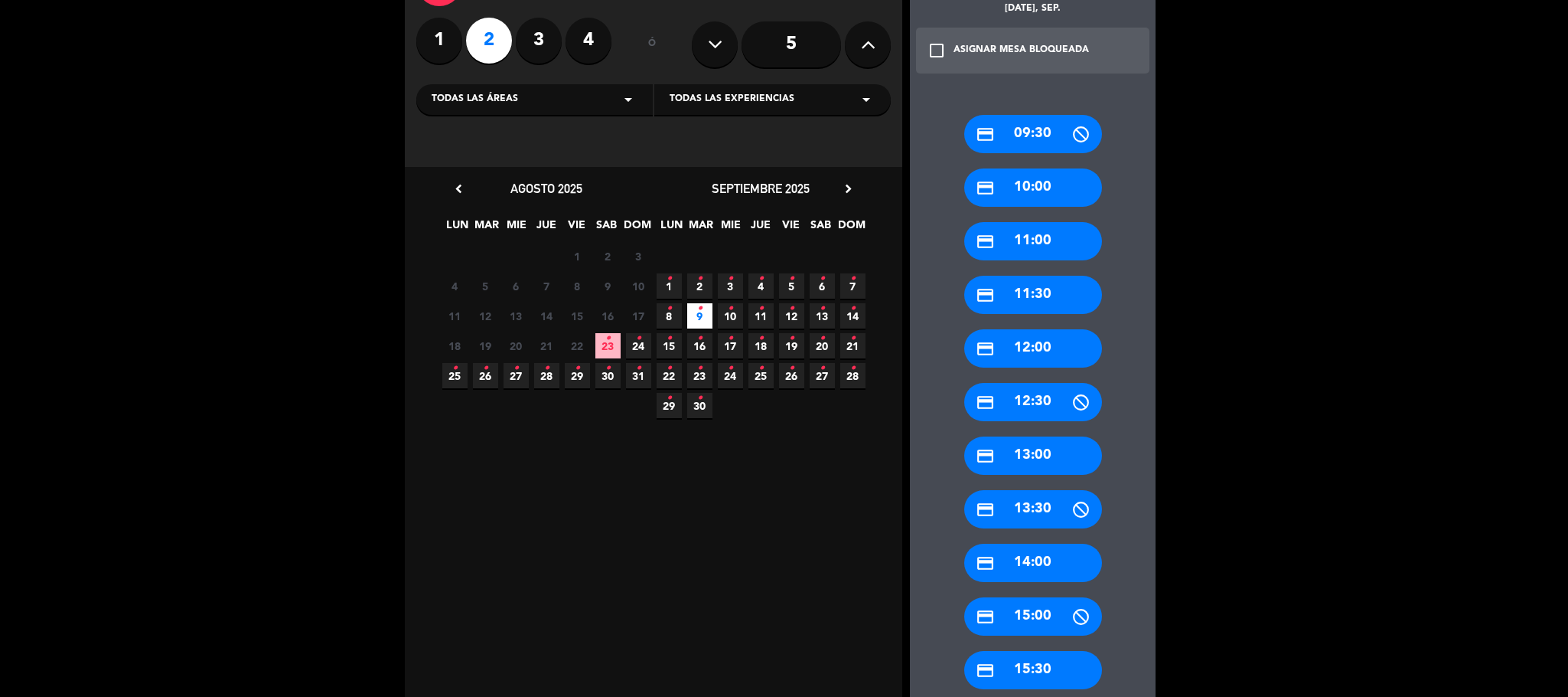
scroll to position [115, 0]
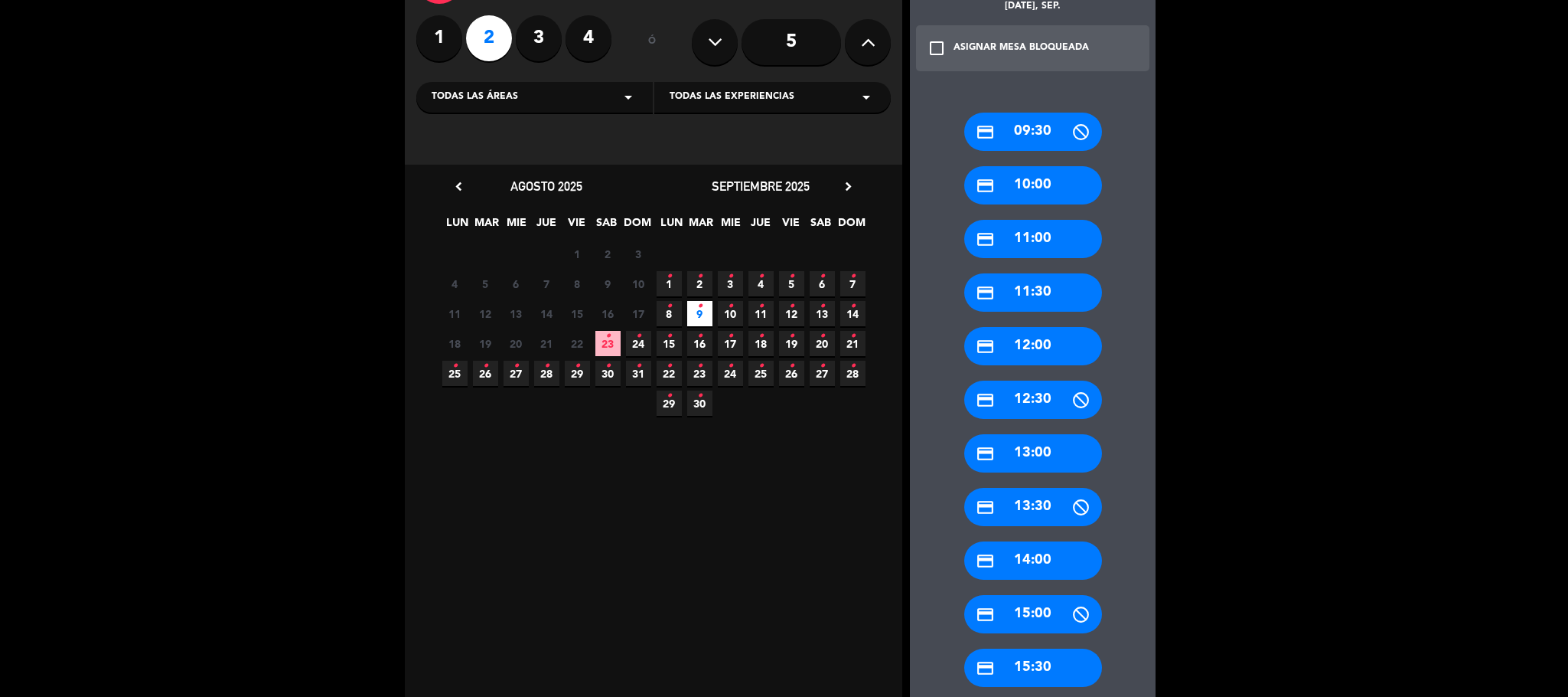
click at [1043, 664] on div "credit_card 15:30" at bounding box center [1033, 668] width 138 height 38
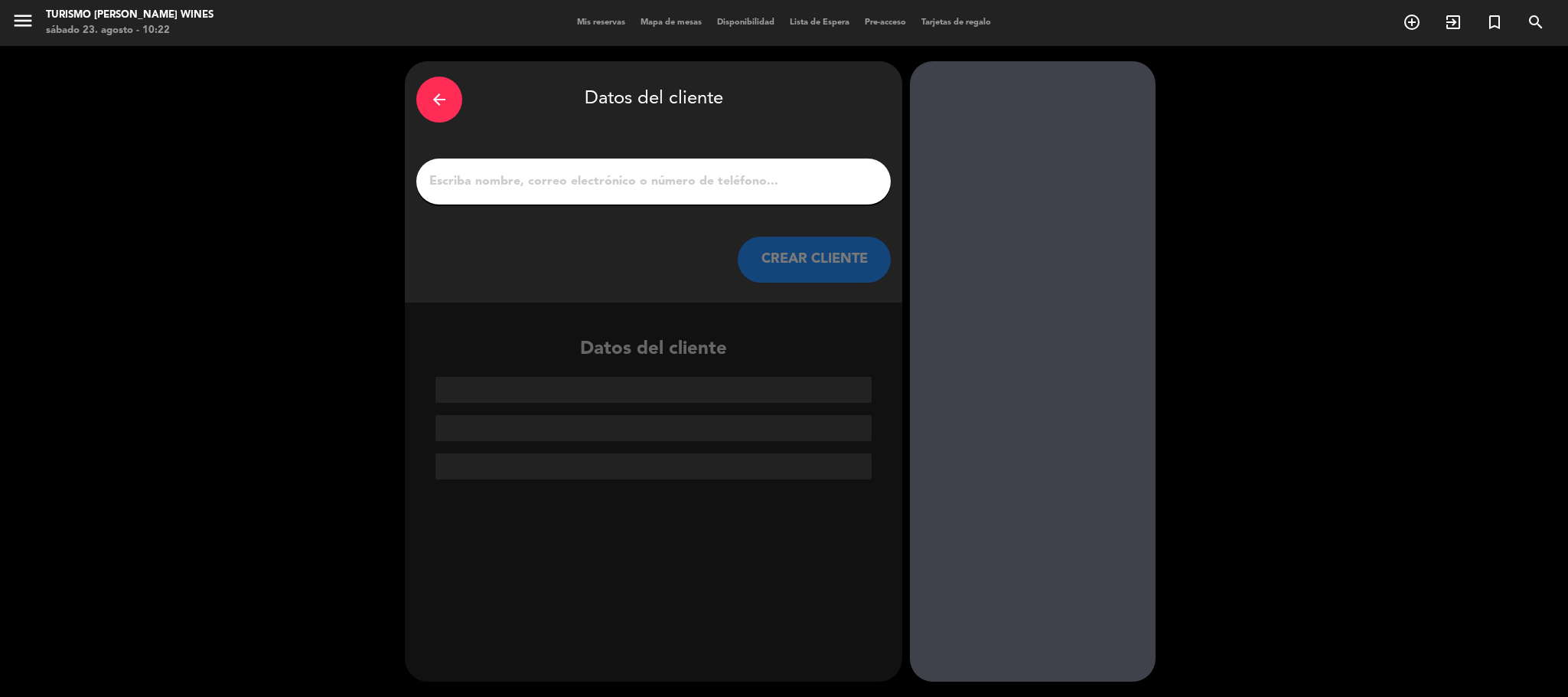
scroll to position [0, 0]
paste input "[PERSON_NAME]"
type input "[PERSON_NAME]"
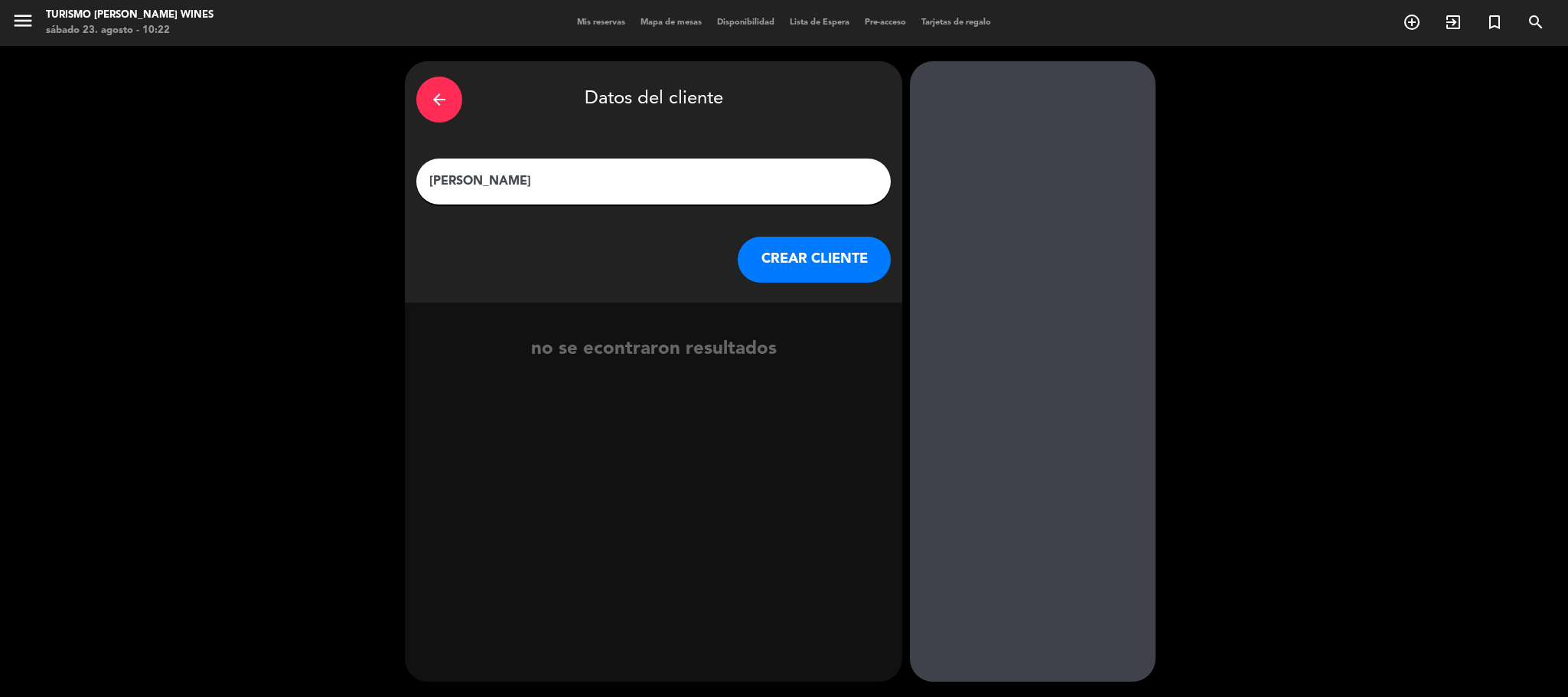
click at [820, 267] on button "CREAR CLIENTE" at bounding box center [814, 260] width 153 height 46
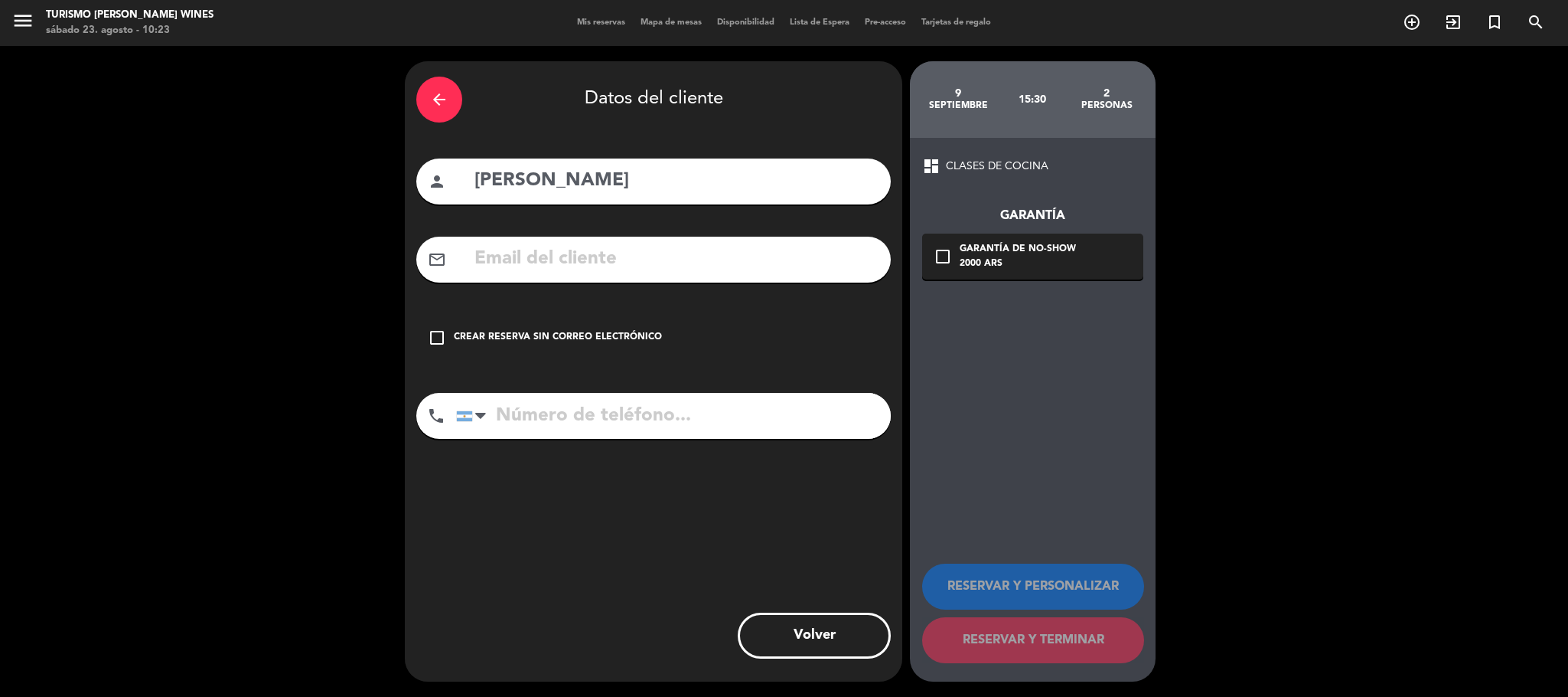
click at [436, 332] on icon "check_box_outline_blank" at bounding box center [436, 337] width 18 height 18
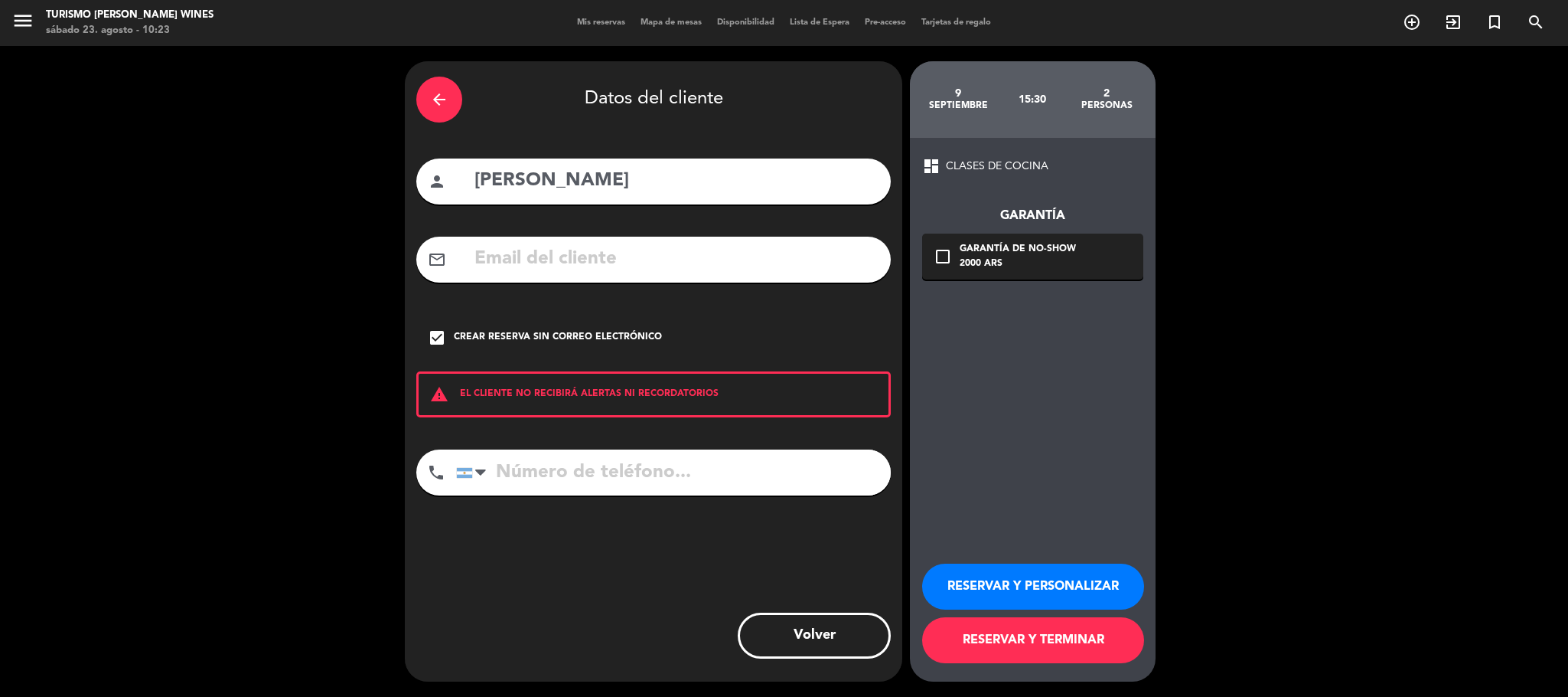
click at [994, 581] on button "RESERVAR Y PERSONALIZAR" at bounding box center [1033, 587] width 222 height 46
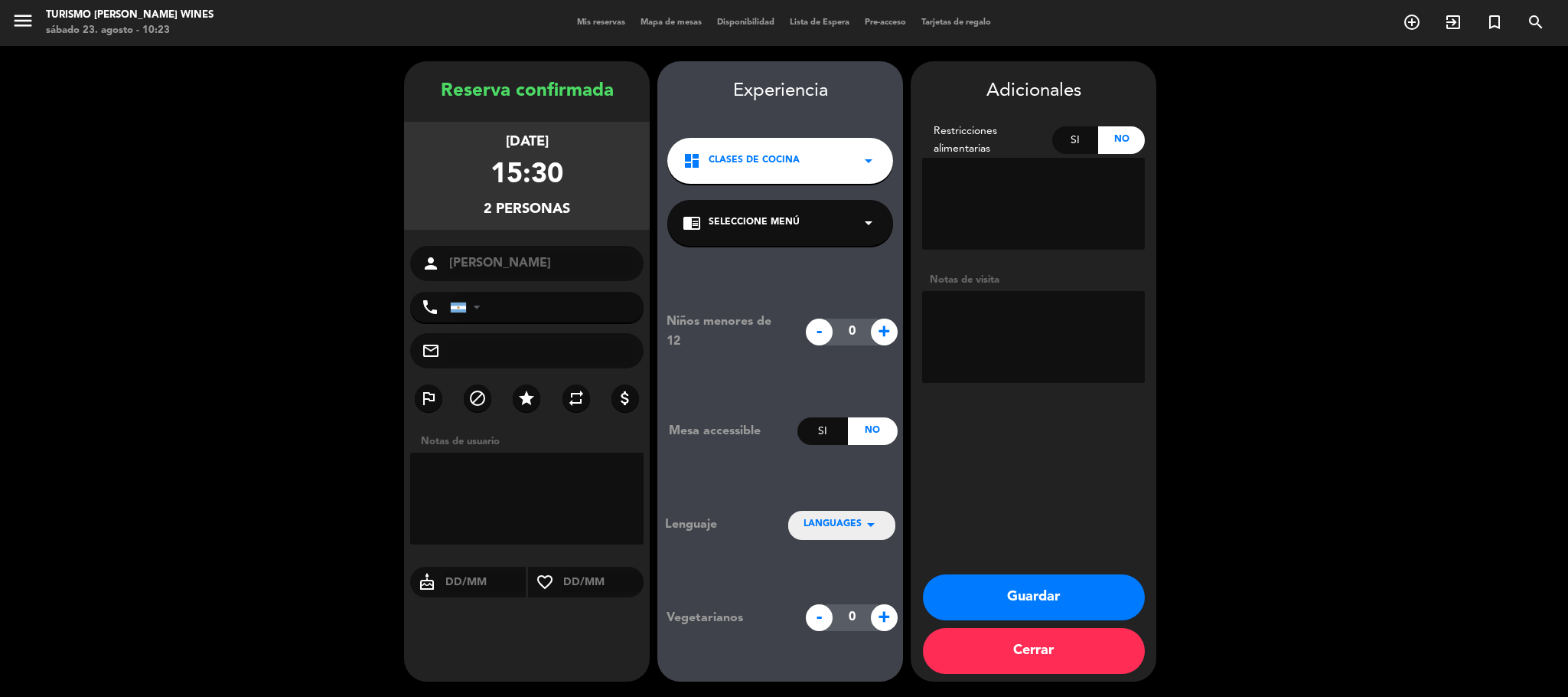
click at [767, 179] on div "dashboard CLASES DE COCINA arrow_drop_down" at bounding box center [780, 161] width 226 height 46
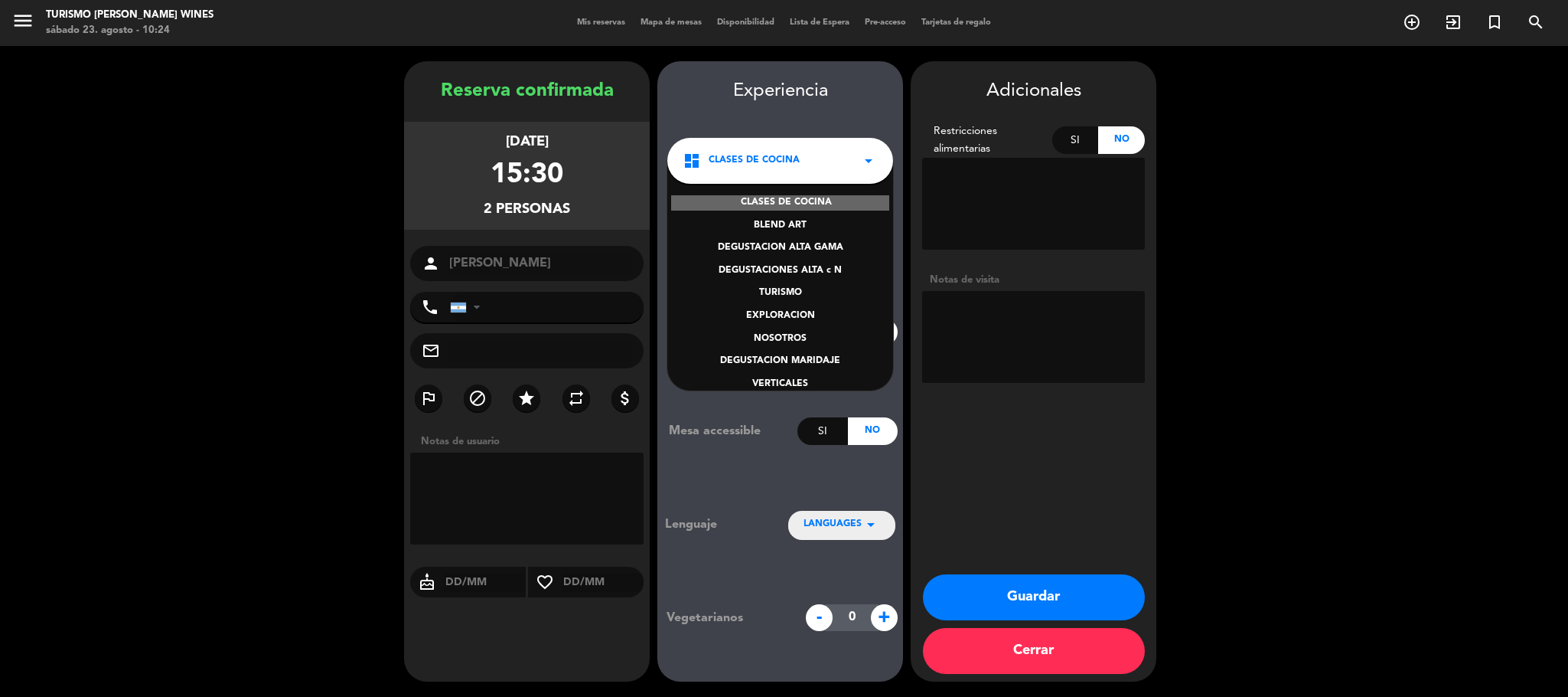
click at [821, 267] on div "DEGUSTACIONES ALTA c N" at bounding box center [780, 271] width 195 height 15
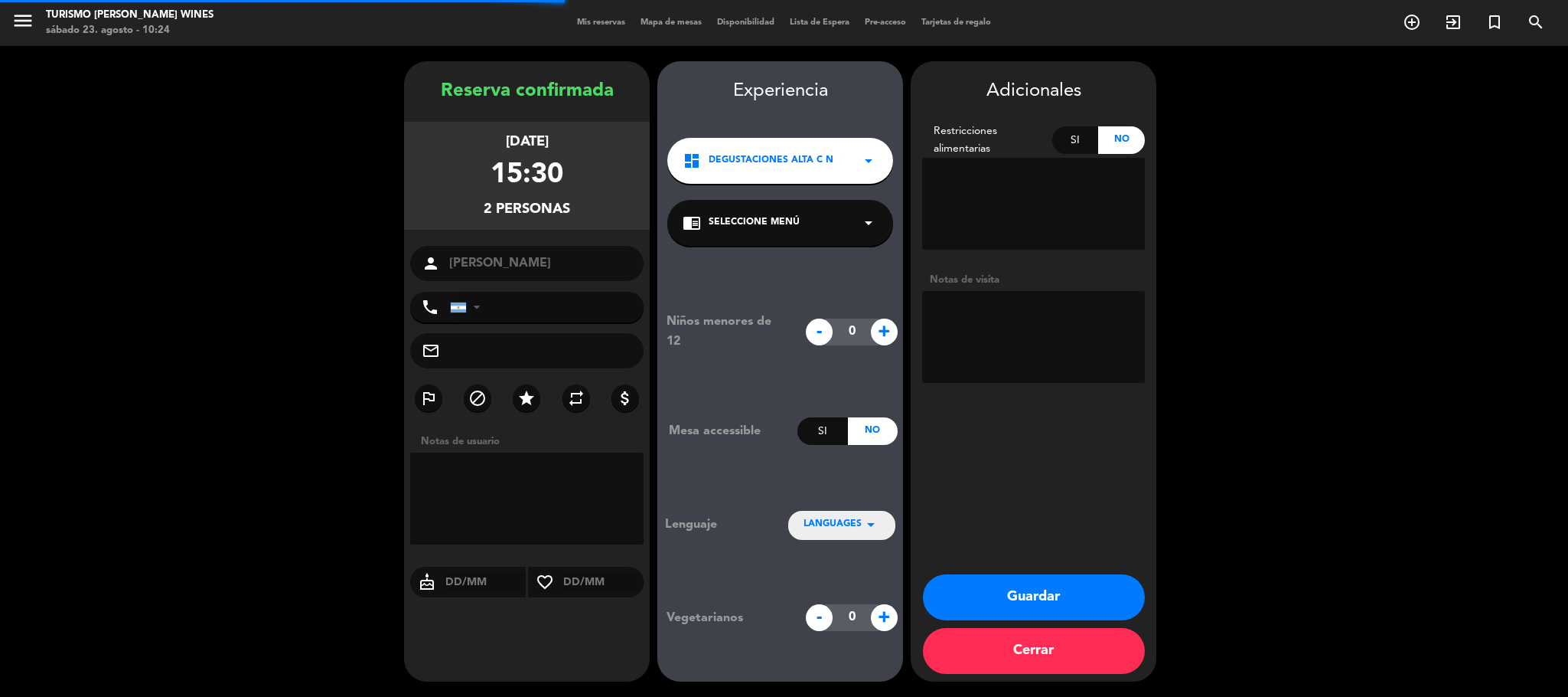
click at [821, 240] on div "chrome_reader_mode Seleccione Menú arrow_drop_down" at bounding box center [780, 223] width 226 height 46
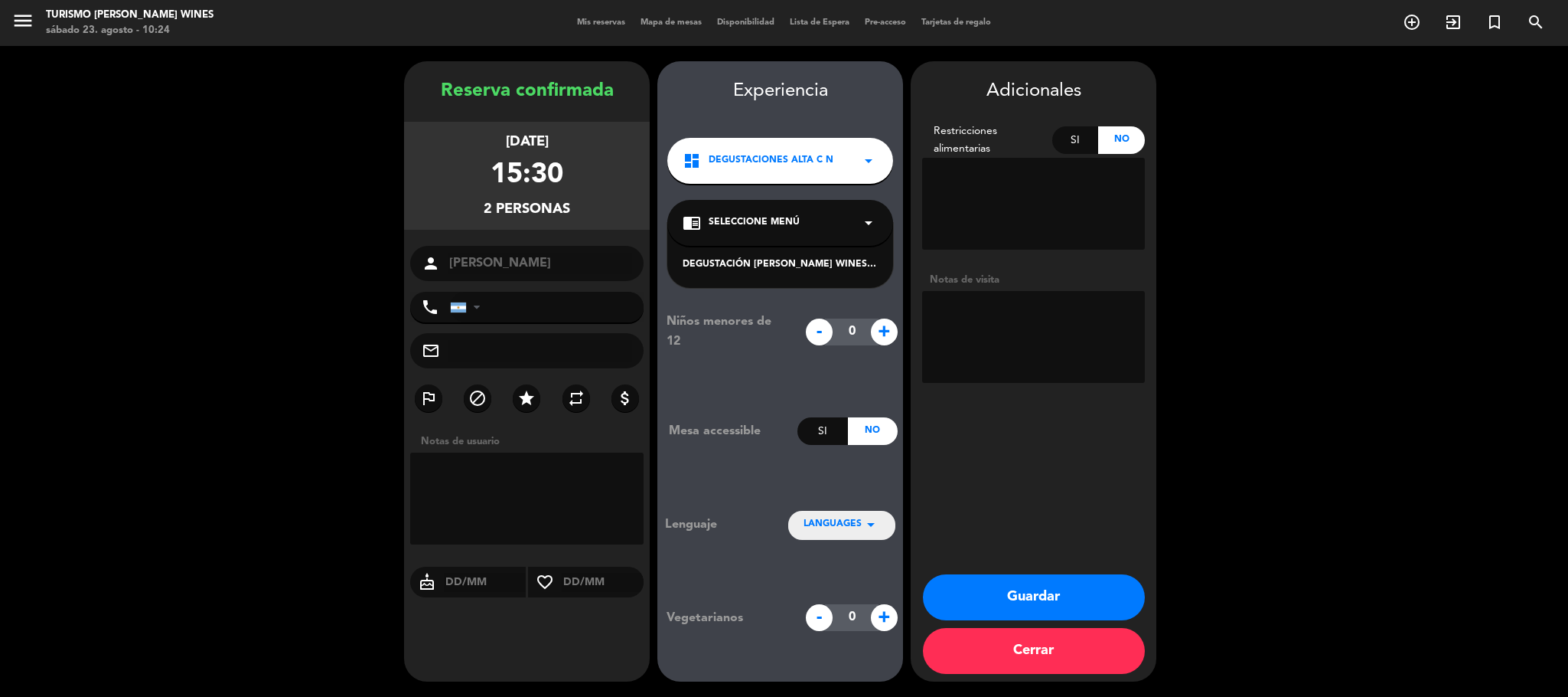
click at [817, 265] on div "DEGUSTACIÓN [PERSON_NAME] WINES: EN SÍNTESIS" at bounding box center [780, 264] width 195 height 15
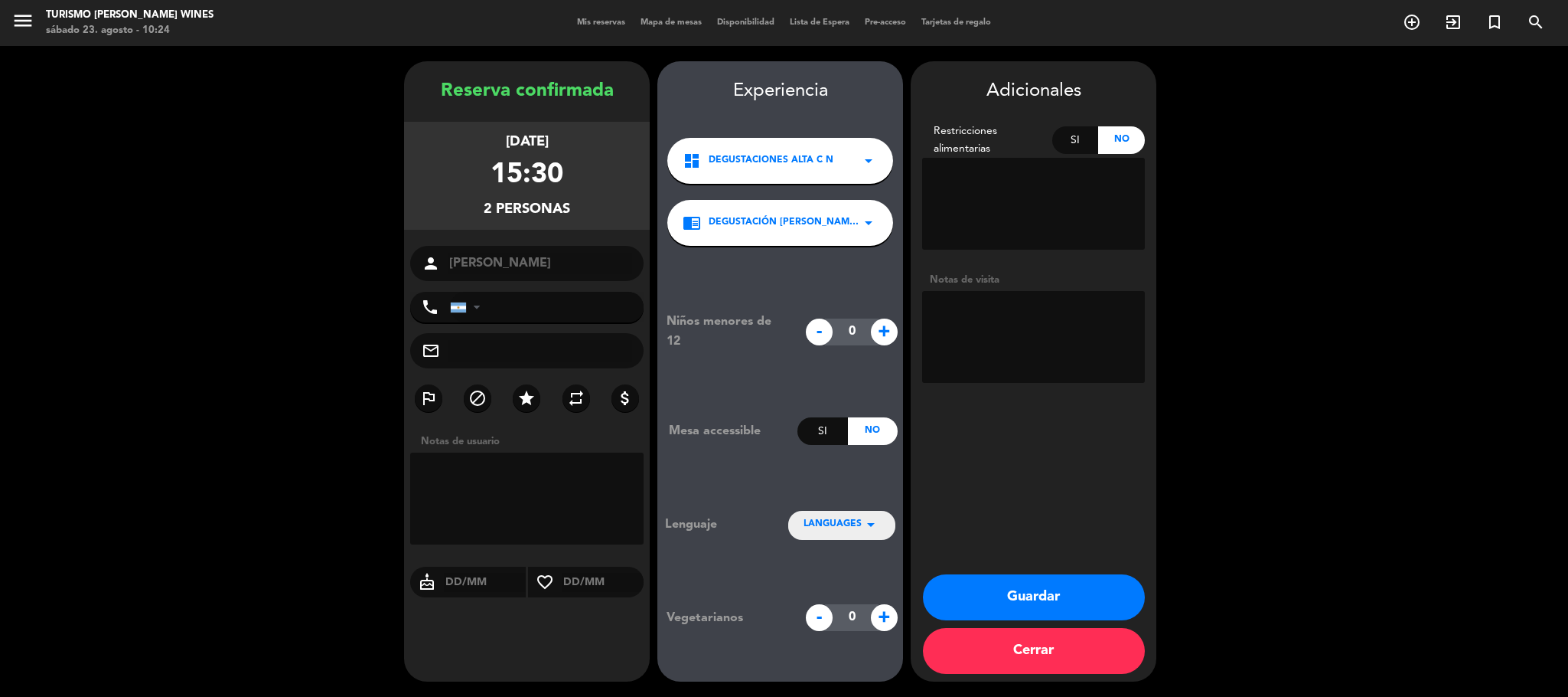
click at [1001, 229] on textarea at bounding box center [1033, 204] width 223 height 92
click at [1017, 337] on textarea at bounding box center [1033, 337] width 223 height 92
type textarea "paga pax - reserva pedida por el hotel unique stays"
click at [1054, 593] on button "Guardar" at bounding box center [1034, 597] width 222 height 46
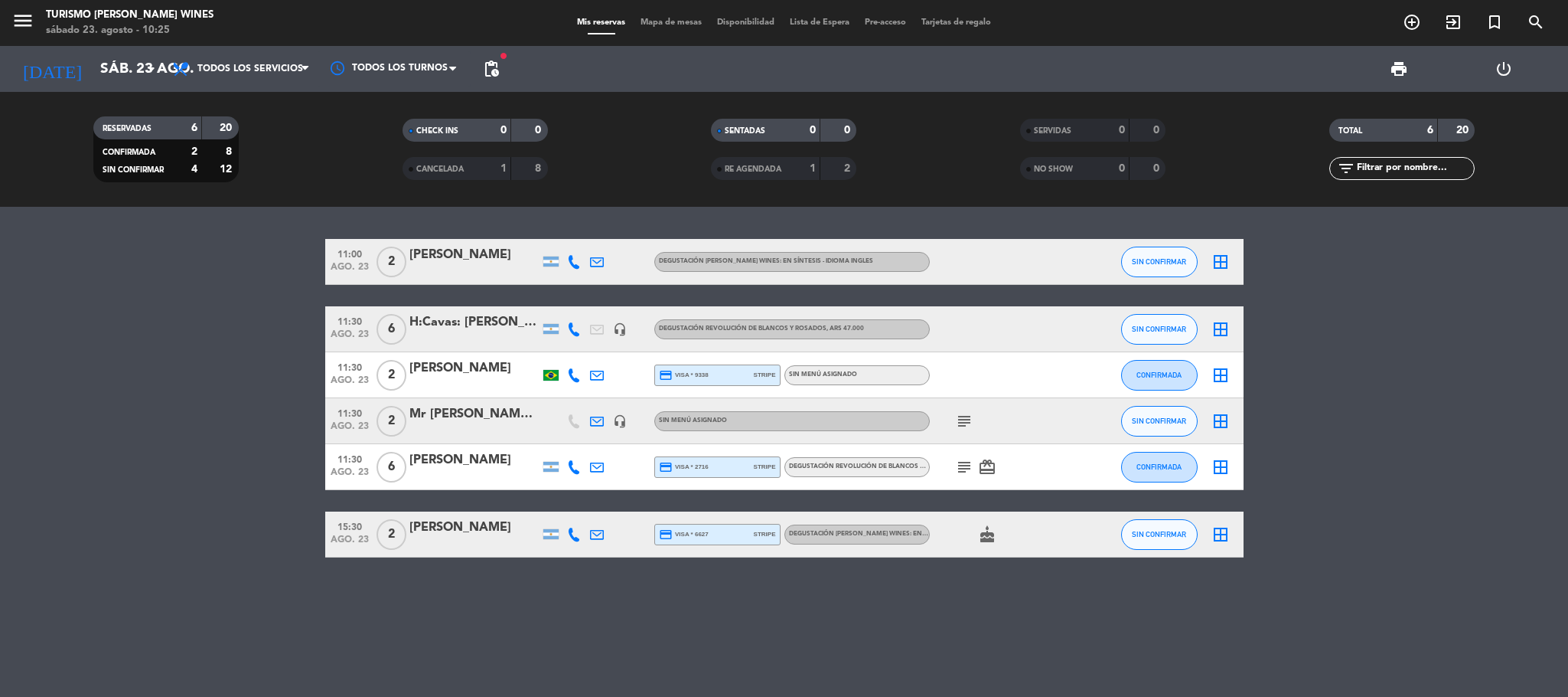
click at [78, 49] on div "[DATE] [DATE] arrow_drop_down" at bounding box center [87, 69] width 153 height 46
click at [93, 60] on input "sáb. 23 ago." at bounding box center [185, 69] width 184 height 33
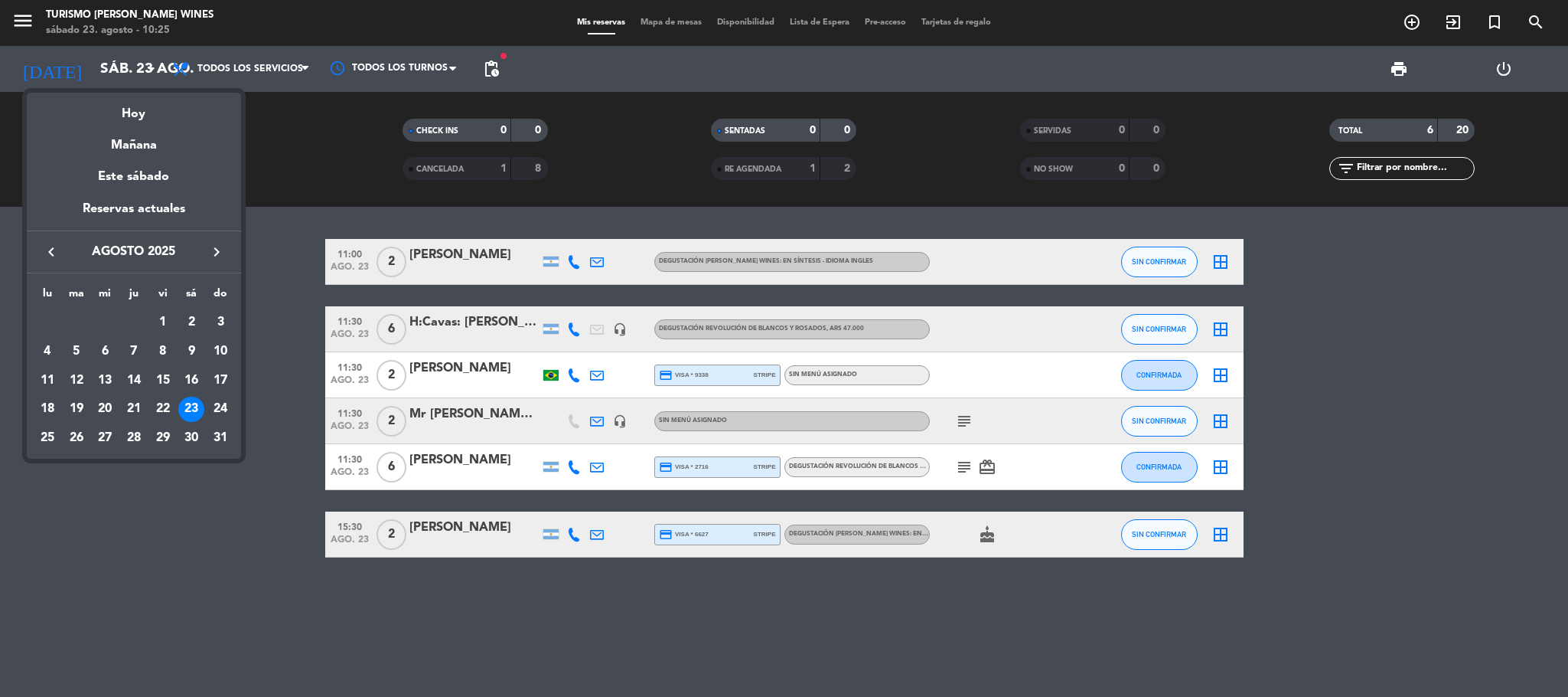
click at [209, 245] on icon "keyboard_arrow_right" at bounding box center [216, 252] width 18 height 18
click at [72, 381] on div "9" at bounding box center [76, 380] width 26 height 26
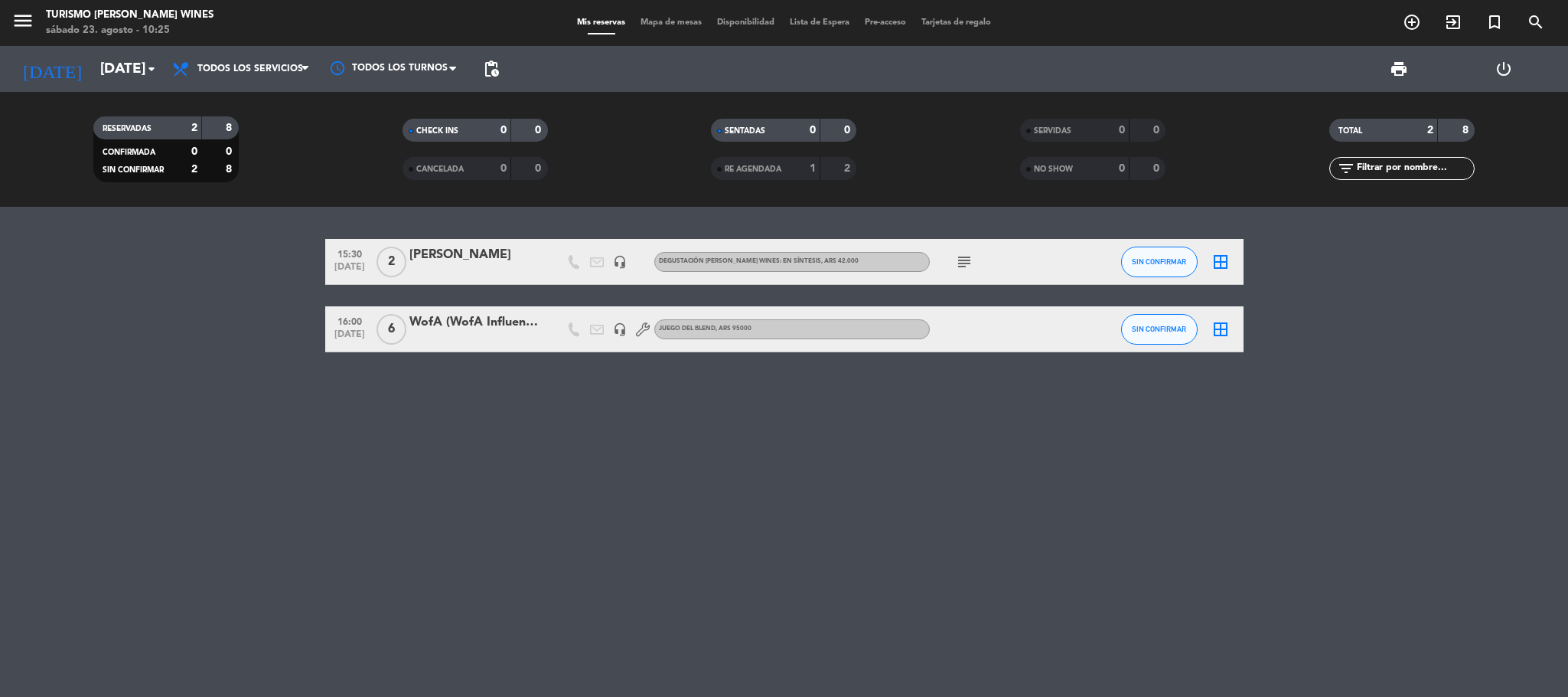
click at [967, 264] on icon "subject" at bounding box center [964, 261] width 18 height 18
click at [850, 457] on div "15:30 [DATE] 2 [PERSON_NAME] headset_mic DEGUSTACIÓN [PERSON_NAME] WINES: EN SÍ…" at bounding box center [784, 451] width 1568 height 490
click at [93, 67] on input "[DATE]" at bounding box center [185, 69] width 184 height 33
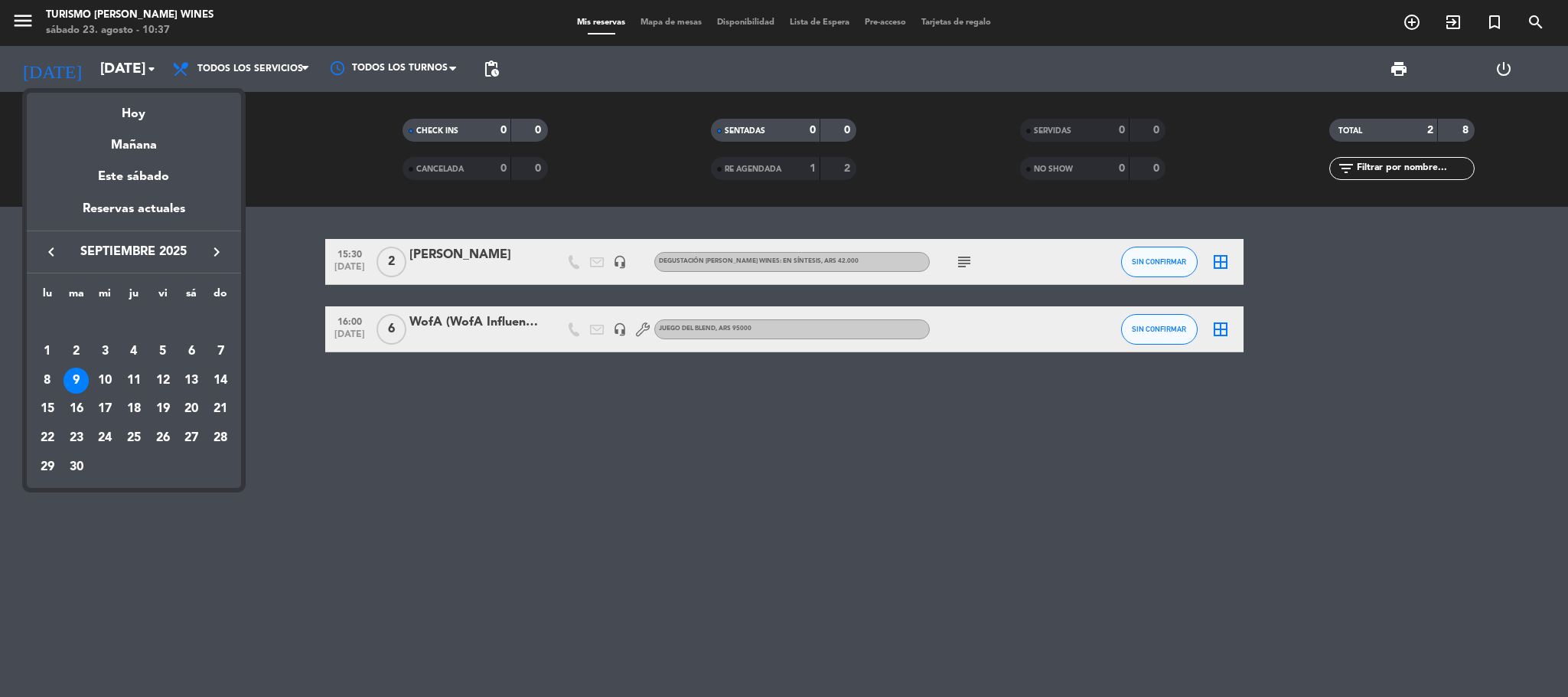
click at [161, 141] on div "Mañana" at bounding box center [134, 140] width 214 height 32
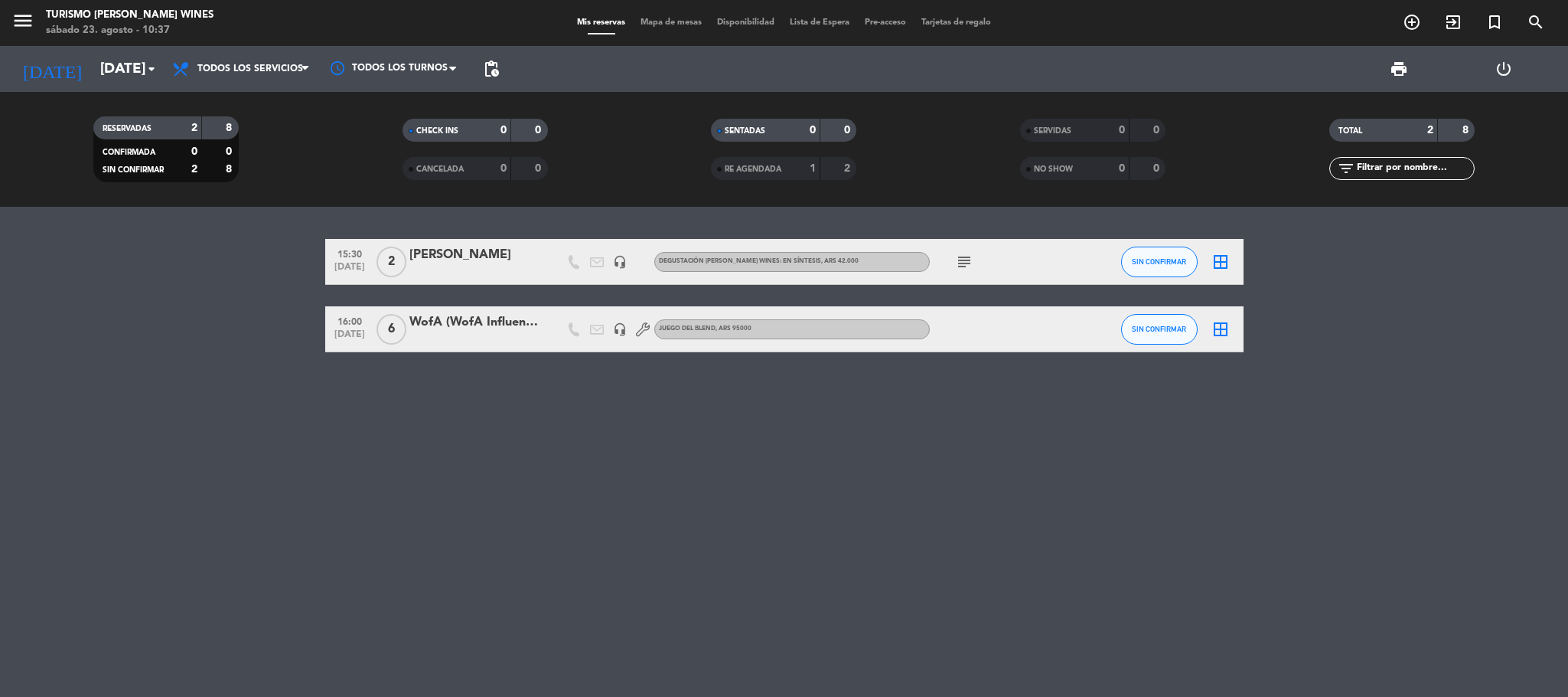
type input "dom. 24 ago."
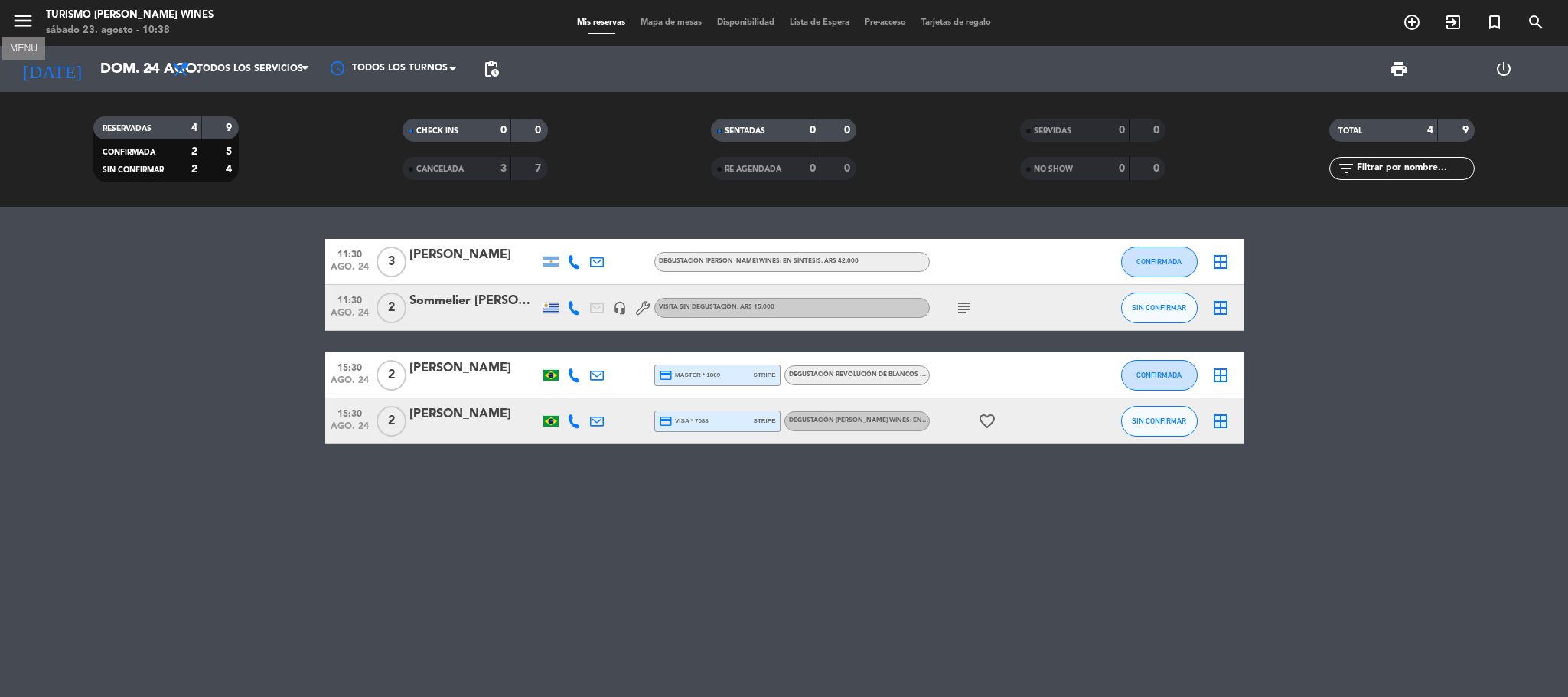
click at [30, 23] on icon "menu" at bounding box center [22, 21] width 23 height 23
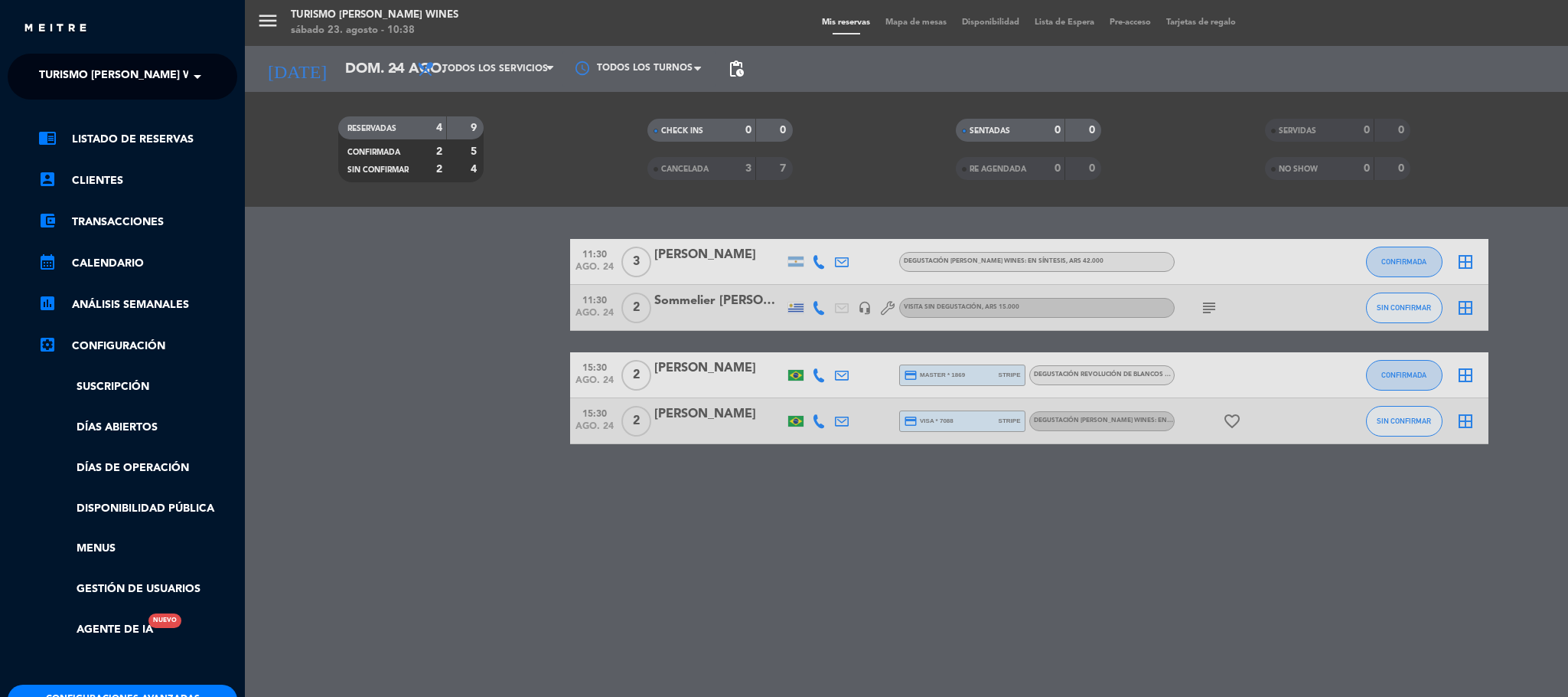
click at [129, 67] on span "Turismo [PERSON_NAME] Wines" at bounding box center [129, 76] width 179 height 33
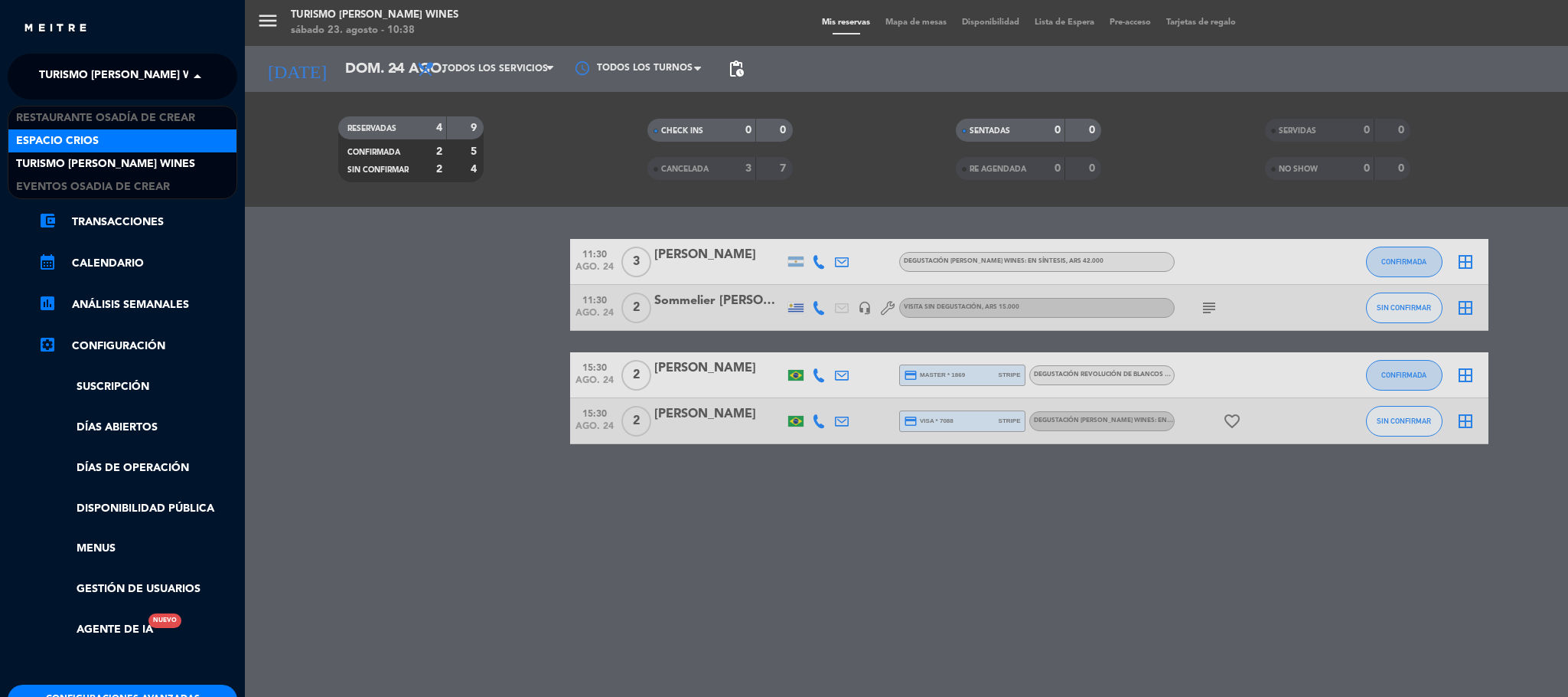
click at [133, 140] on div "Espacio Crios" at bounding box center [122, 141] width 228 height 23
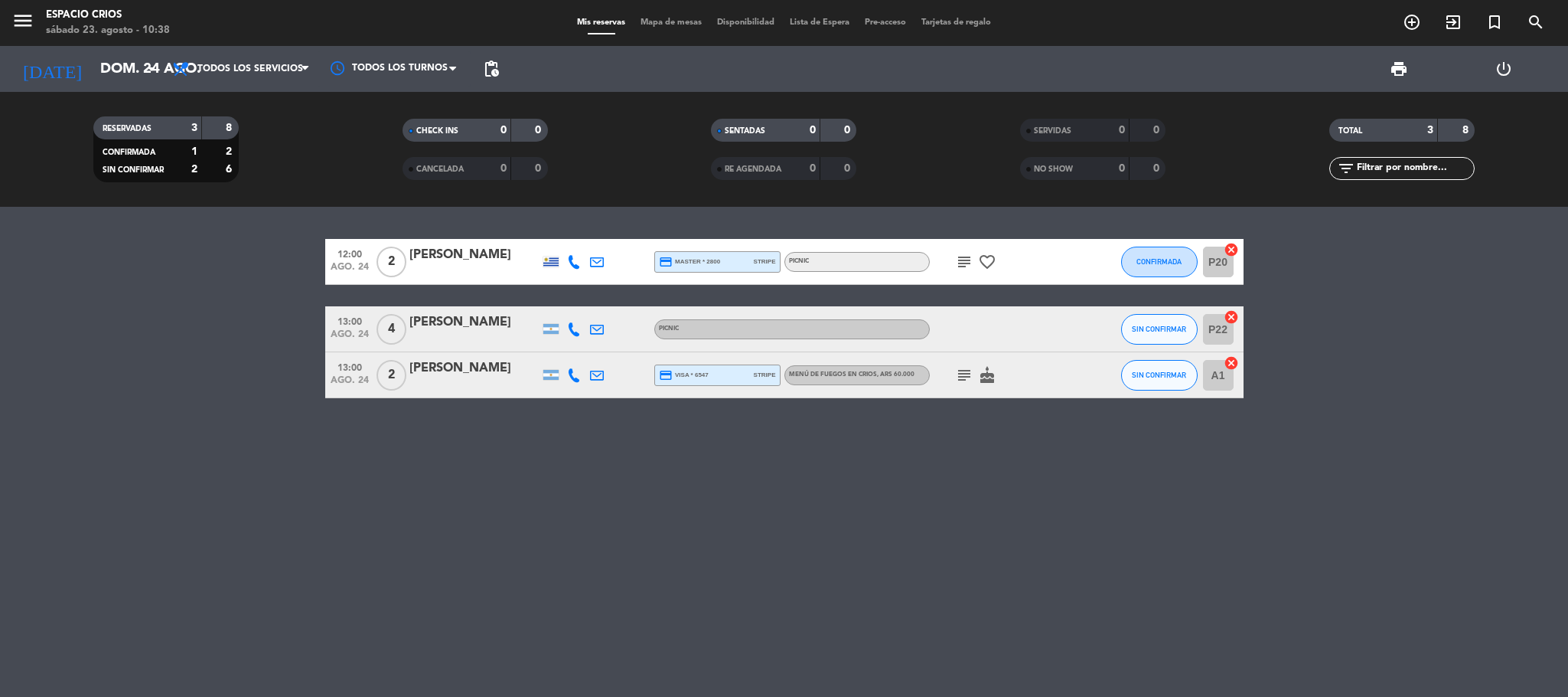
click at [960, 377] on icon "subject" at bounding box center [964, 375] width 18 height 18
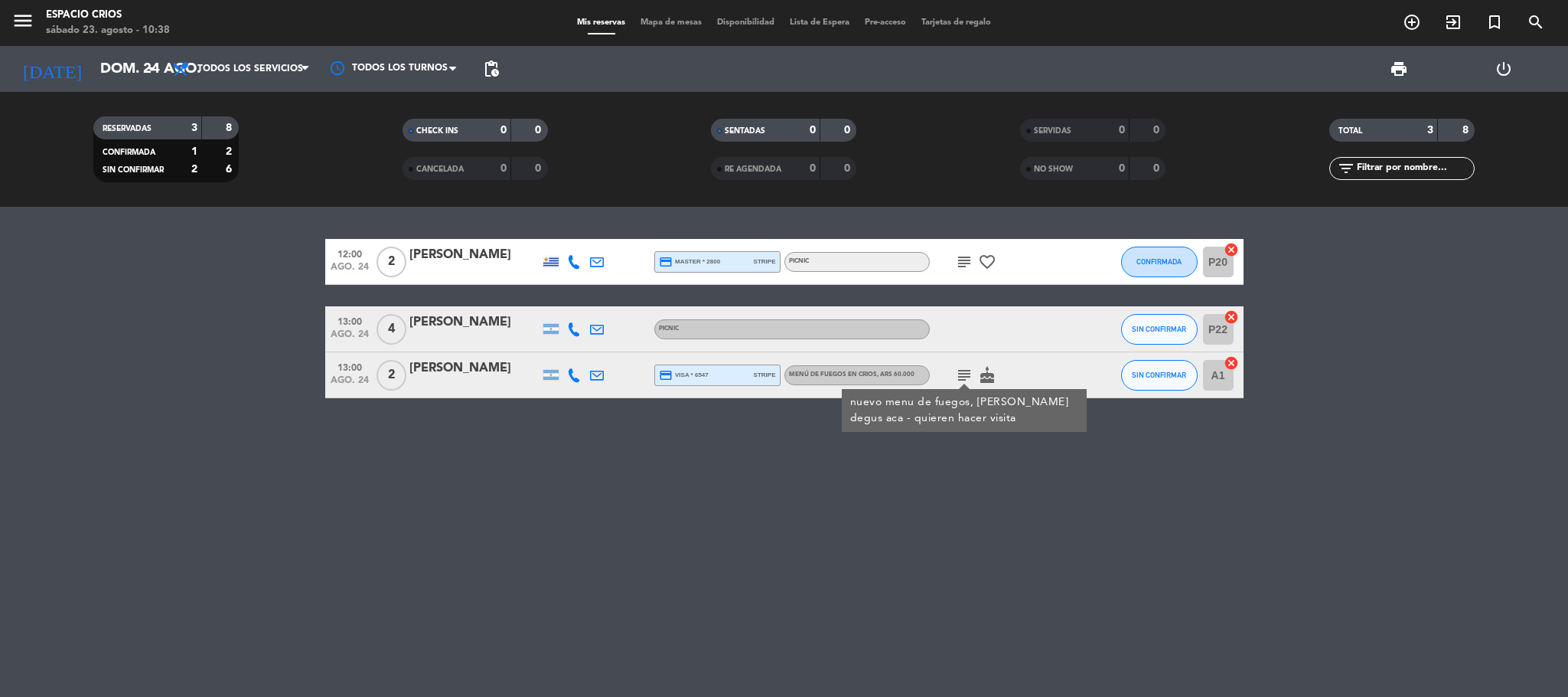
click at [756, 503] on div "12:00 [DATE] 2 Alfredo credit_card master * 2800 stripe PICNIC subject favorite…" at bounding box center [784, 451] width 1568 height 490
